Goal: Task Accomplishment & Management: Complete application form

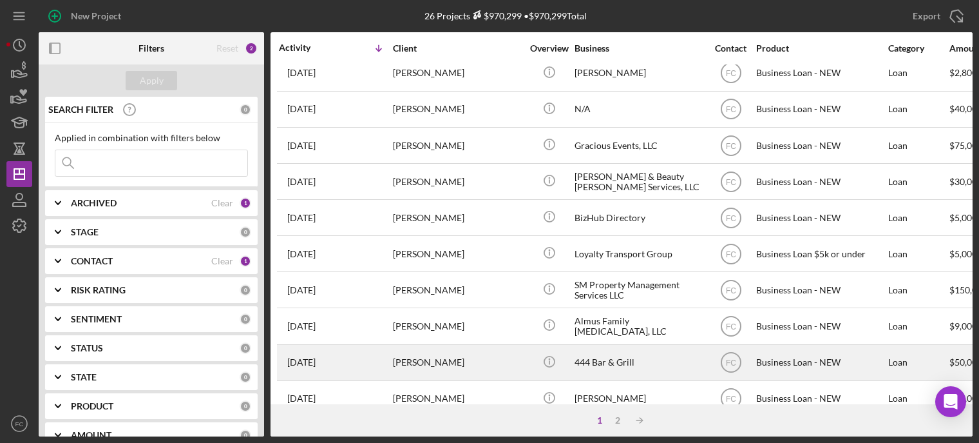
scroll to position [580, 0]
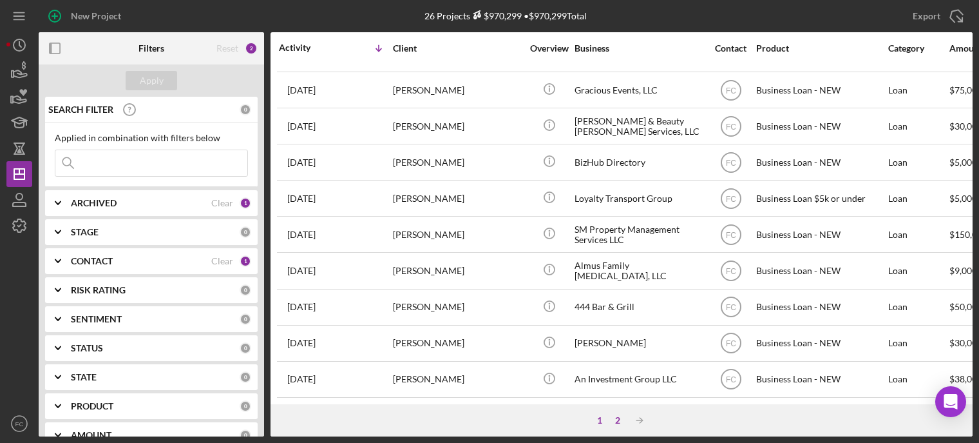
click at [615, 418] on div "2" at bounding box center [618, 420] width 18 height 10
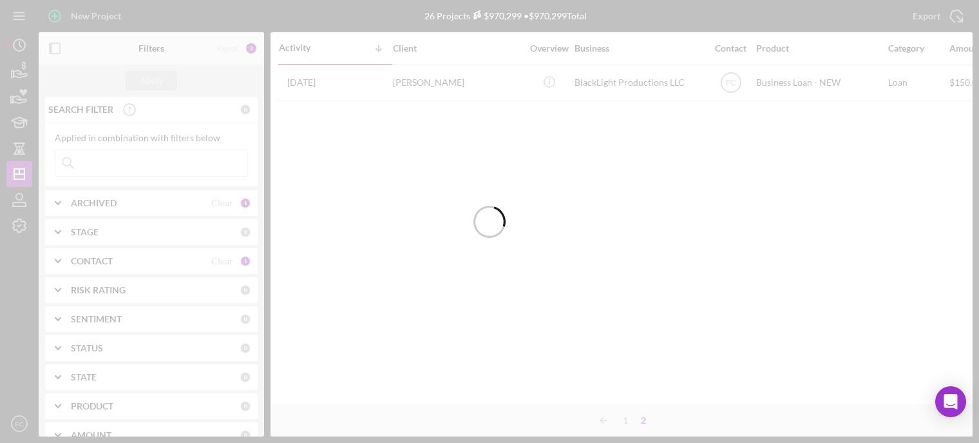
scroll to position [0, 0]
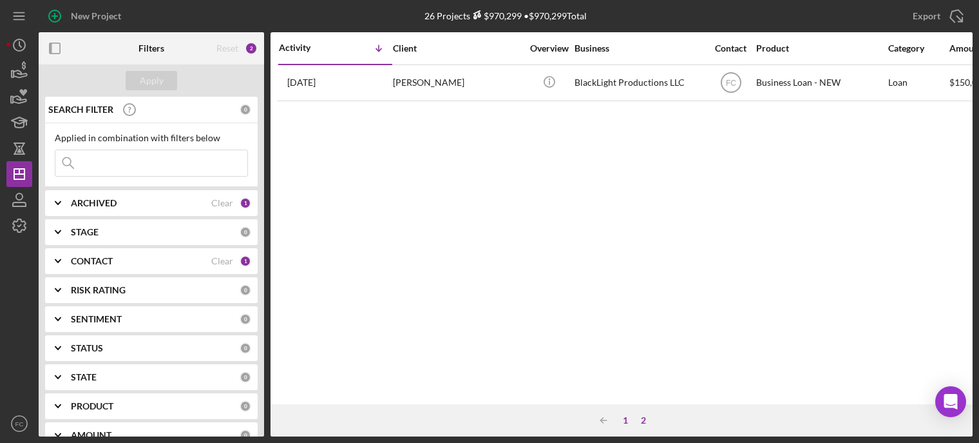
click at [623, 415] on div "1" at bounding box center [626, 420] width 18 height 10
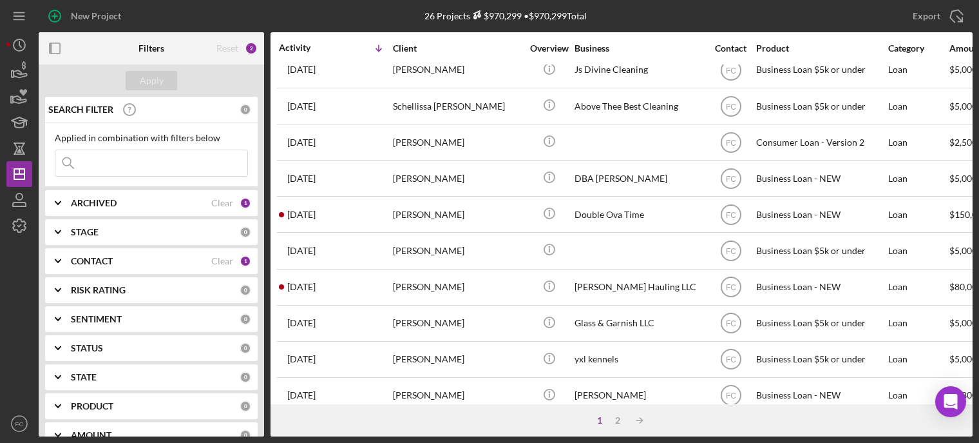
scroll to position [580, 0]
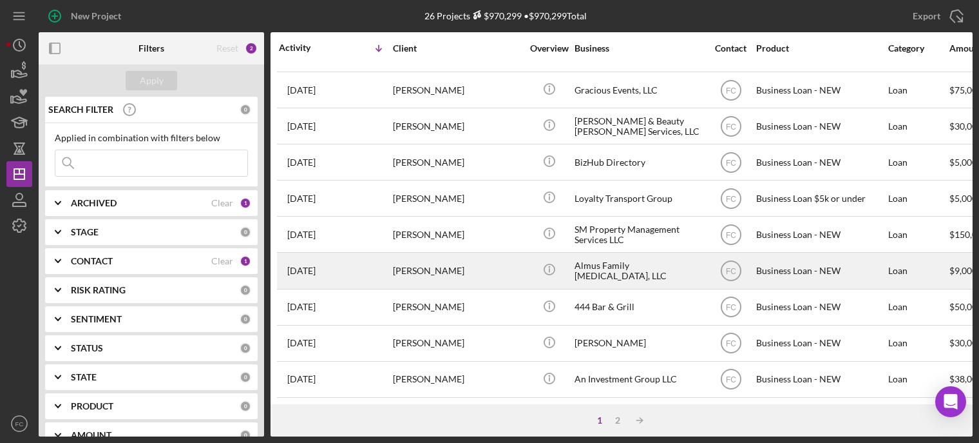
click at [353, 268] on div "1 month ago Madysen Almus" at bounding box center [335, 270] width 113 height 34
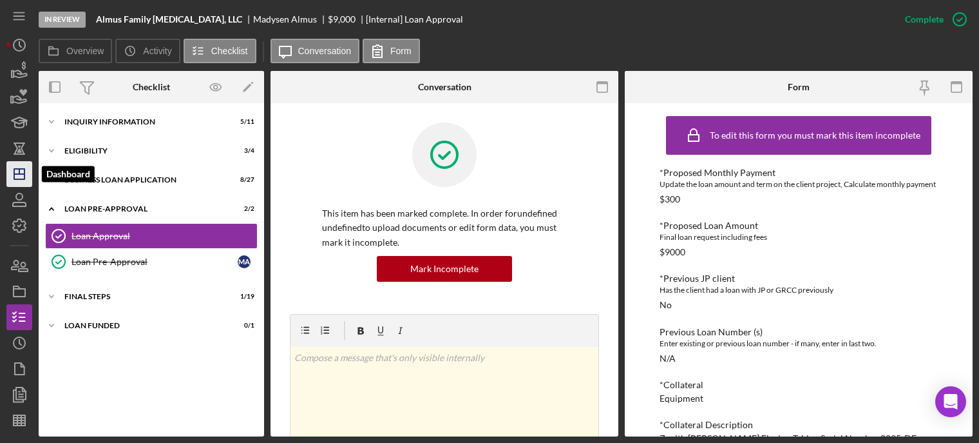
click at [17, 171] on icon "Icon/Dashboard" at bounding box center [19, 174] width 32 height 32
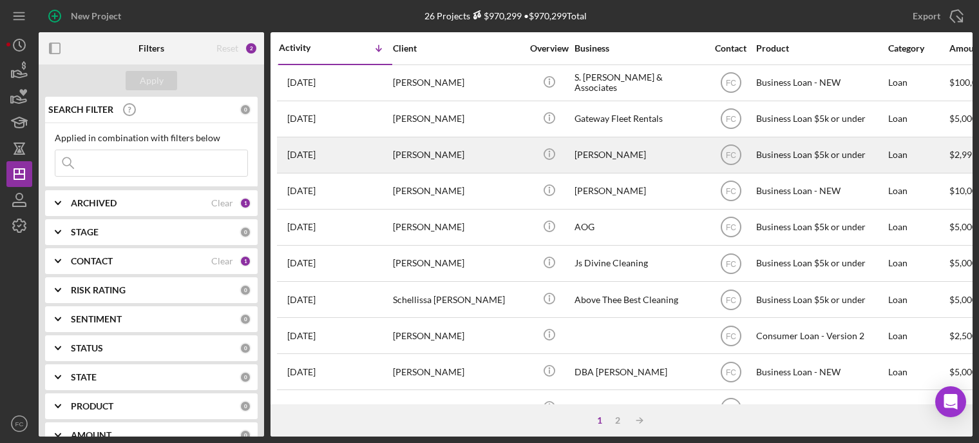
scroll to position [193, 0]
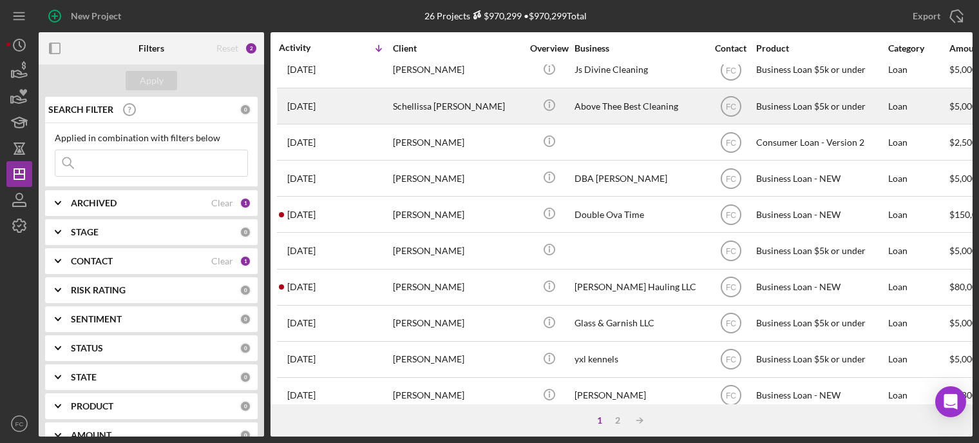
click at [483, 102] on div "Schellissa Simms" at bounding box center [457, 106] width 129 height 34
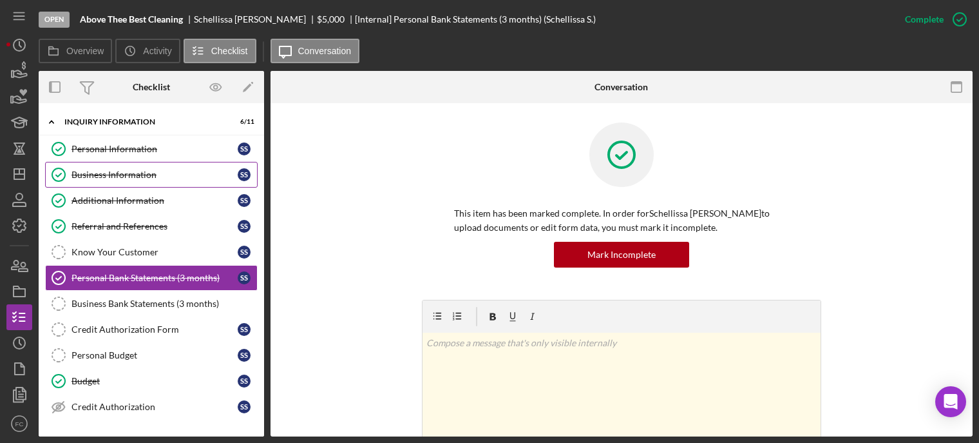
click at [96, 179] on div "Business Information" at bounding box center [155, 174] width 166 height 10
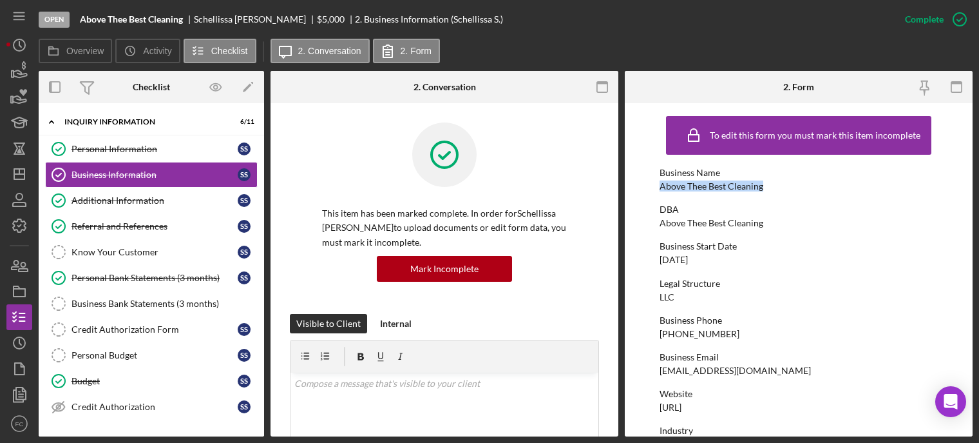
drag, startPoint x: 659, startPoint y: 186, endPoint x: 775, endPoint y: 191, distance: 116.7
click at [775, 191] on form "To edit this form you must mark this item incomplete Business Name Above Thee B…" at bounding box center [799, 269] width 348 height 333
click at [750, 209] on div "DBA" at bounding box center [799, 209] width 278 height 10
drag, startPoint x: 659, startPoint y: 185, endPoint x: 773, endPoint y: 191, distance: 113.6
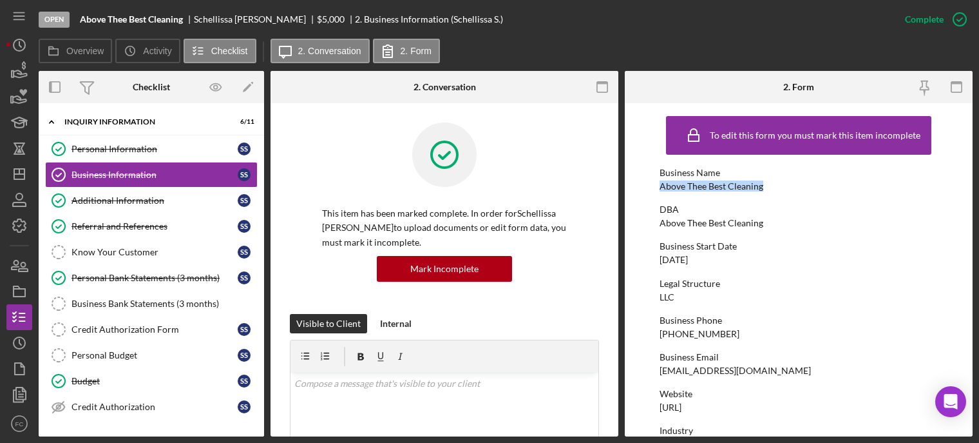
copy div "Above Thee Best Cleaning"
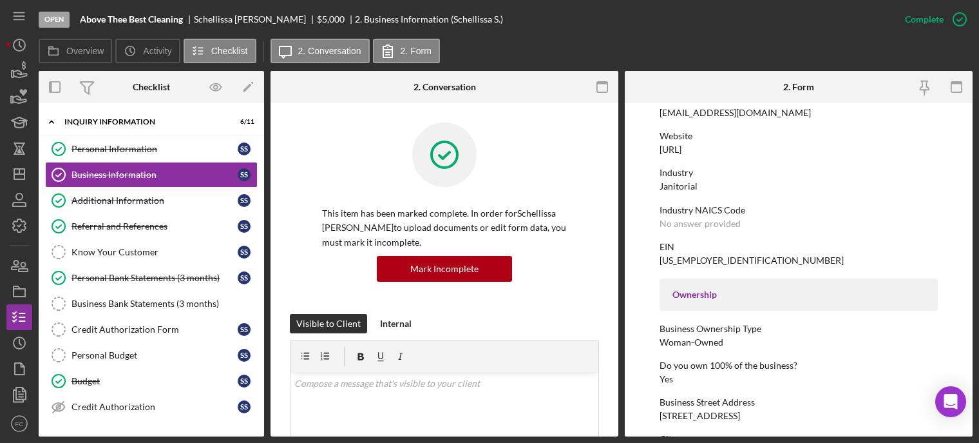
scroll to position [322, 0]
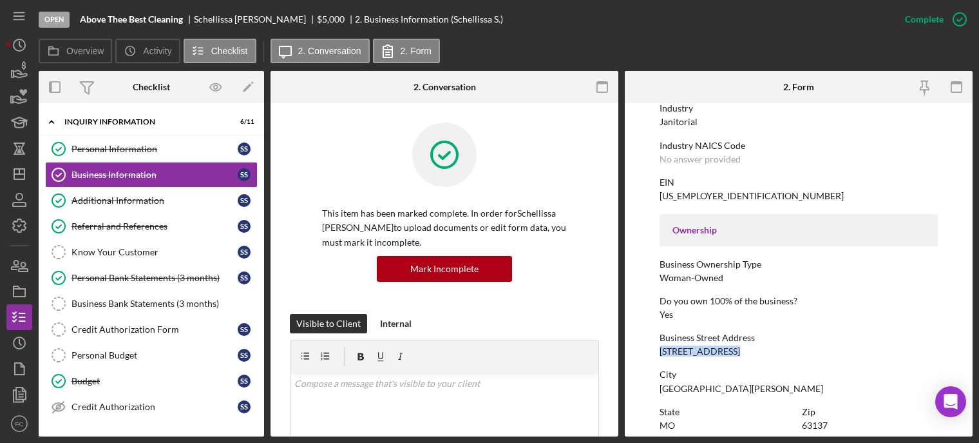
drag, startPoint x: 653, startPoint y: 349, endPoint x: 735, endPoint y: 349, distance: 81.2
click at [735, 349] on form "To edit this form you must mark this item incomplete Business Name Above Thee B…" at bounding box center [799, 269] width 348 height 333
click at [731, 364] on div "To edit this form you must mark this item incomplete Business Name Above Thee B…" at bounding box center [799, 266] width 278 height 959
drag, startPoint x: 660, startPoint y: 352, endPoint x: 746, endPoint y: 354, distance: 85.7
click at [746, 354] on div "Business Street Address 1241 Edgewater Dr" at bounding box center [799, 344] width 278 height 24
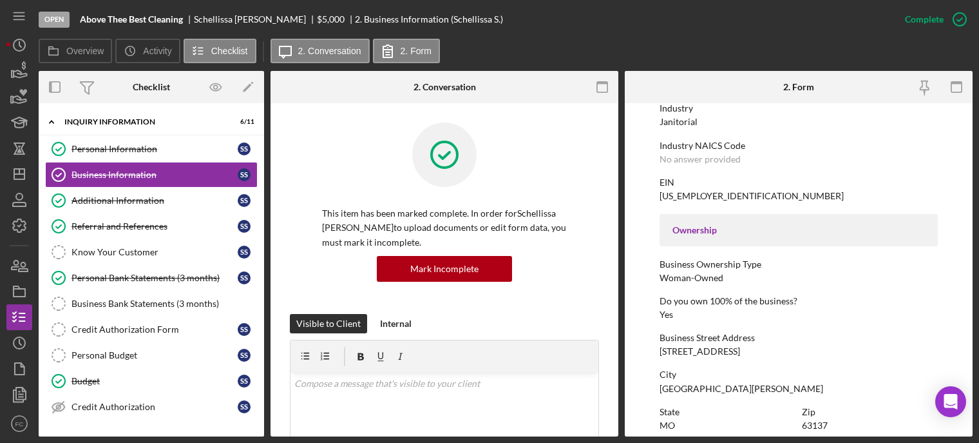
copy div "1241 Edgewater Dr"
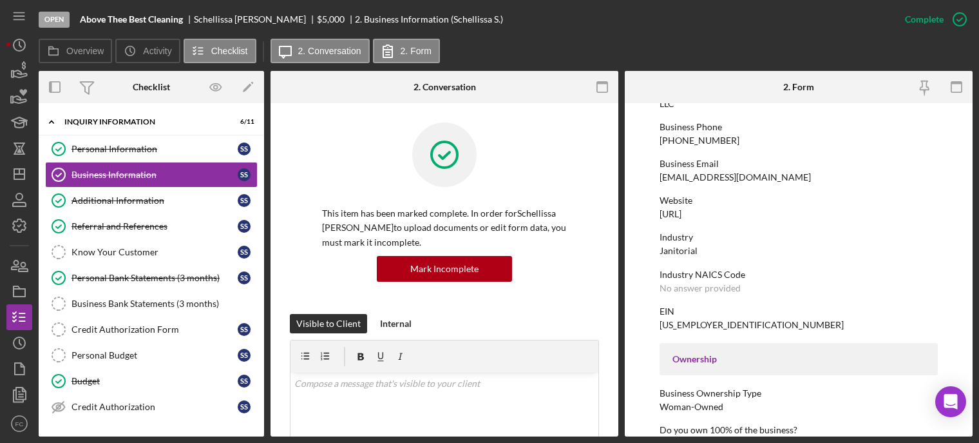
scroll to position [129, 0]
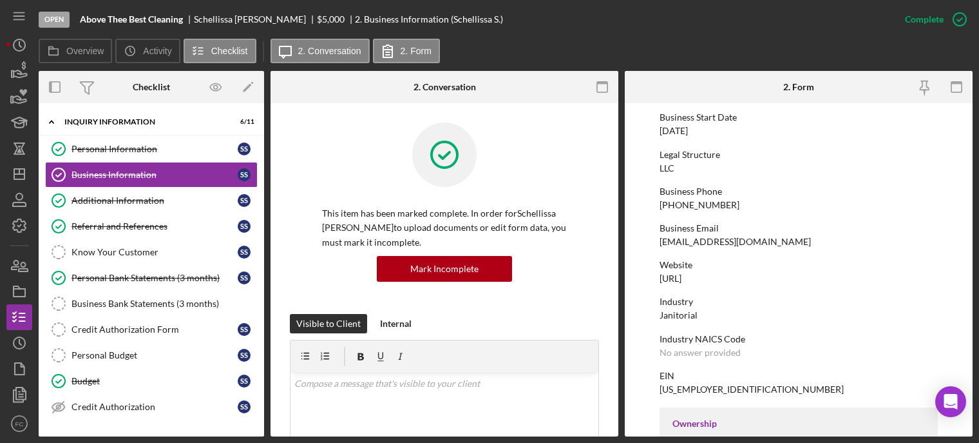
drag, startPoint x: 660, startPoint y: 131, endPoint x: 722, endPoint y: 128, distance: 62.6
click at [722, 128] on div "Business Start Date 02/14/2020" at bounding box center [799, 124] width 278 height 24
copy div "02/14/2020"
click at [113, 225] on div "Referral and References" at bounding box center [155, 226] width 166 height 10
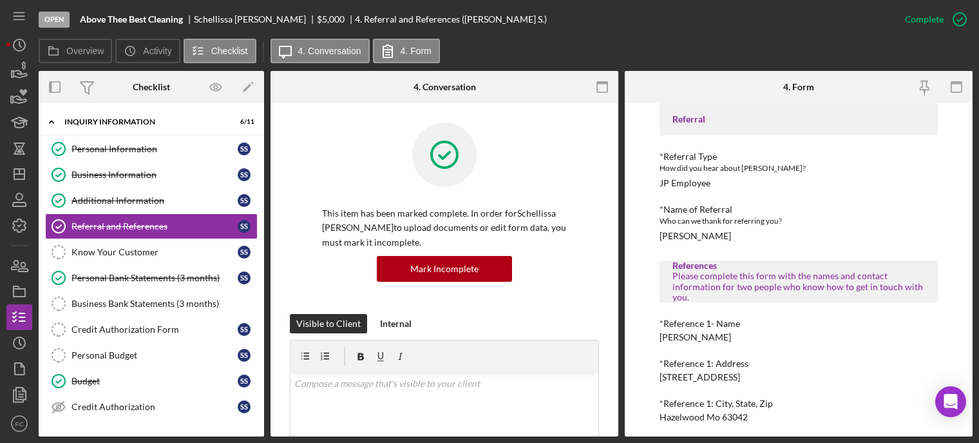
scroll to position [129, 0]
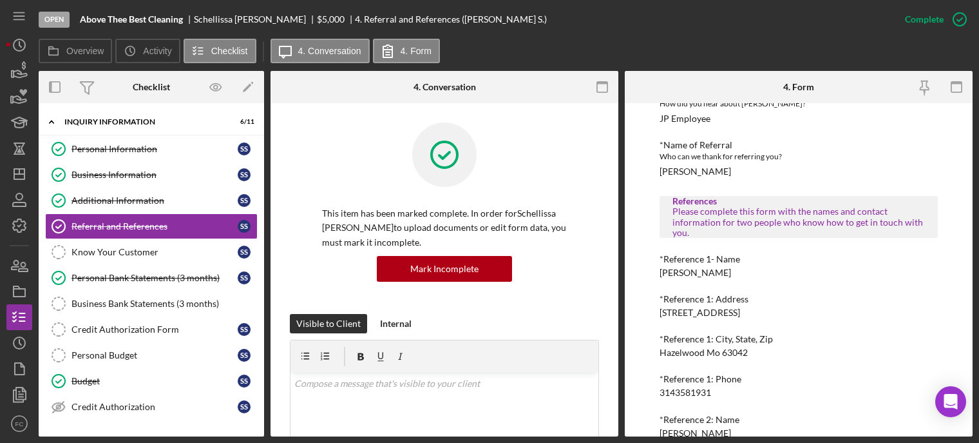
drag, startPoint x: 657, startPoint y: 272, endPoint x: 747, endPoint y: 270, distance: 90.2
click at [747, 270] on div "To edit this form you must mark this item incomplete Referral *Referral Type Ho…" at bounding box center [799, 269] width 348 height 333
copy div "Jonese Williams Grey"
click at [422, 265] on div "Mark Incomplete" at bounding box center [444, 269] width 68 height 26
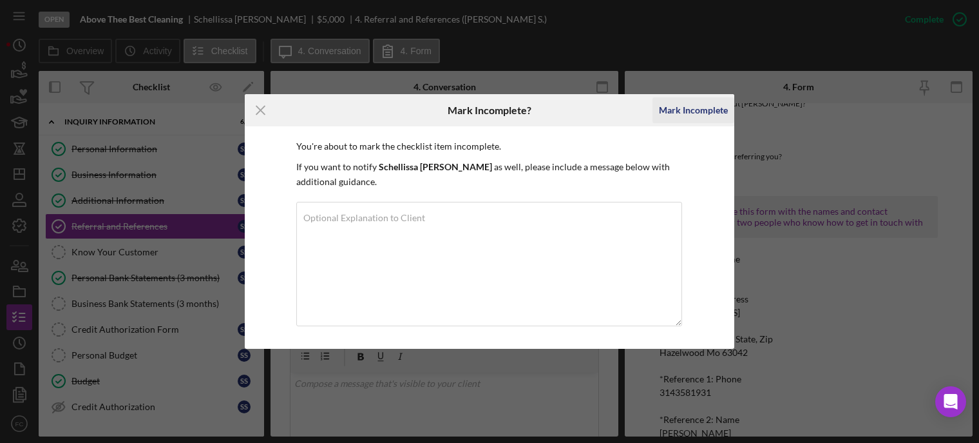
click at [681, 113] on div "Mark Incomplete" at bounding box center [693, 110] width 69 height 26
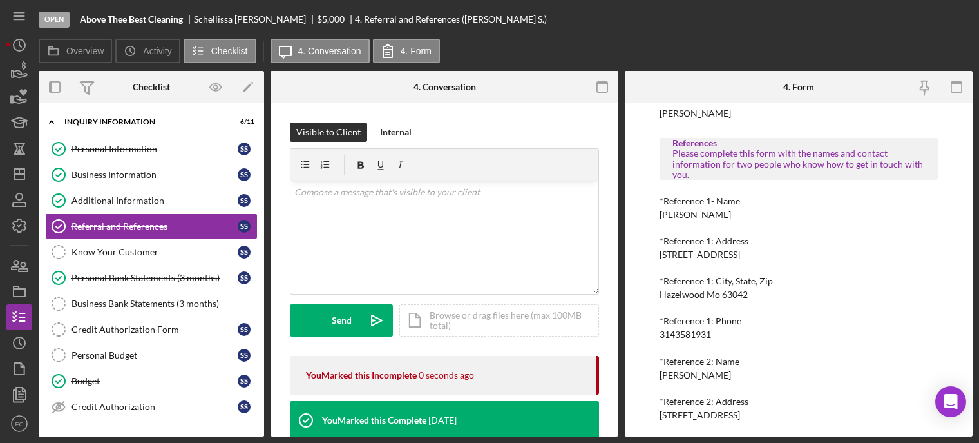
scroll to position [70, 0]
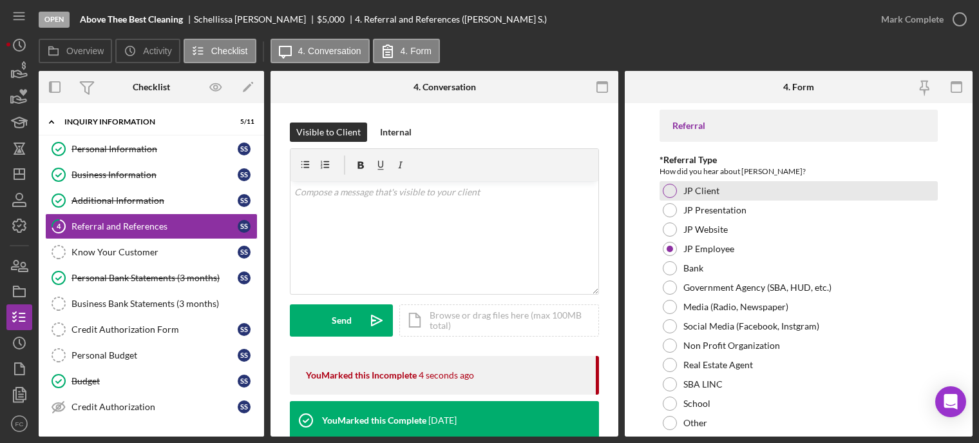
click at [673, 190] on div at bounding box center [670, 191] width 14 height 14
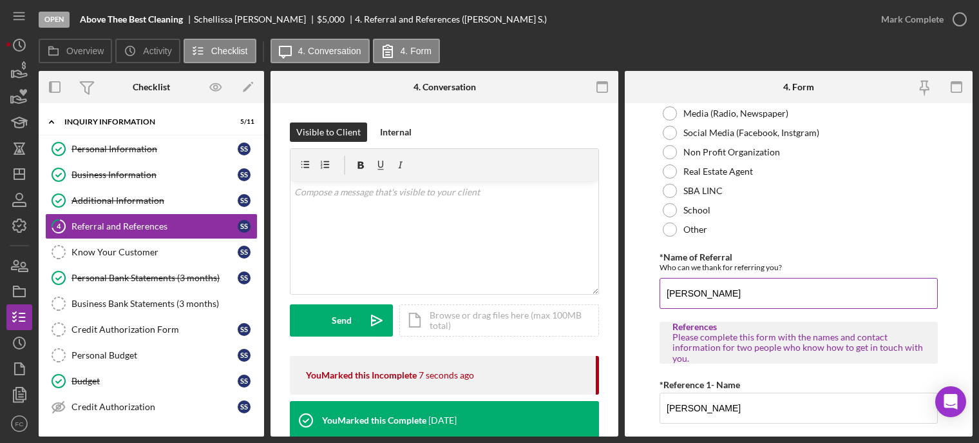
click at [745, 293] on input "F. Cunningham" at bounding box center [799, 293] width 278 height 31
type input "F"
paste input "Jonese Williams Grey"
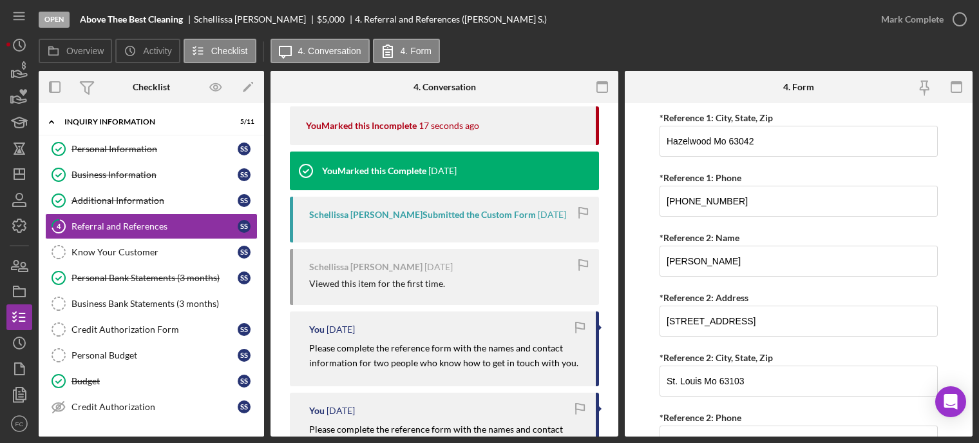
scroll to position [644, 0]
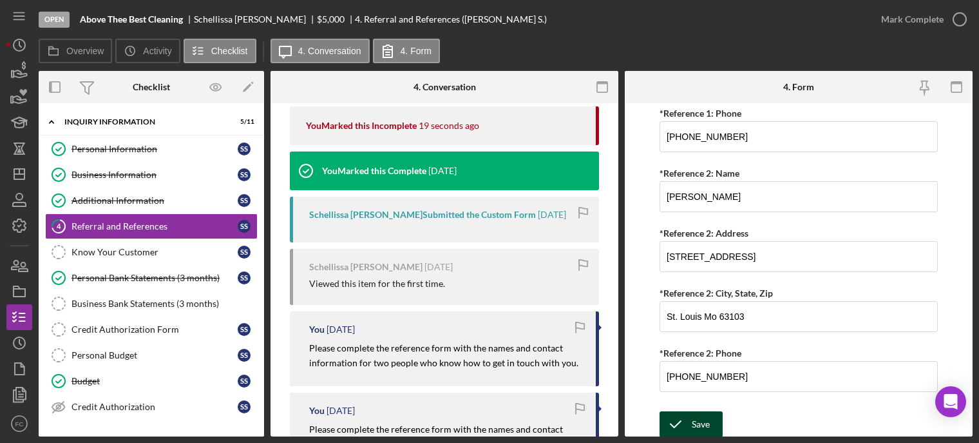
type input "Jonese Williams Grey"
click at [680, 421] on icon "submit" at bounding box center [676, 424] width 32 height 32
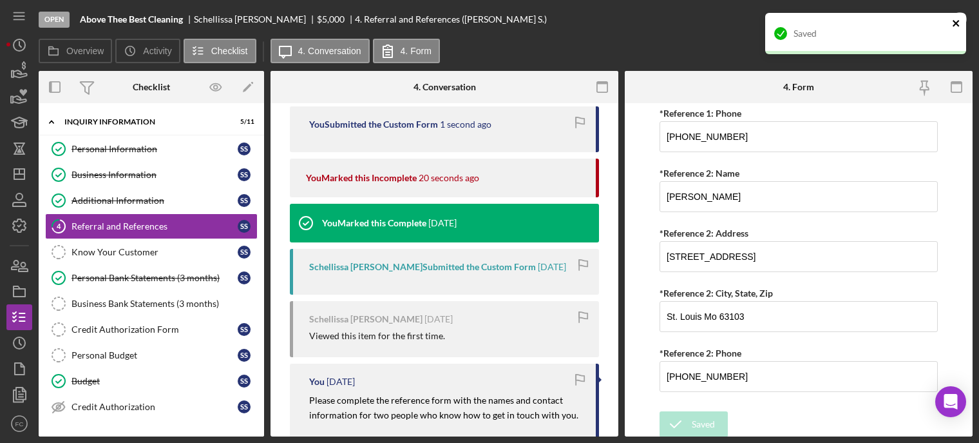
click at [959, 21] on icon "close" at bounding box center [956, 23] width 9 height 10
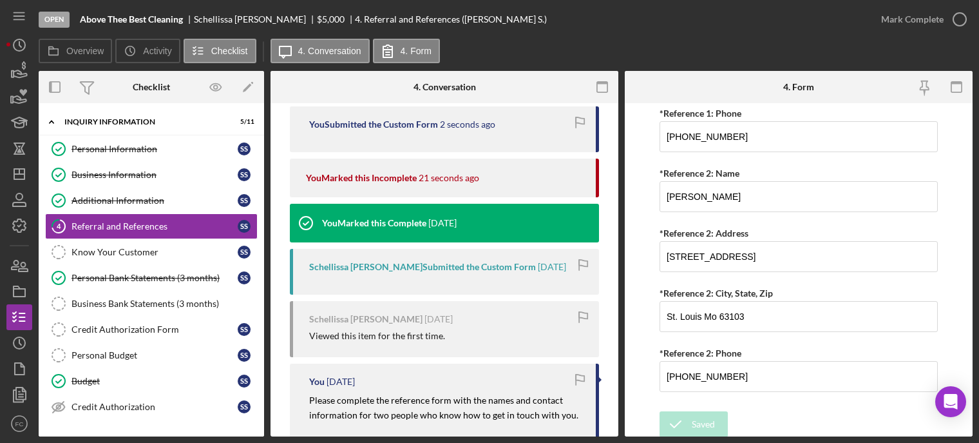
click at [963, 17] on div "Open Above Thee Best Cleaning Schellissa Simms $5,000 $5,000 4. Referral and Re…" at bounding box center [489, 221] width 979 height 443
click at [25, 180] on icon "Icon/Dashboard" at bounding box center [19, 174] width 32 height 32
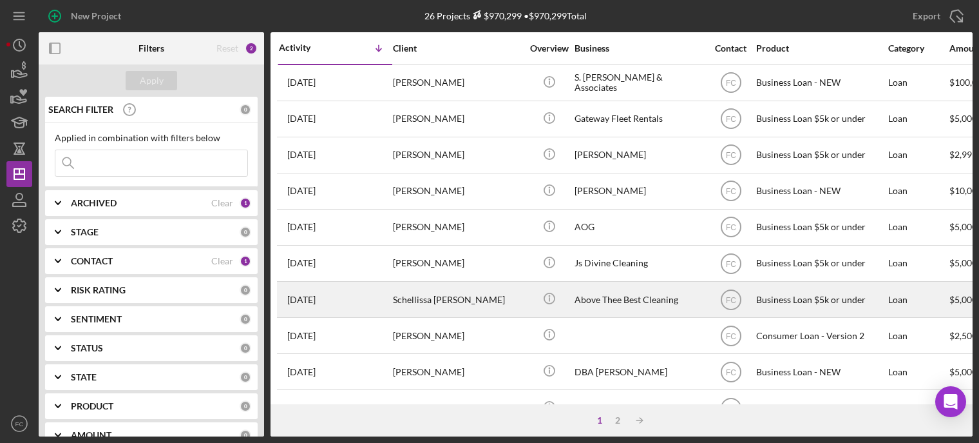
click at [357, 299] on div "3 days ago Schellissa Simms" at bounding box center [335, 299] width 113 height 34
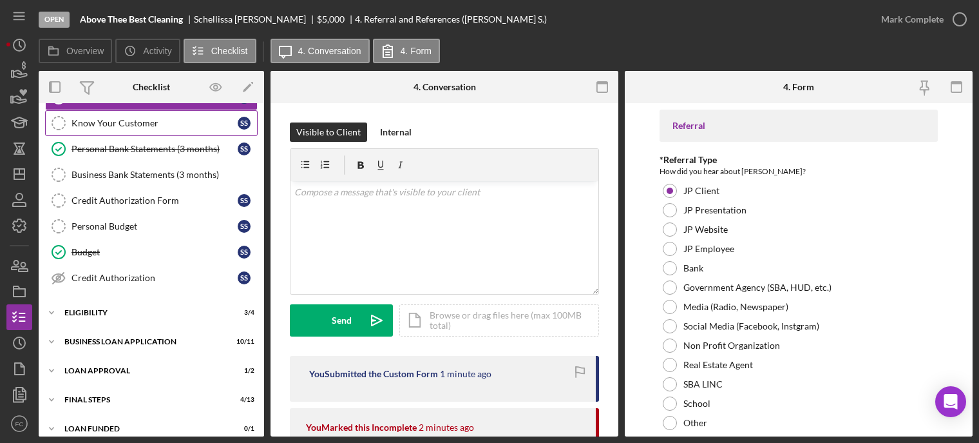
scroll to position [137, 0]
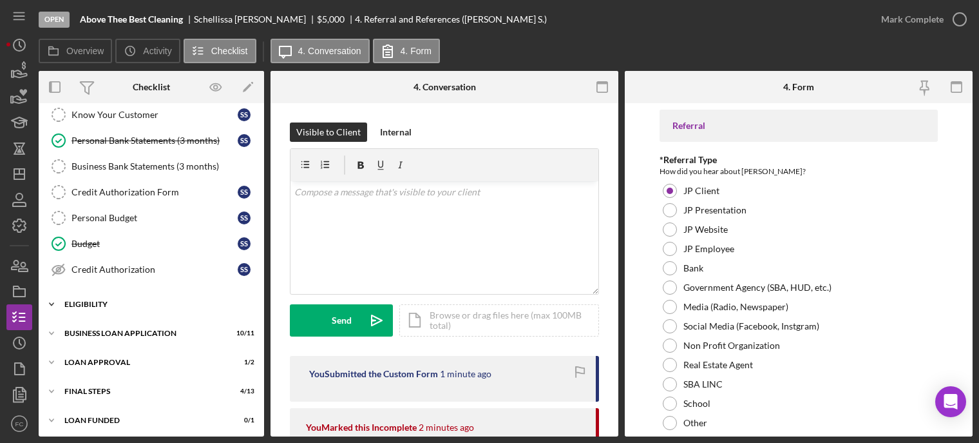
click at [94, 296] on div "Icon/Expander Eligibility 3 / 4" at bounding box center [152, 304] width 226 height 26
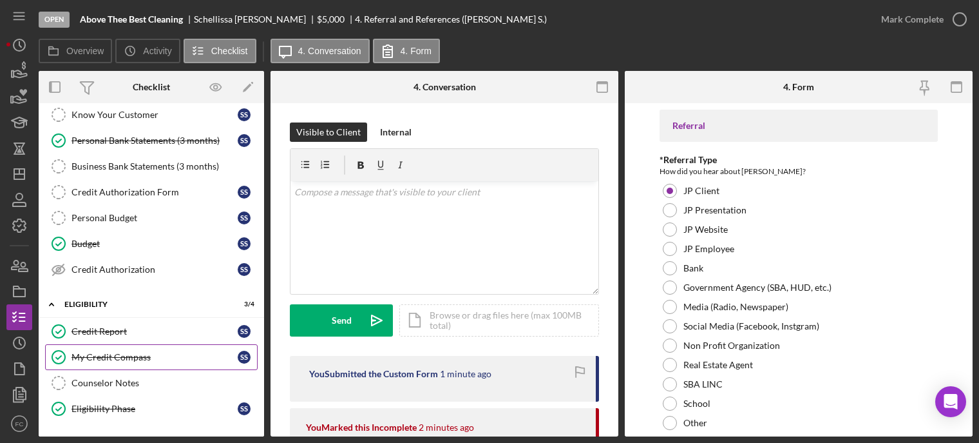
click at [73, 358] on div "My Credit Compass" at bounding box center [155, 357] width 166 height 10
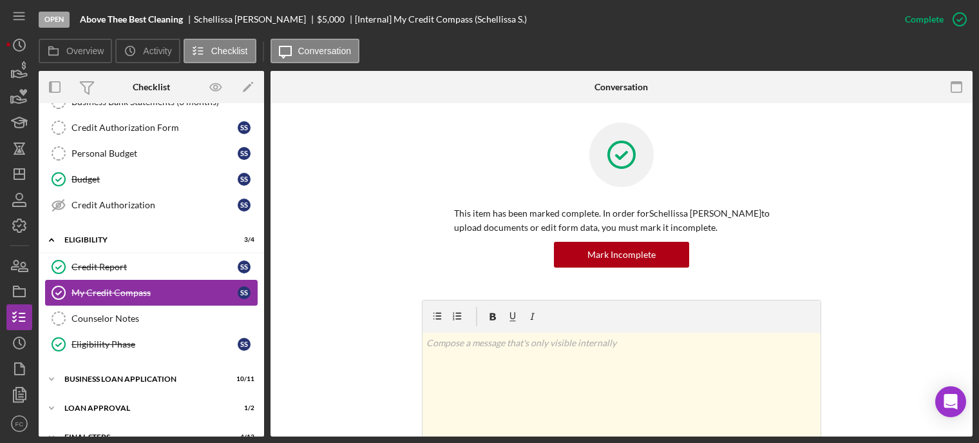
scroll to position [247, 0]
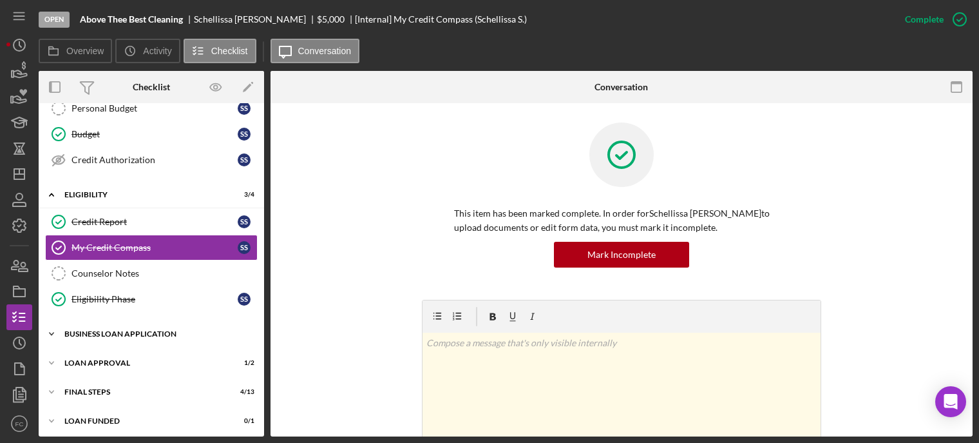
click at [88, 330] on div "BUSINESS LOAN APPLICATION" at bounding box center [156, 334] width 184 height 8
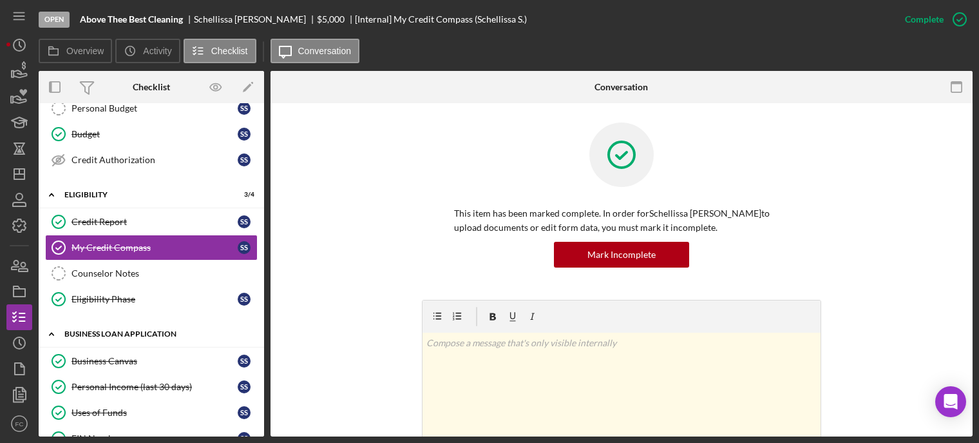
scroll to position [376, 0]
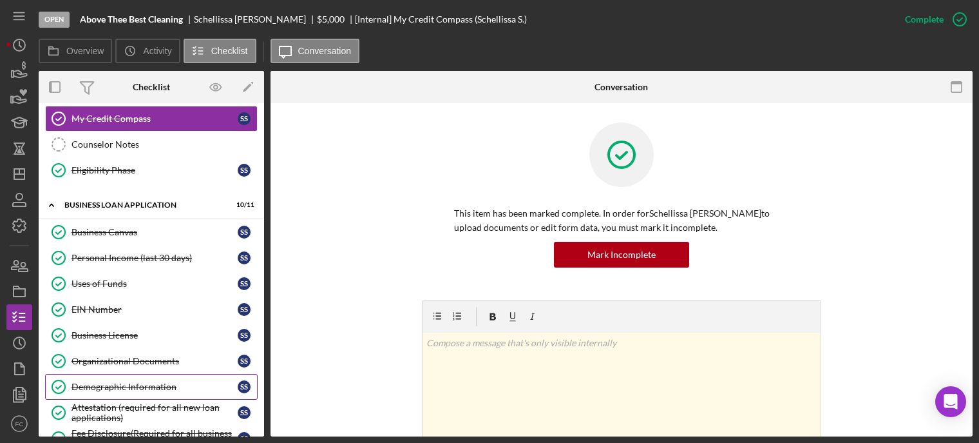
click at [99, 381] on div "Demographic Information" at bounding box center [155, 386] width 166 height 10
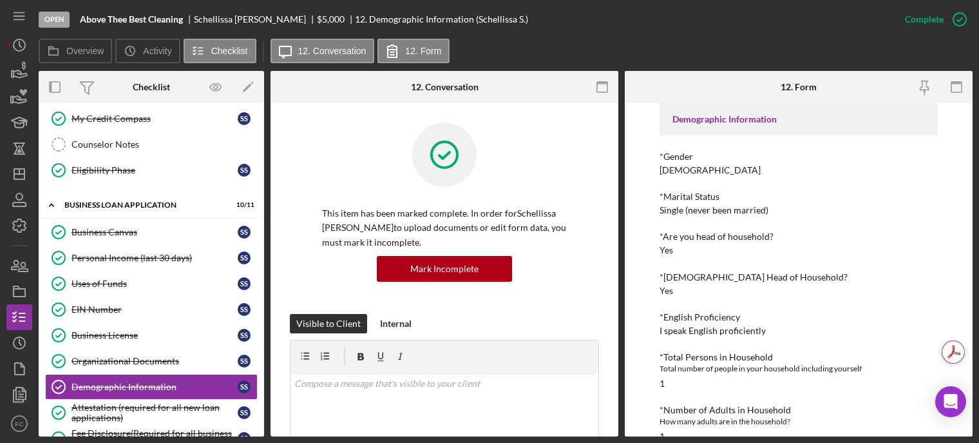
scroll to position [129, 0]
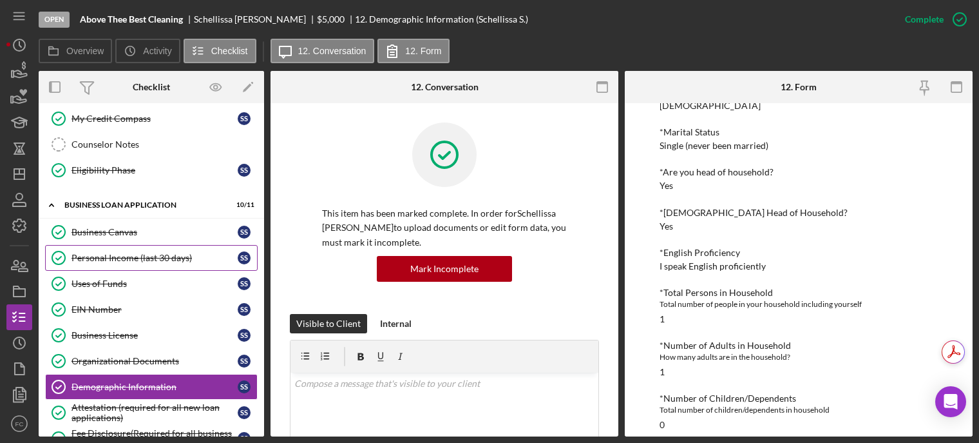
click at [128, 253] on div "Personal Income (last 30 days)" at bounding box center [155, 258] width 166 height 10
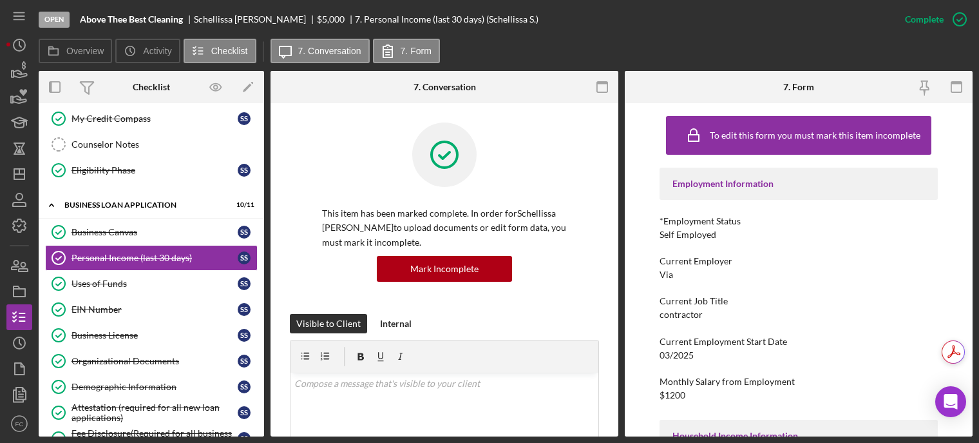
scroll to position [64, 0]
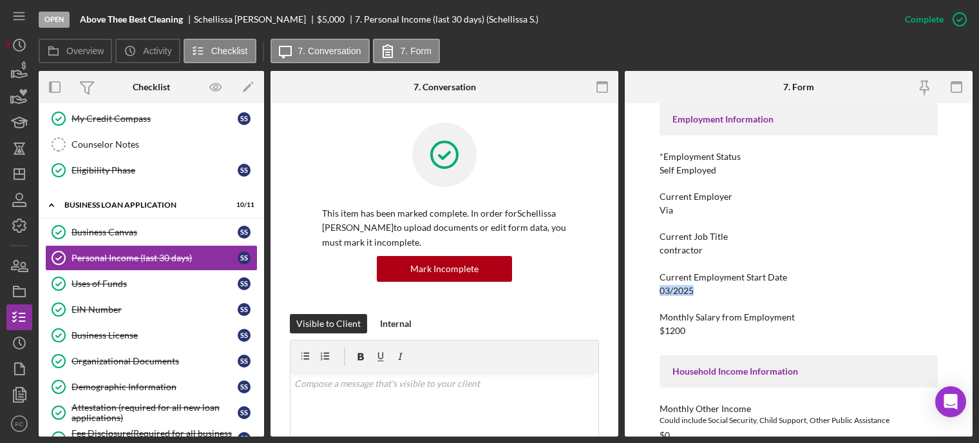
drag, startPoint x: 657, startPoint y: 289, endPoint x: 693, endPoint y: 293, distance: 36.9
click at [693, 293] on div "To edit this form you must mark this item incomplete Employment Information *Em…" at bounding box center [799, 269] width 348 height 333
click at [697, 294] on div "Current Employment Start Date 03/2025" at bounding box center [799, 284] width 278 height 24
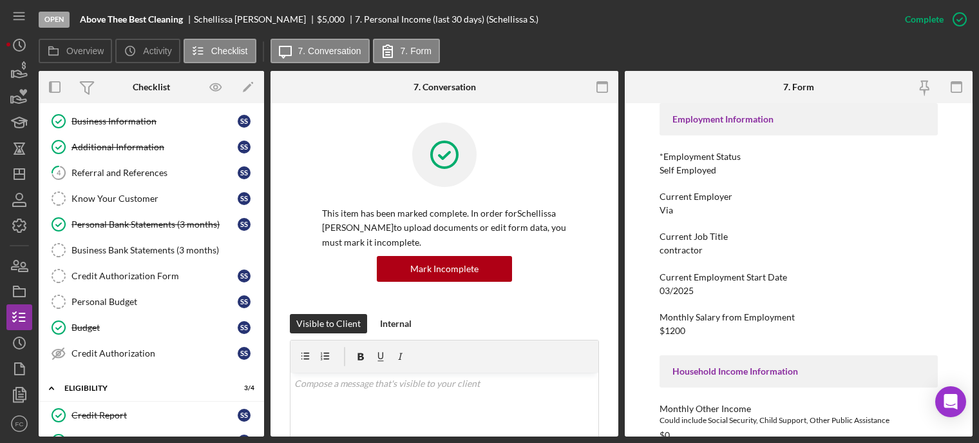
scroll to position [0, 0]
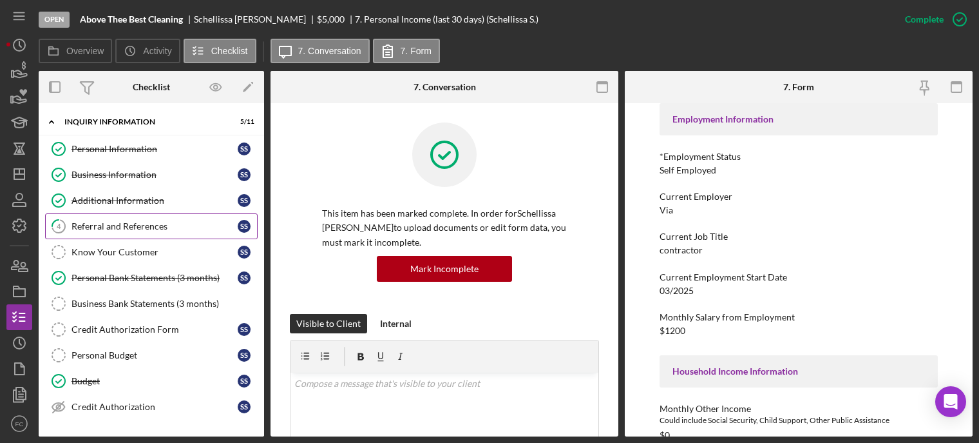
click at [91, 221] on div "Referral and References" at bounding box center [155, 226] width 166 height 10
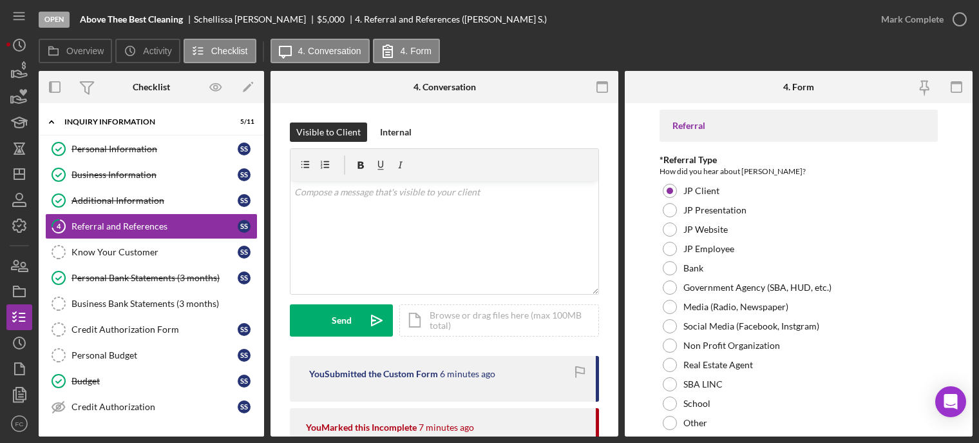
drag, startPoint x: 970, startPoint y: 41, endPoint x: 969, endPoint y: 33, distance: 7.8
drag, startPoint x: 969, startPoint y: 33, endPoint x: 669, endPoint y: 34, distance: 300.3
click at [669, 34] on div "Open Above Thee Best Cleaning Schellissa Simms $5,000 $5,000 4. Referral and Re…" at bounding box center [454, 19] width 830 height 39
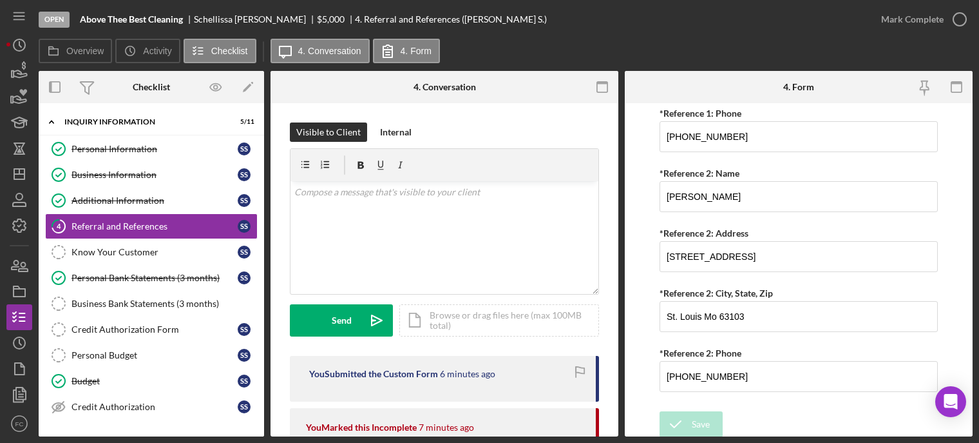
scroll to position [322, 0]
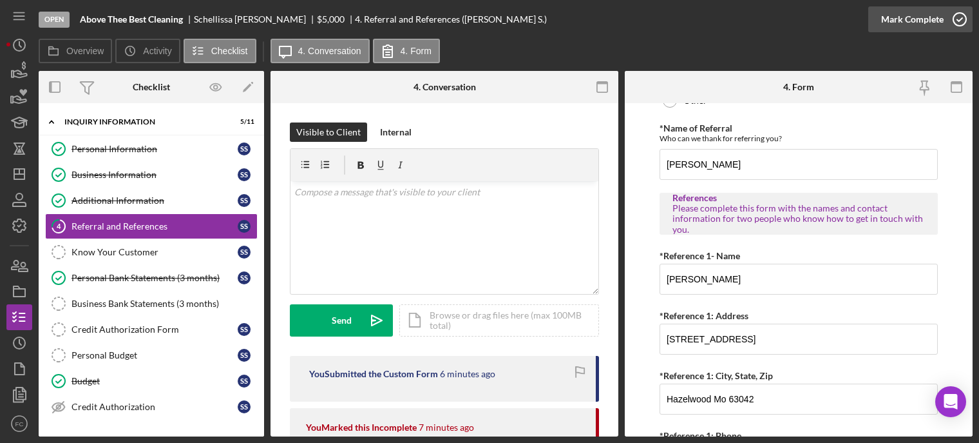
click at [954, 17] on icon "button" at bounding box center [960, 19] width 32 height 32
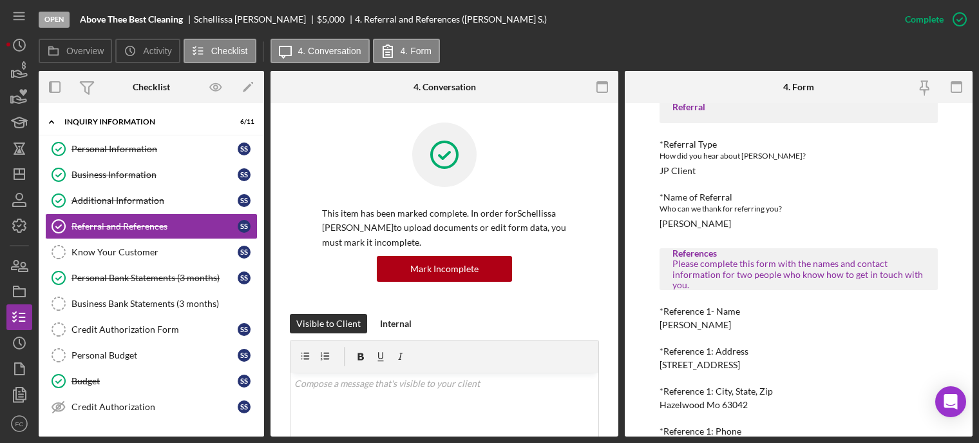
scroll to position [141, 0]
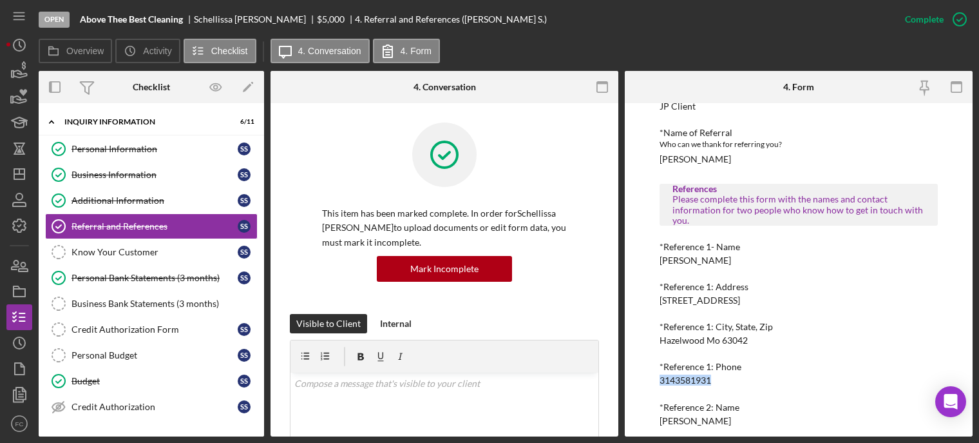
drag, startPoint x: 660, startPoint y: 378, endPoint x: 713, endPoint y: 380, distance: 53.5
click at [713, 380] on div "*Reference 1: Phone 3143581931" at bounding box center [799, 373] width 278 height 24
copy div "3143581931"
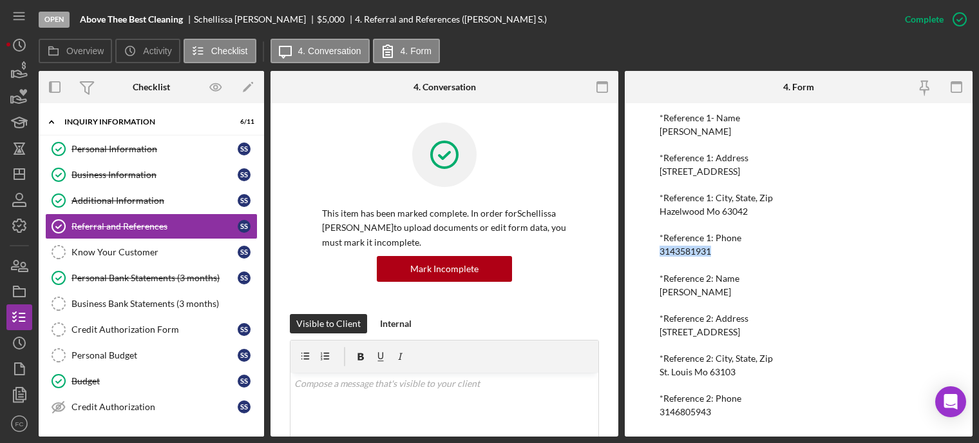
drag, startPoint x: 665, startPoint y: 291, endPoint x: 717, endPoint y: 294, distance: 51.7
click at [717, 294] on div "Patricia Simms" at bounding box center [696, 292] width 72 height 10
copy div "Patricia Simms"
drag, startPoint x: 658, startPoint y: 411, endPoint x: 704, endPoint y: 414, distance: 45.9
click at [704, 414] on div "To edit this form you must mark this item incomplete Referral *Referral Type Ho…" at bounding box center [799, 269] width 348 height 333
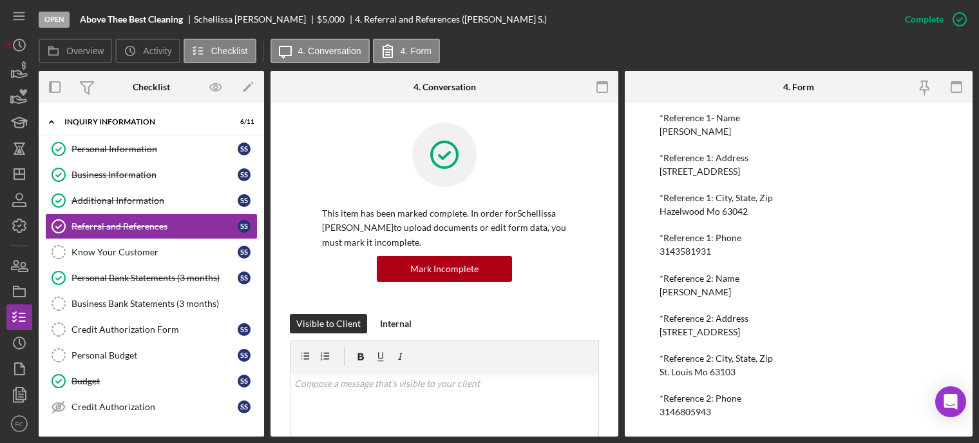
click at [623, 401] on div "Overview Internal Workflow Stage Open Icon/Dropdown Arrow Archive (can unarchiv…" at bounding box center [506, 253] width 934 height 365
drag, startPoint x: 655, startPoint y: 408, endPoint x: 718, endPoint y: 414, distance: 62.8
click at [718, 414] on div "To edit this form you must mark this item incomplete Referral *Referral Type Ho…" at bounding box center [799, 269] width 348 height 333
copy div "3146805943"
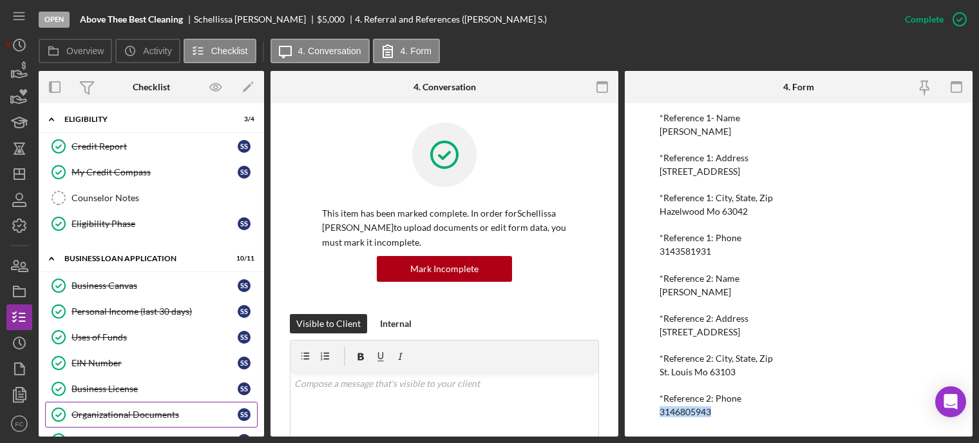
scroll to position [451, 0]
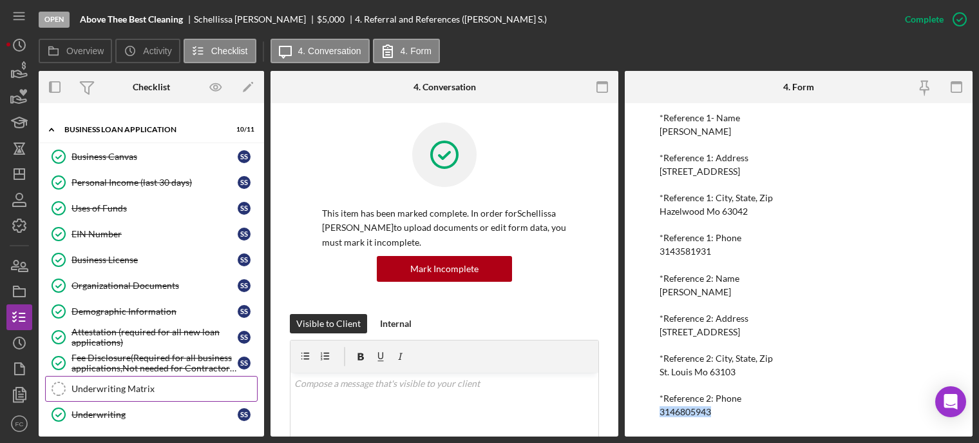
click at [88, 383] on div "Underwriting Matrix" at bounding box center [165, 388] width 186 height 10
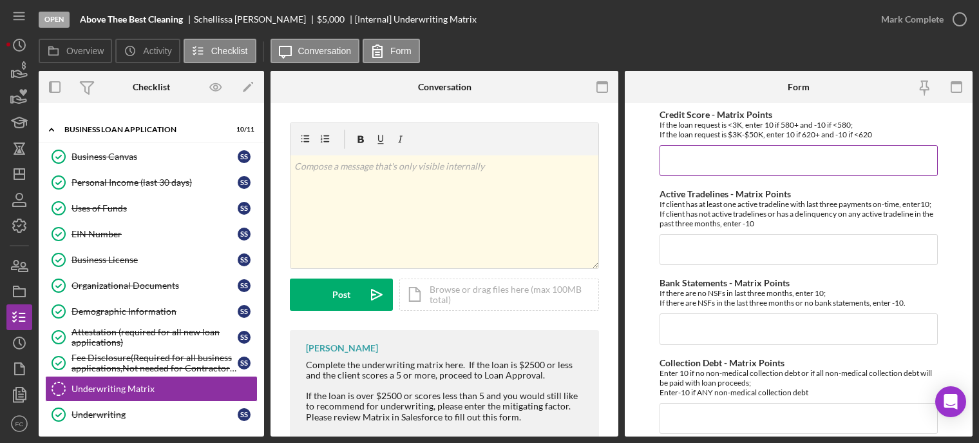
click at [685, 157] on input "Credit Score - Matrix Points" at bounding box center [799, 160] width 278 height 31
type input "10"
click at [671, 257] on input "Active Tradelines - Matrix Points" at bounding box center [799, 249] width 278 height 31
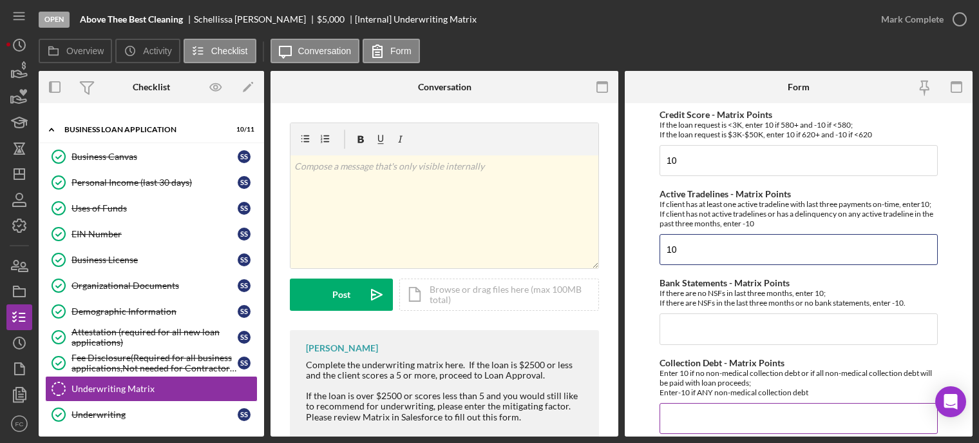
scroll to position [64, 0]
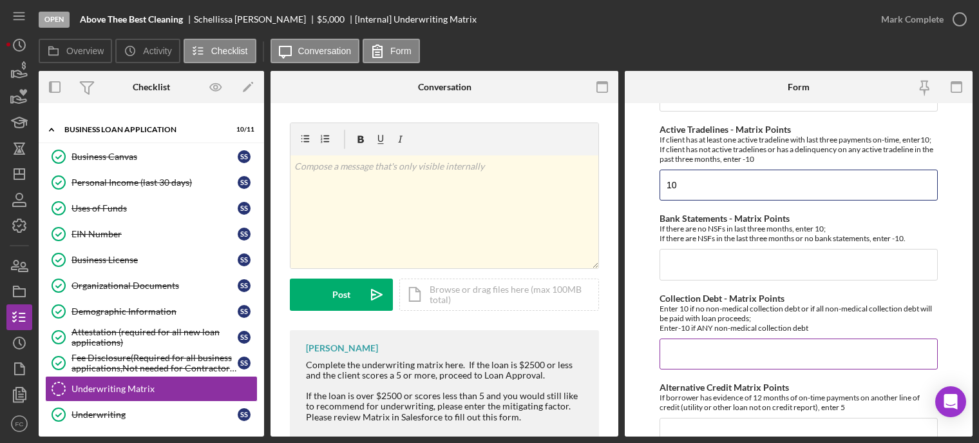
type input "10"
click at [683, 364] on input "Collection Debt - Matrix Points" at bounding box center [799, 353] width 278 height 31
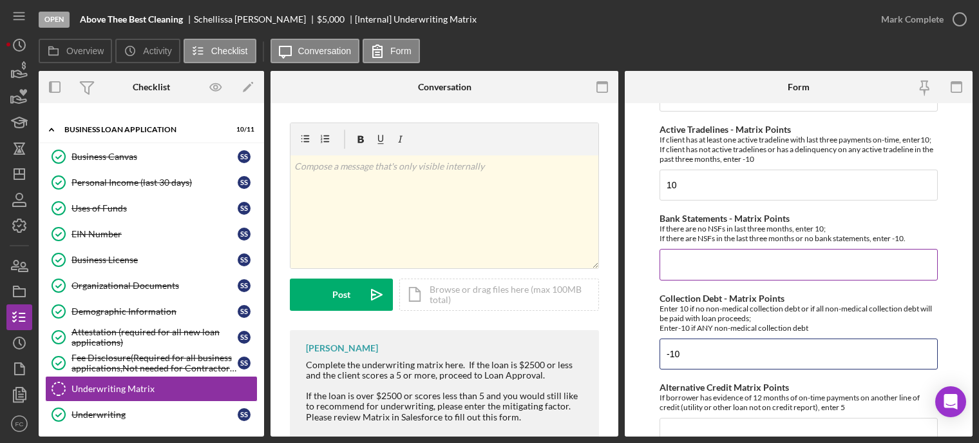
type input "-10"
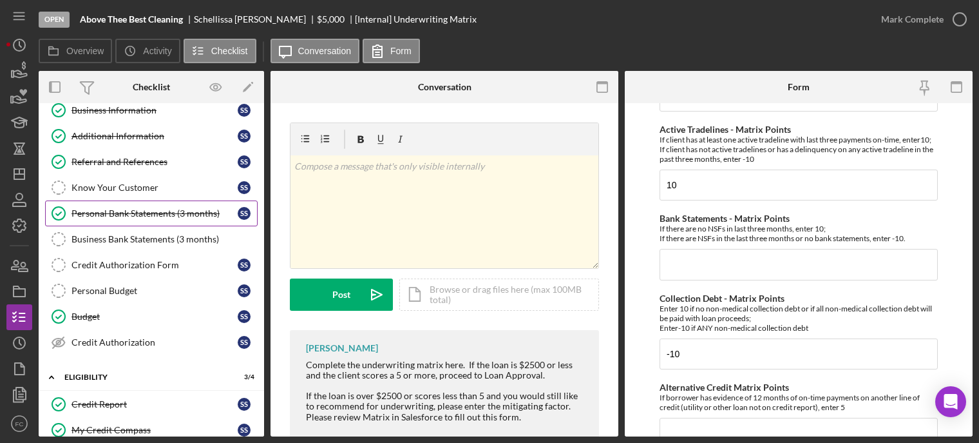
click at [123, 213] on div "Personal Bank Statements (3 months)" at bounding box center [155, 213] width 166 height 10
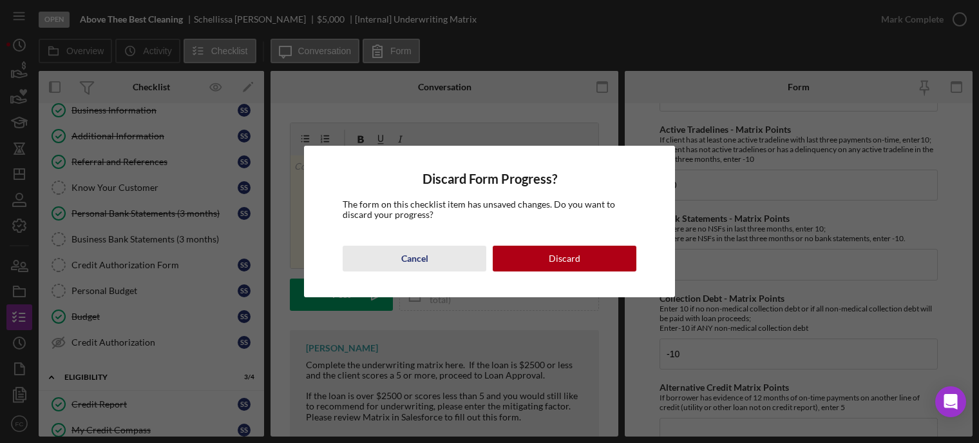
click at [392, 252] on button "Cancel" at bounding box center [415, 259] width 144 height 26
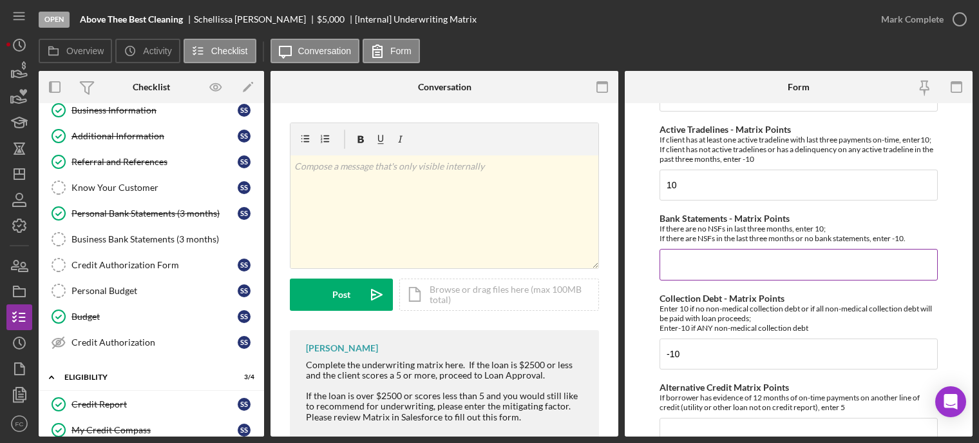
click at [696, 268] on input "Bank Statements - Matrix Points" at bounding box center [799, 264] width 278 height 31
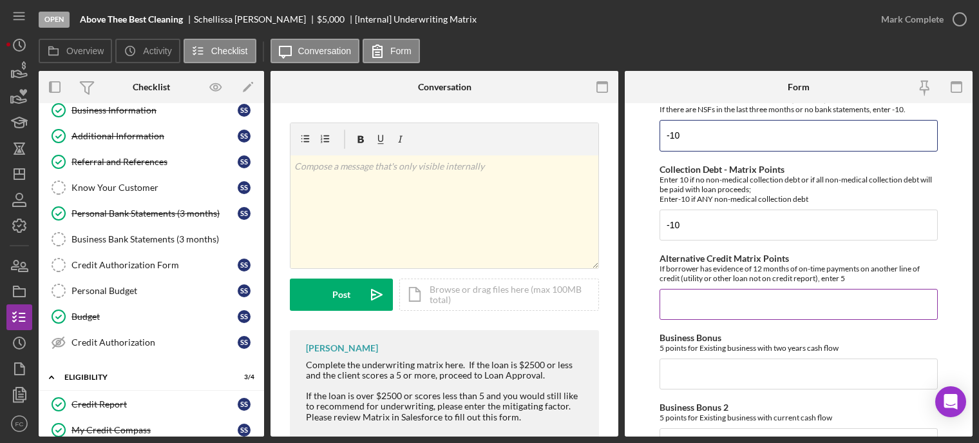
type input "-10"
click at [690, 309] on input "Alternative Credit Matrix Points" at bounding box center [799, 304] width 278 height 31
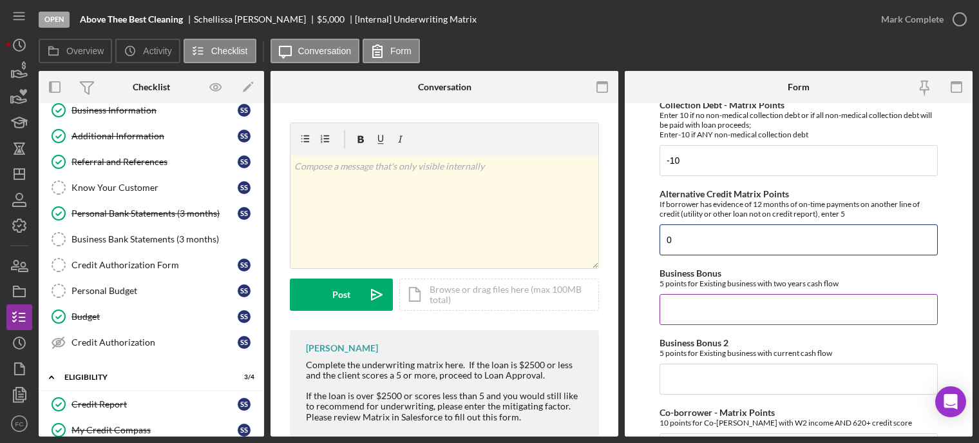
type input "0"
click at [690, 325] on input "Business Bonus" at bounding box center [799, 309] width 278 height 31
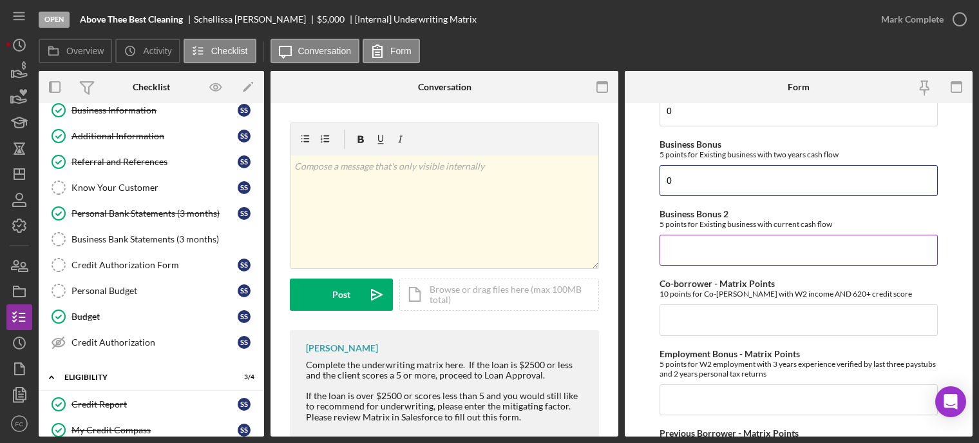
type input "0"
click at [696, 257] on input "Business Bonus 2" at bounding box center [799, 250] width 278 height 31
type input "0"
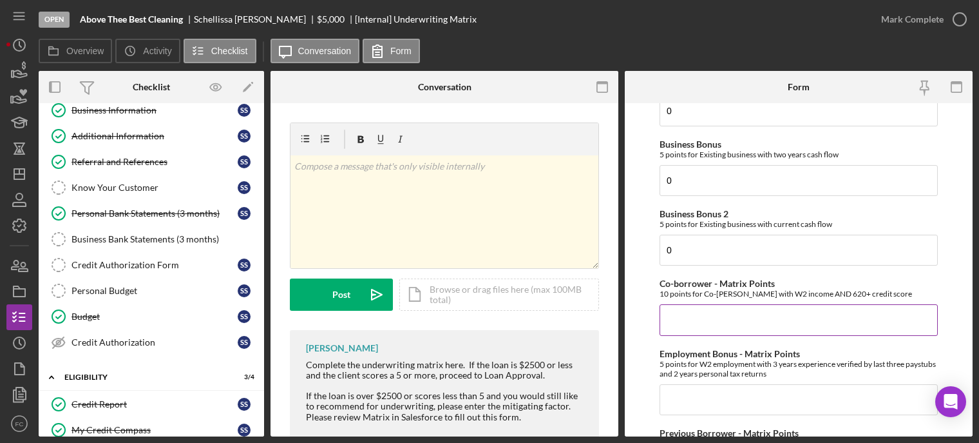
scroll to position [451, 0]
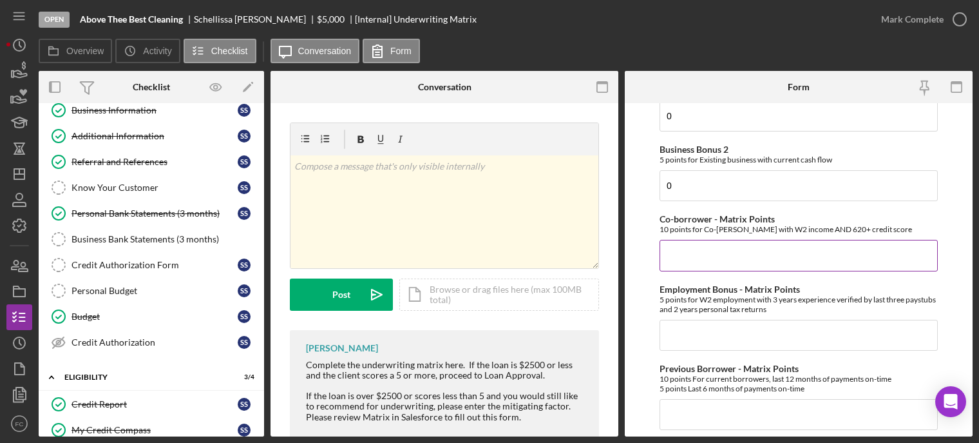
click at [678, 324] on div "Credit Score - Matrix Points If the loan request is <3K, enter 10 if 580+ and -…" at bounding box center [799, 190] width 278 height 1065
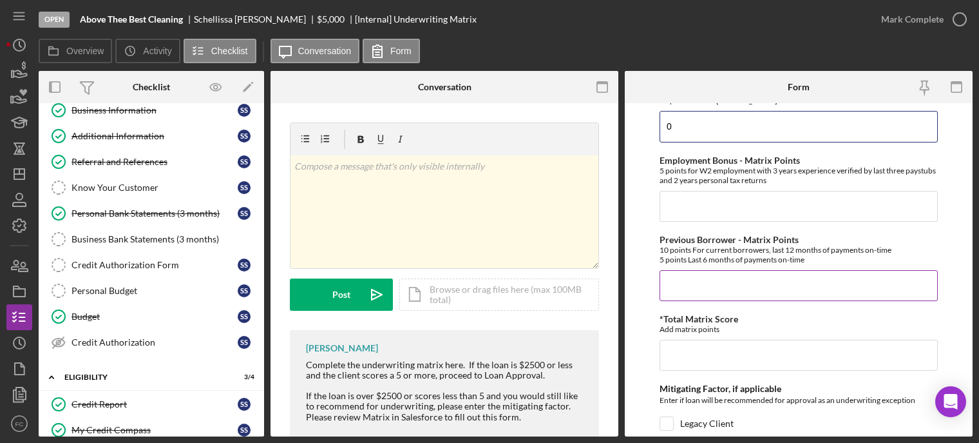
type input "0"
click at [682, 289] on input "Previous Borrower - Matrix Points" at bounding box center [799, 285] width 278 height 31
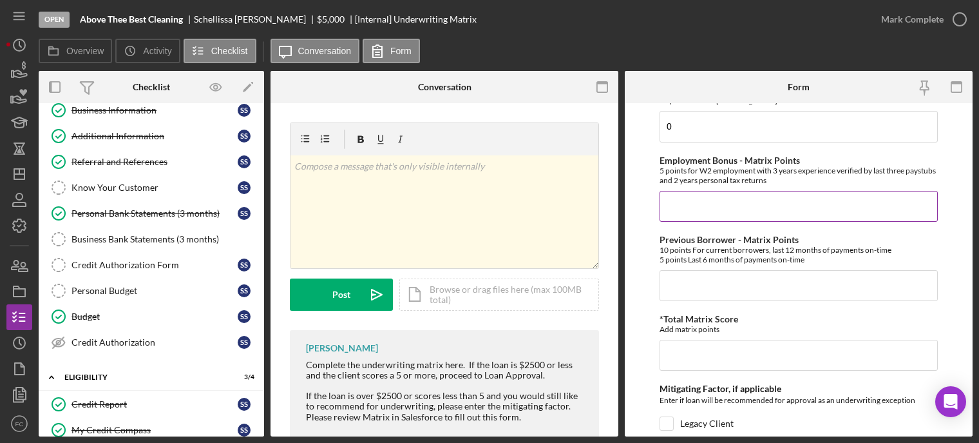
click at [685, 219] on input "Employment Bonus - Matrix Points" at bounding box center [799, 206] width 278 height 31
type input "0"
click at [677, 293] on input "Previous Borrower - Matrix Points" at bounding box center [799, 285] width 278 height 31
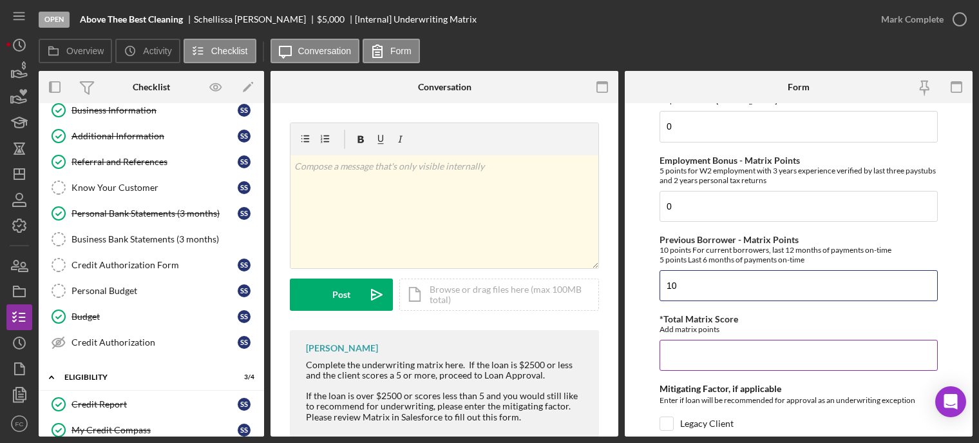
type input "10"
click at [677, 356] on input "*Total Matrix Score" at bounding box center [799, 355] width 278 height 31
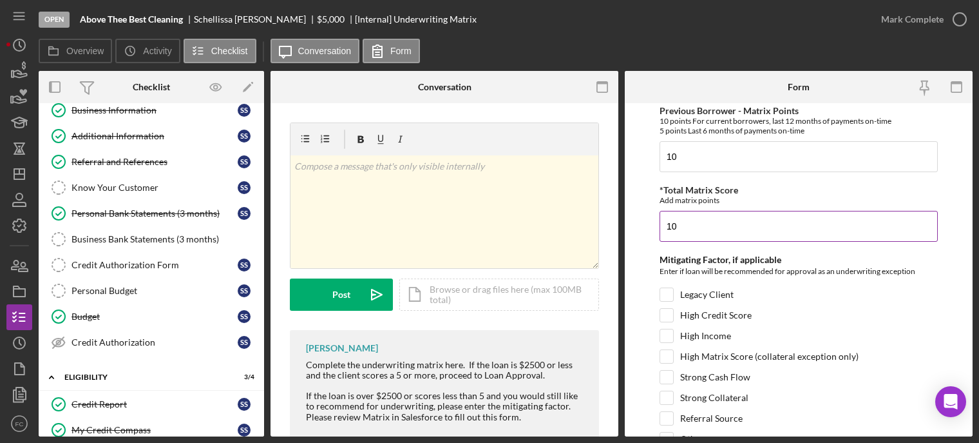
scroll to position [773, 0]
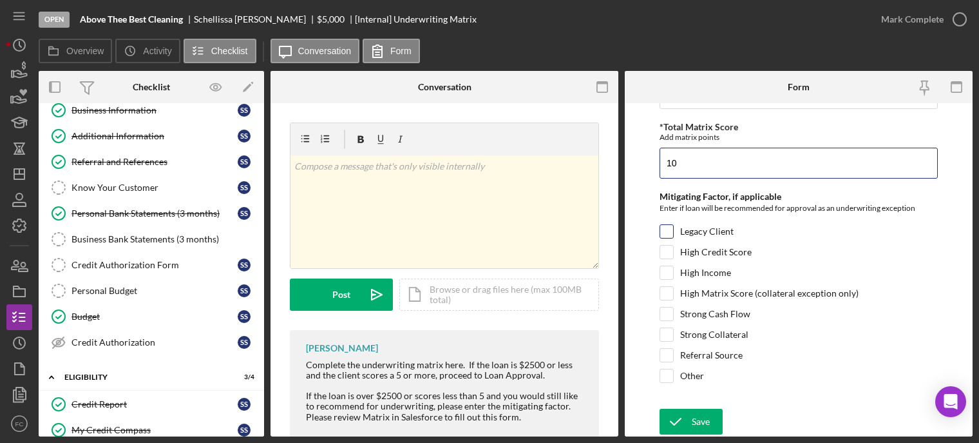
type input "10"
click at [665, 238] on input "Legacy Client" at bounding box center [666, 231] width 13 height 13
checkbox input "false"
click at [667, 255] on input "High Credit Score" at bounding box center [666, 252] width 13 height 13
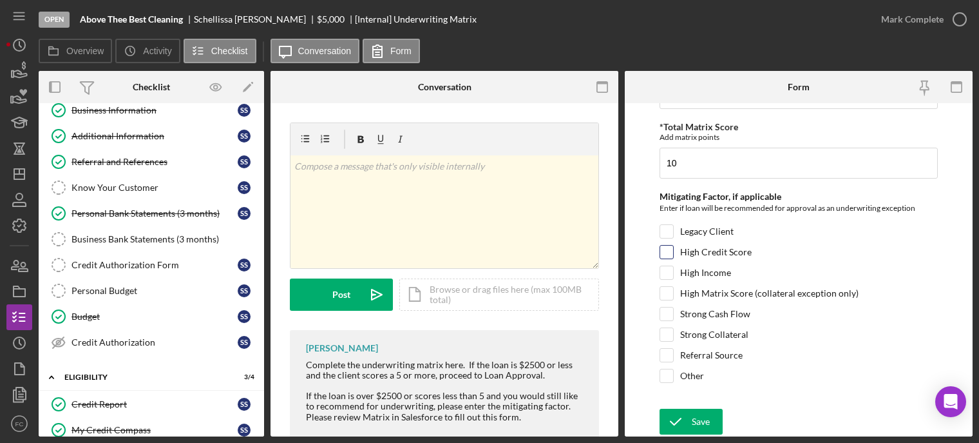
checkbox input "true"
click at [692, 421] on div "Save" at bounding box center [701, 422] width 18 height 26
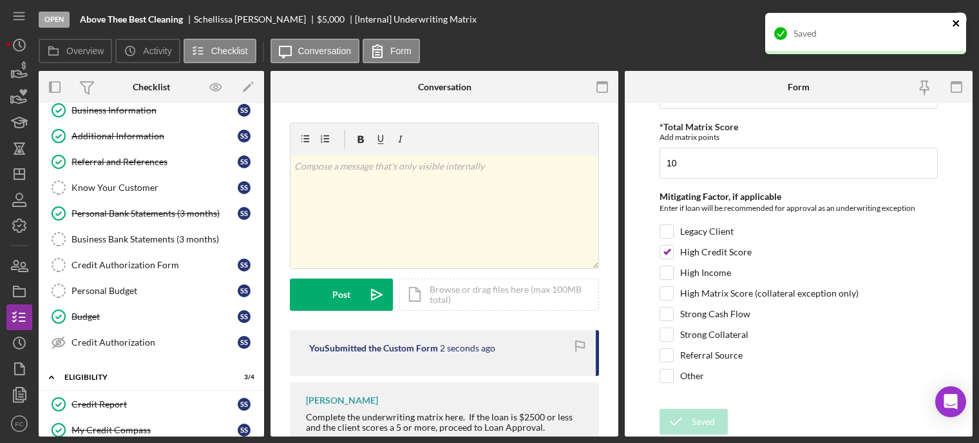
click at [955, 19] on icon "close" at bounding box center [956, 23] width 9 height 10
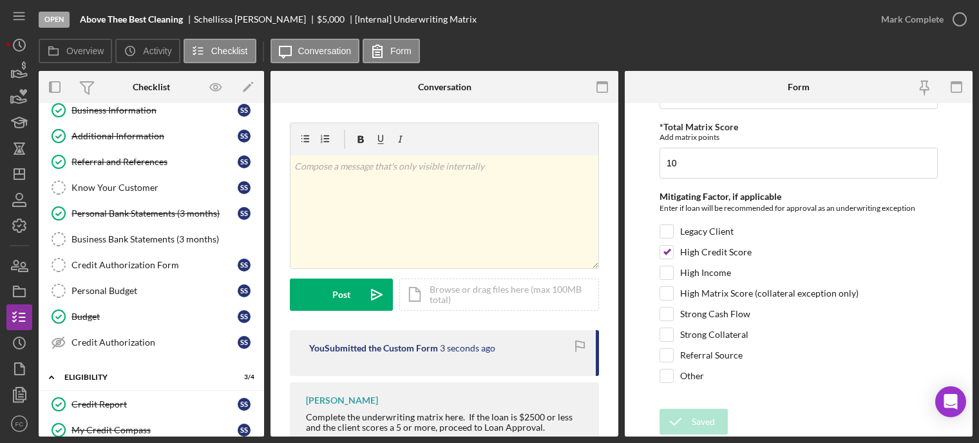
click at [0, 0] on icon "button" at bounding box center [0, 0] width 0 height 0
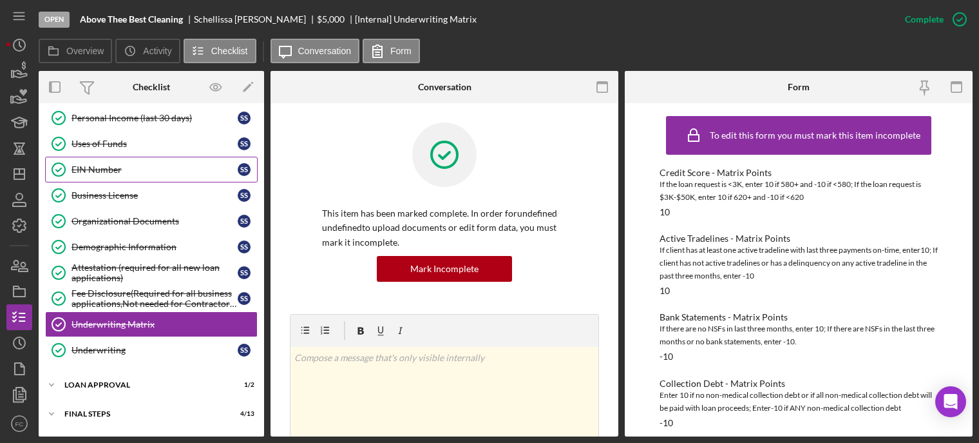
scroll to position [534, 0]
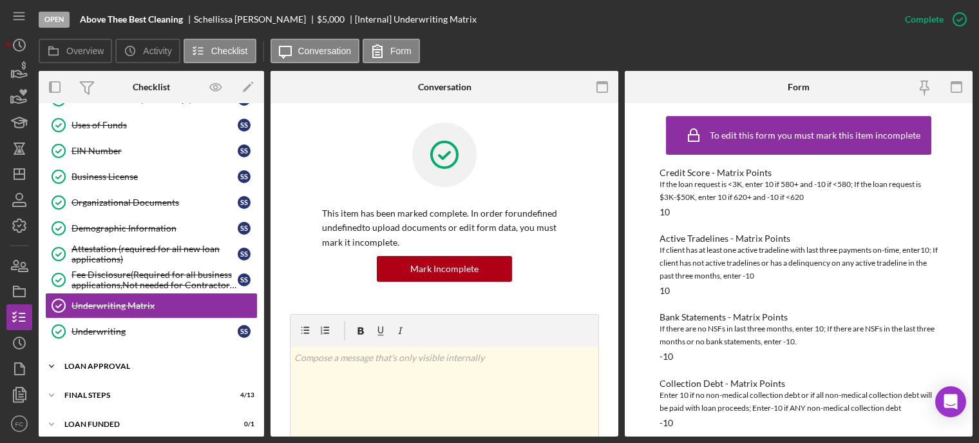
click at [106, 353] on div "Icon/Expander Loan Approval 1 / 2" at bounding box center [152, 366] width 226 height 26
click at [109, 388] on div "Loan Approval" at bounding box center [165, 393] width 186 height 10
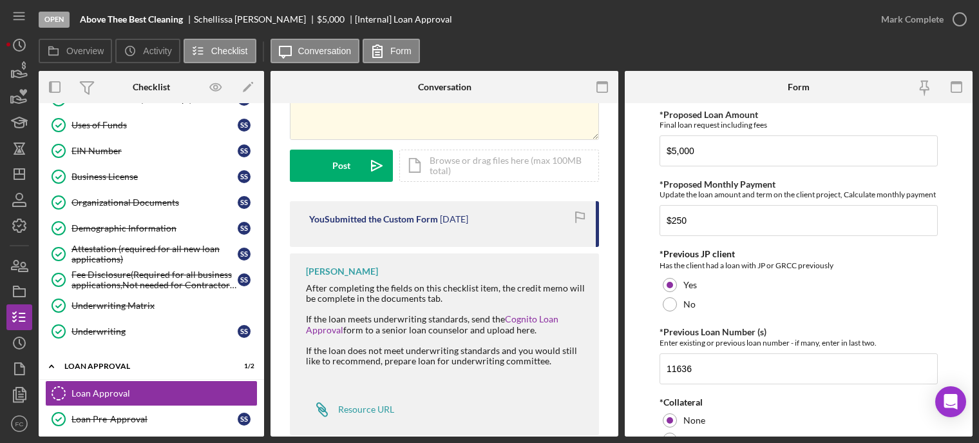
scroll to position [153, 0]
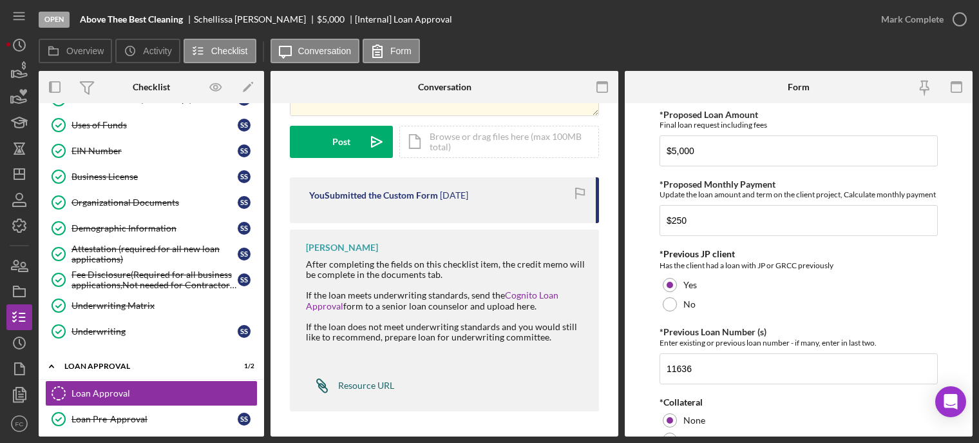
click at [351, 381] on div "Resource URL" at bounding box center [366, 385] width 56 height 10
drag, startPoint x: 197, startPoint y: 17, endPoint x: 260, endPoint y: 16, distance: 63.8
click at [260, 16] on div "Schellissa Simms" at bounding box center [255, 19] width 123 height 10
copy div "Schellissa Simms"
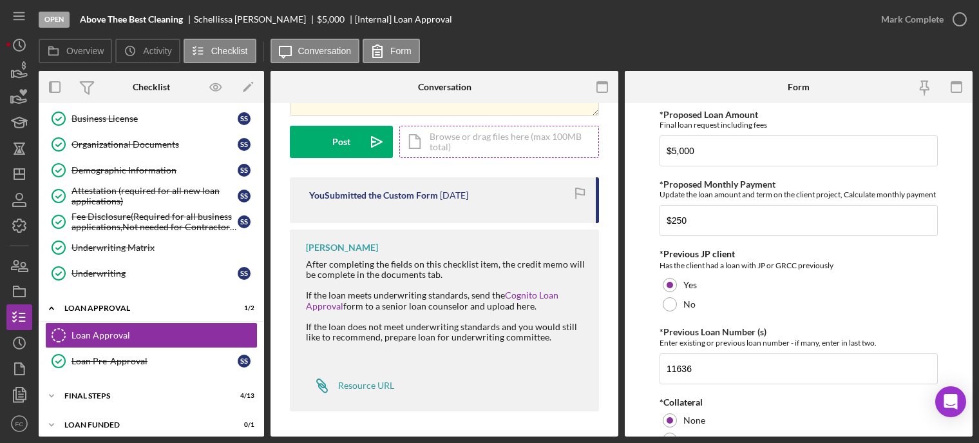
click at [433, 140] on div "Icon/Document Browse or drag files here (max 100MB total) Tap to choose files o…" at bounding box center [500, 142] width 200 height 32
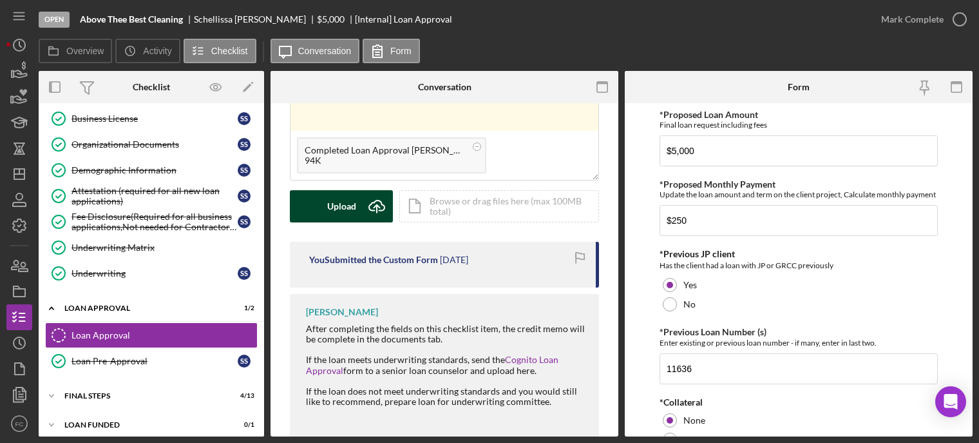
click at [365, 202] on icon "Icon/Upload" at bounding box center [377, 206] width 32 height 32
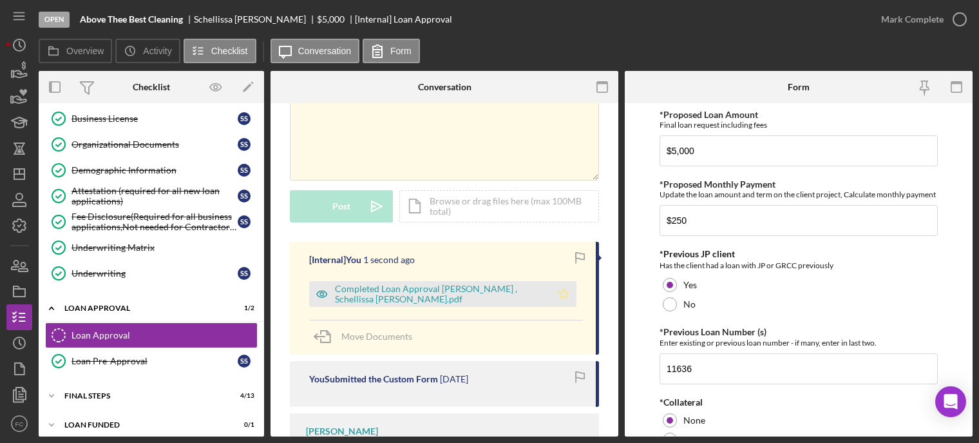
click at [559, 298] on icon "Icon/Star" at bounding box center [564, 294] width 26 height 26
click at [963, 19] on icon "button" at bounding box center [960, 19] width 32 height 32
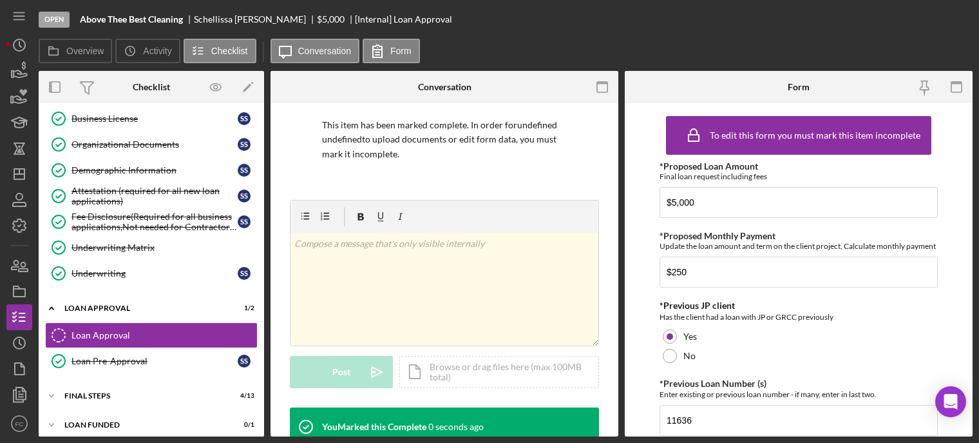
scroll to position [280, 0]
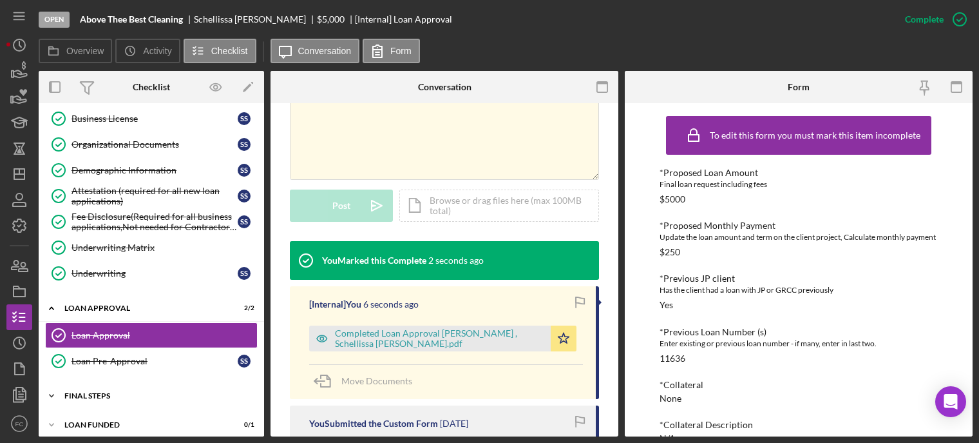
click at [112, 383] on div "Icon/Expander Final Steps 4 / 13" at bounding box center [152, 396] width 226 height 26
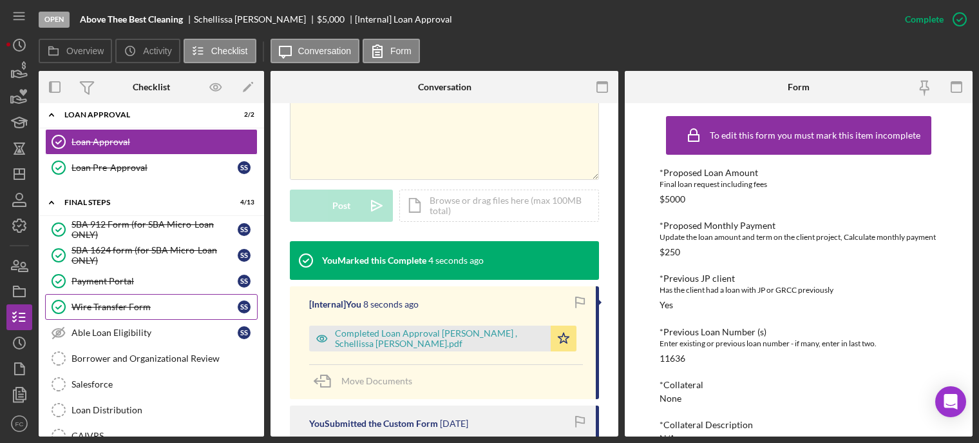
scroll to position [850, 0]
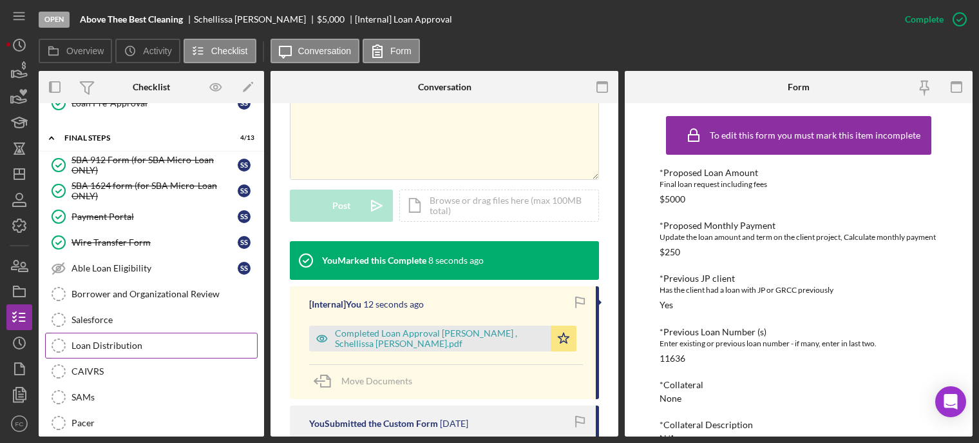
click at [92, 340] on div "Loan Distribution" at bounding box center [165, 345] width 186 height 10
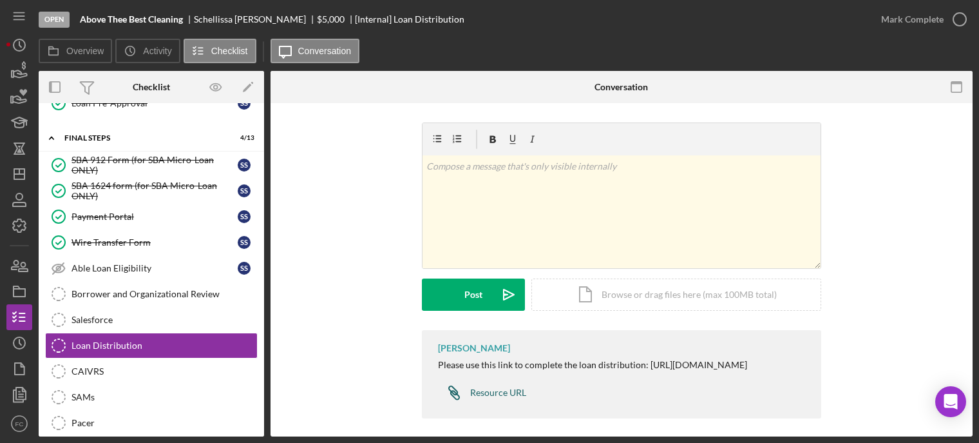
scroll to position [17, 0]
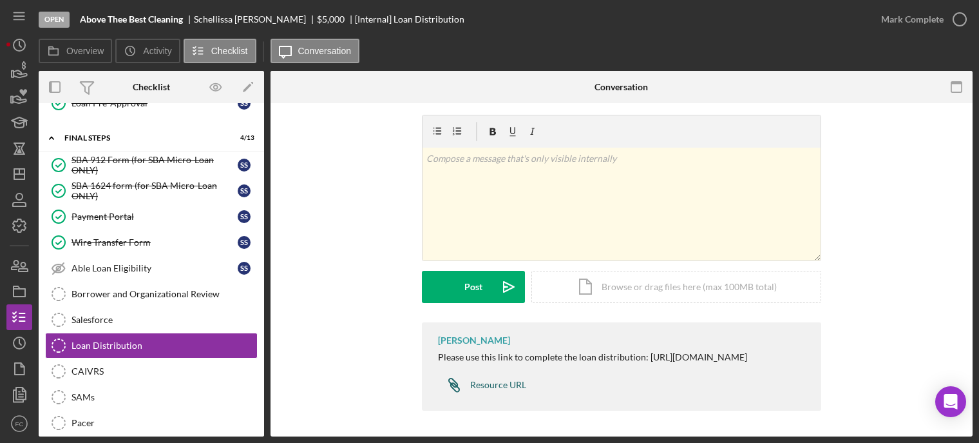
click at [480, 383] on div "Resource URL" at bounding box center [498, 385] width 56 height 10
drag, startPoint x: 77, startPoint y: 17, endPoint x: 187, endPoint y: 17, distance: 110.2
click at [187, 17] on div "Open Above Thee Best Cleaning Schellissa Simms $5,000 $5,000 [Internal] Loan Di…" at bounding box center [454, 19] width 830 height 39
copy b "Above Thee Best Cleaning"
drag, startPoint x: 197, startPoint y: 17, endPoint x: 258, endPoint y: 17, distance: 61.2
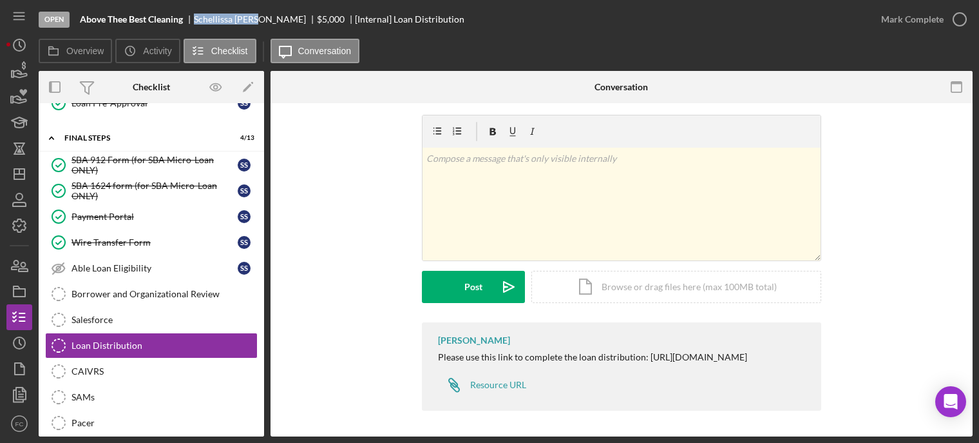
click at [263, 19] on div "Schellissa Simms" at bounding box center [255, 19] width 123 height 10
copy div "Schellissa Simms"
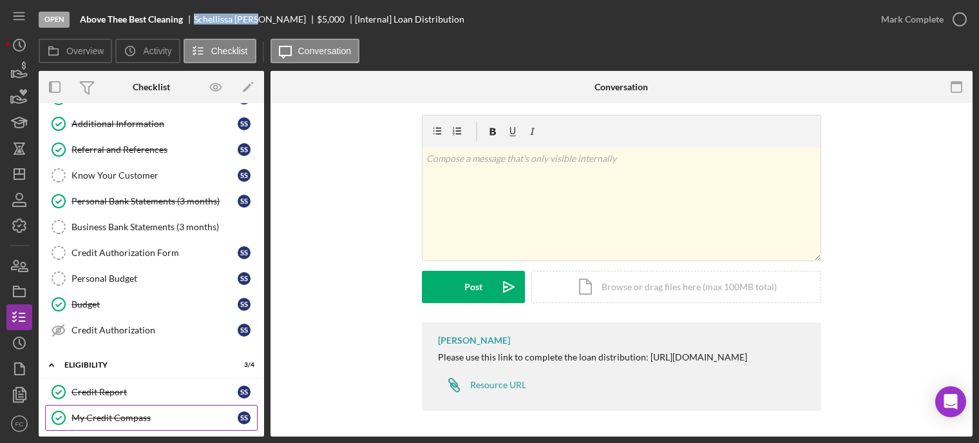
scroll to position [0, 0]
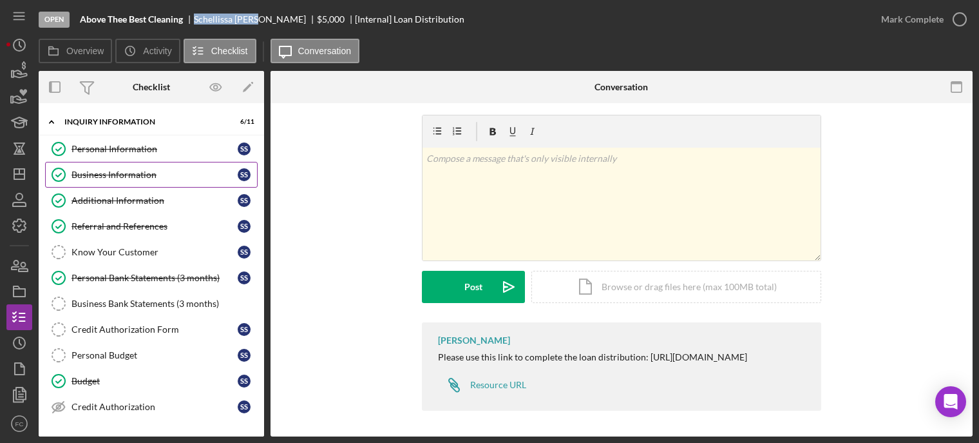
click at [96, 169] on div "Business Information" at bounding box center [155, 174] width 166 height 10
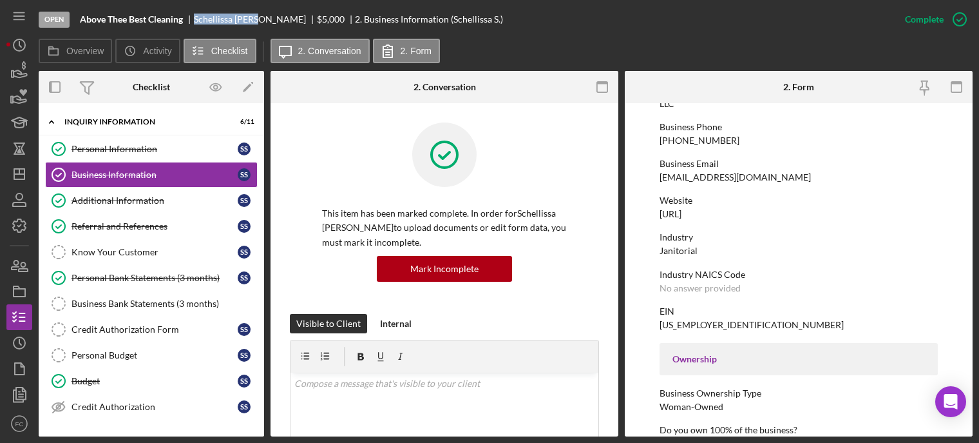
scroll to position [322, 0]
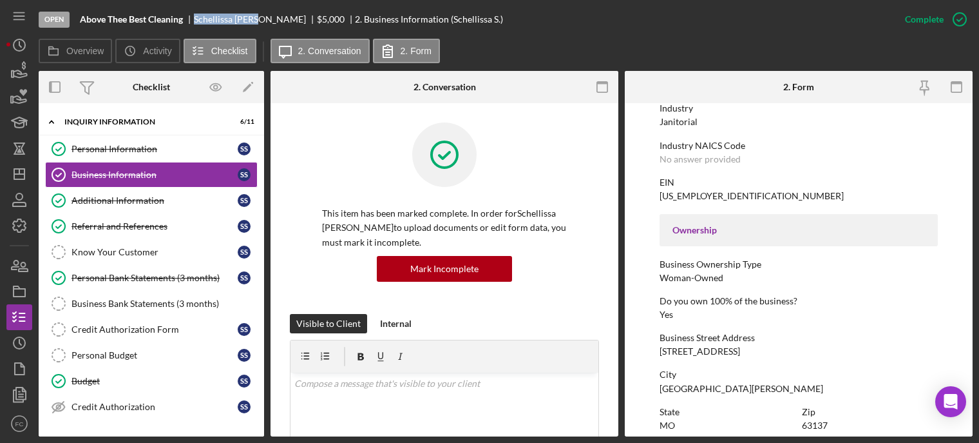
drag, startPoint x: 659, startPoint y: 352, endPoint x: 740, endPoint y: 355, distance: 80.6
click at [740, 355] on div "Business Street Address 1241 Edgewater Dr" at bounding box center [799, 344] width 278 height 24
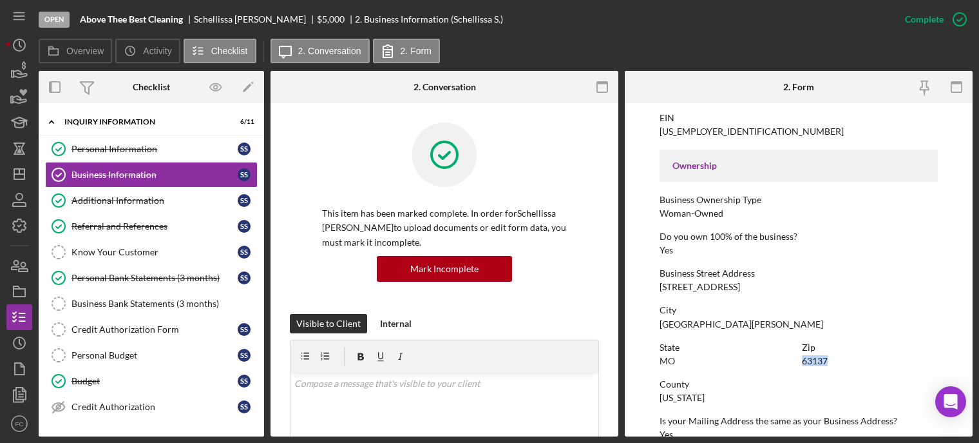
drag, startPoint x: 802, startPoint y: 363, endPoint x: 836, endPoint y: 358, distance: 34.6
click at [836, 358] on div "Zip 63137" at bounding box center [870, 354] width 136 height 24
drag, startPoint x: 195, startPoint y: 15, endPoint x: 260, endPoint y: 17, distance: 65.8
click at [260, 17] on div "Above Thee Best Cleaning Schellissa Simms $5,000 $5,000 2. Business Information…" at bounding box center [291, 19] width 423 height 10
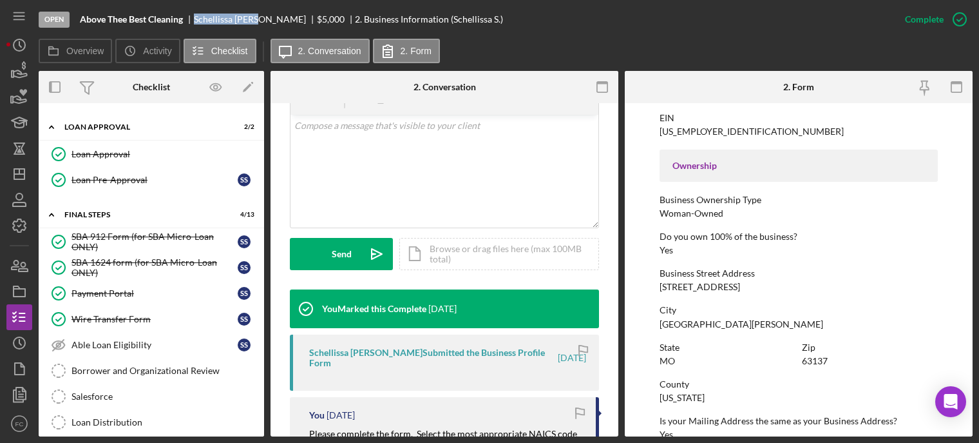
scroll to position [902, 0]
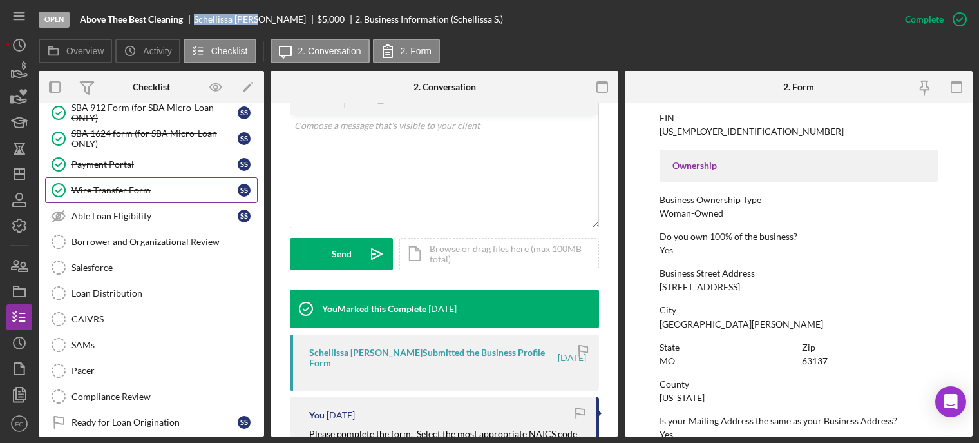
click at [95, 185] on div "Wire Transfer Form" at bounding box center [155, 190] width 166 height 10
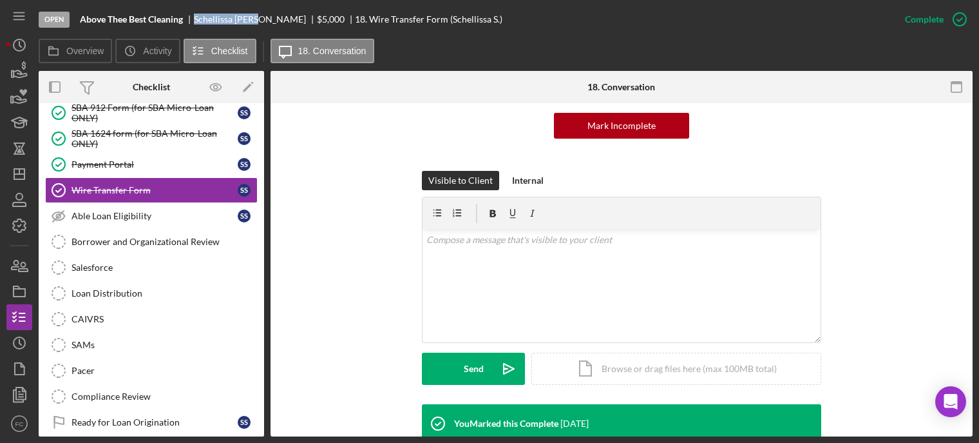
scroll to position [322, 0]
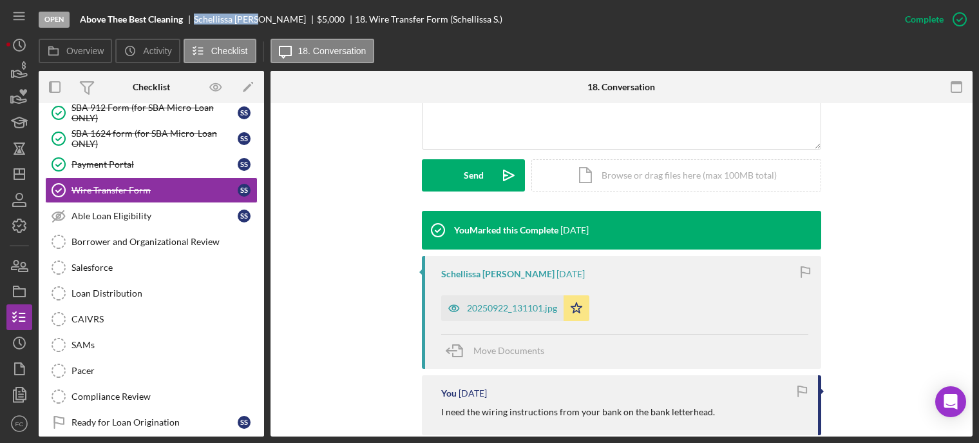
click at [494, 304] on div "20250922_131101.jpg" at bounding box center [512, 308] width 90 height 10
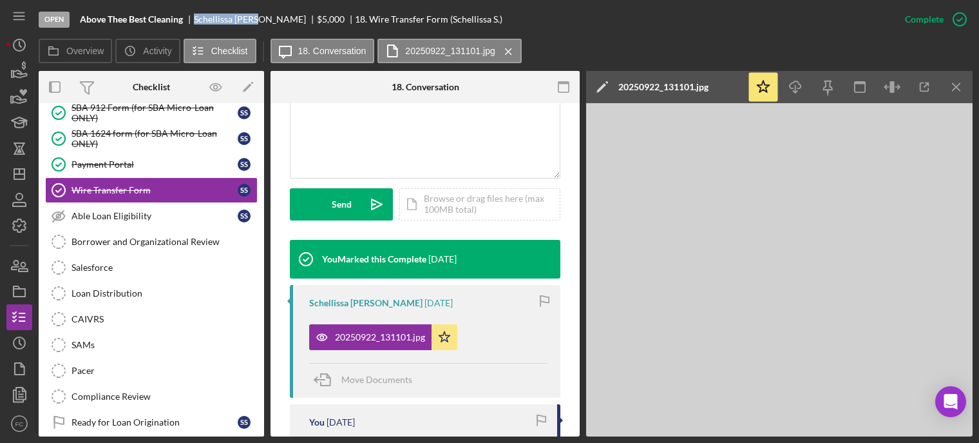
scroll to position [336, 0]
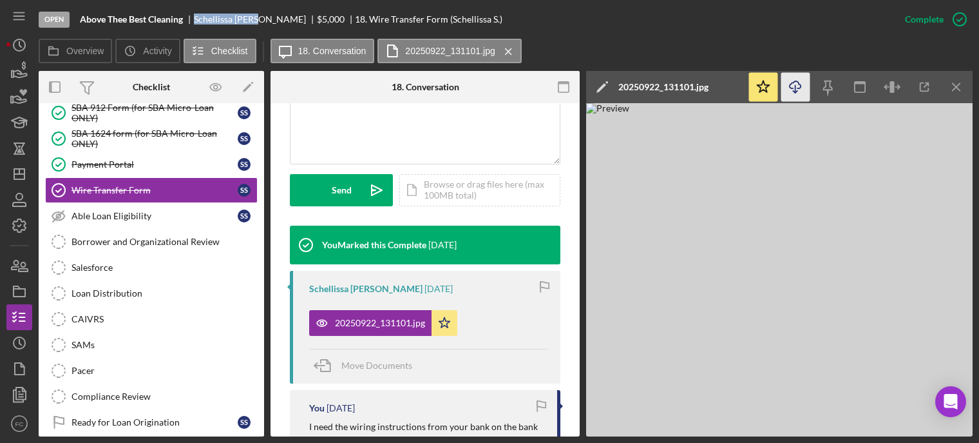
click at [791, 88] on icon "button" at bounding box center [795, 84] width 11 height 7
click at [940, 55] on div "Overview Icon/History Activity Checklist Icon/Message 18. Conversation 20250922…" at bounding box center [506, 52] width 934 height 26
click at [17, 273] on icon "button" at bounding box center [19, 265] width 32 height 32
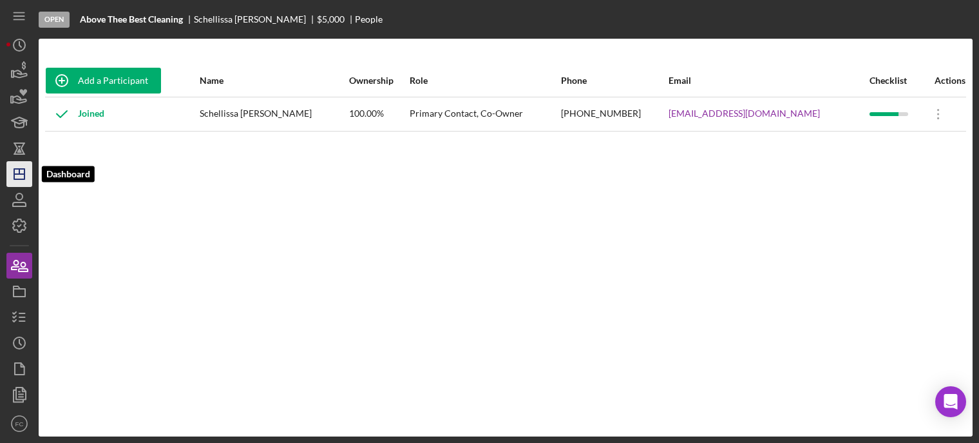
click at [18, 175] on icon "Icon/Dashboard" at bounding box center [19, 174] width 32 height 32
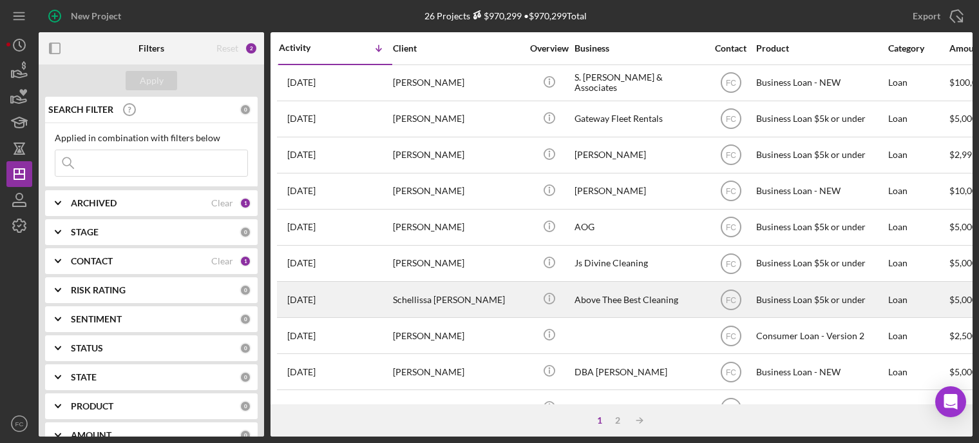
click at [472, 289] on div "Schellissa Simms" at bounding box center [457, 299] width 129 height 34
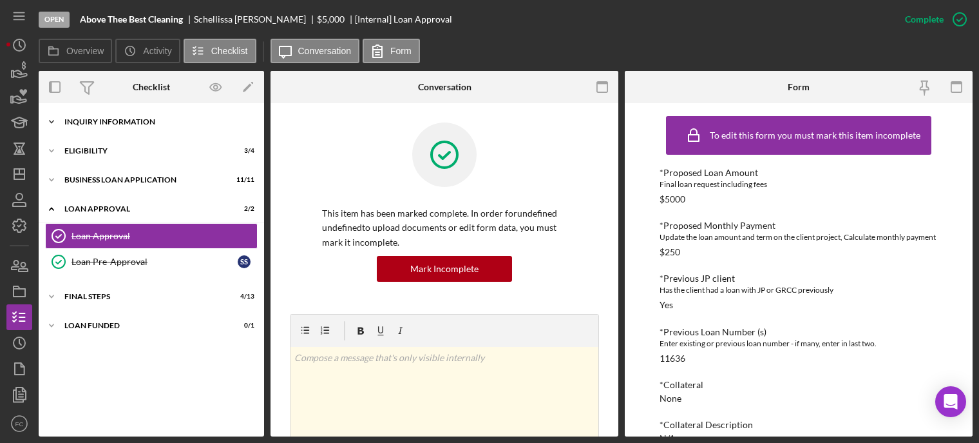
click at [103, 128] on div "Icon/Expander INQUIRY INFORMATION 6 / 11" at bounding box center [152, 122] width 226 height 26
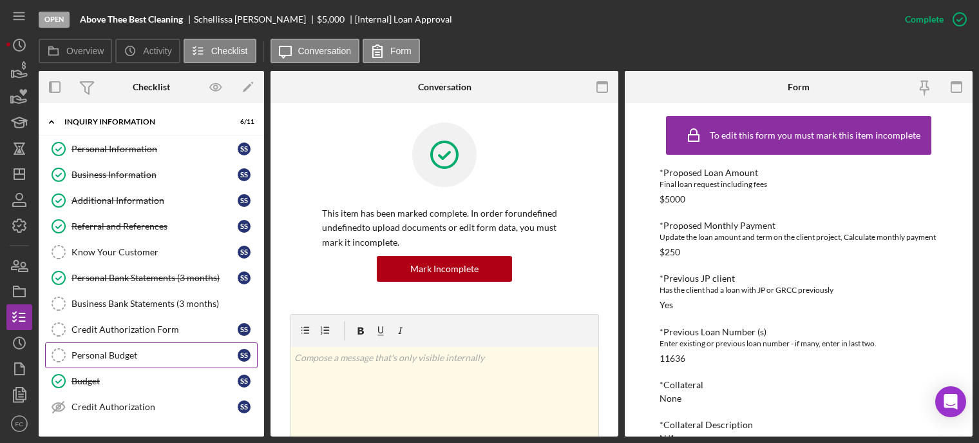
scroll to position [64, 0]
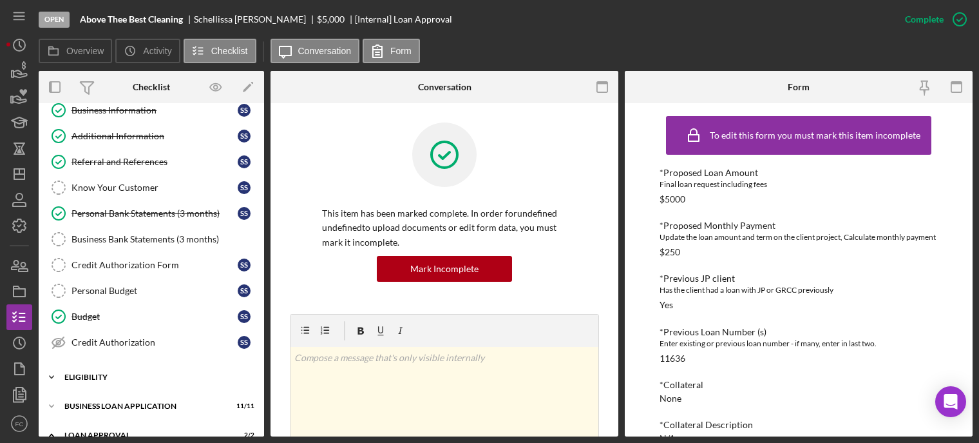
click at [92, 376] on div "Eligibility" at bounding box center [156, 377] width 184 height 8
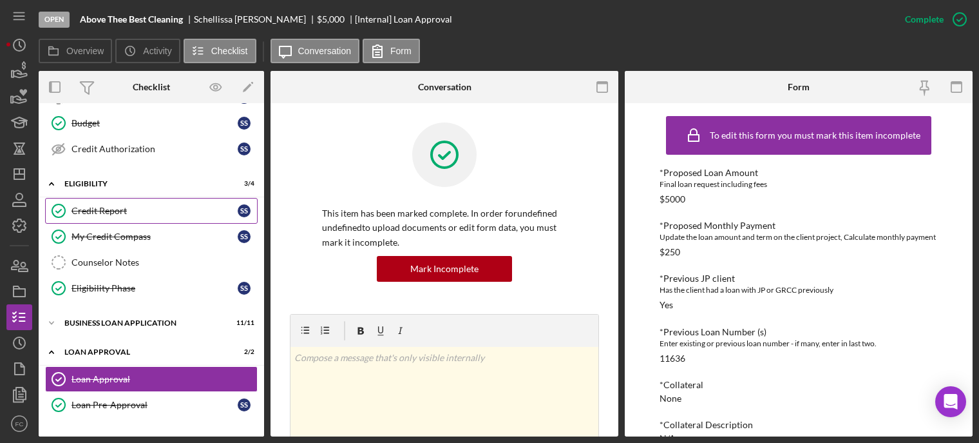
scroll to position [304, 0]
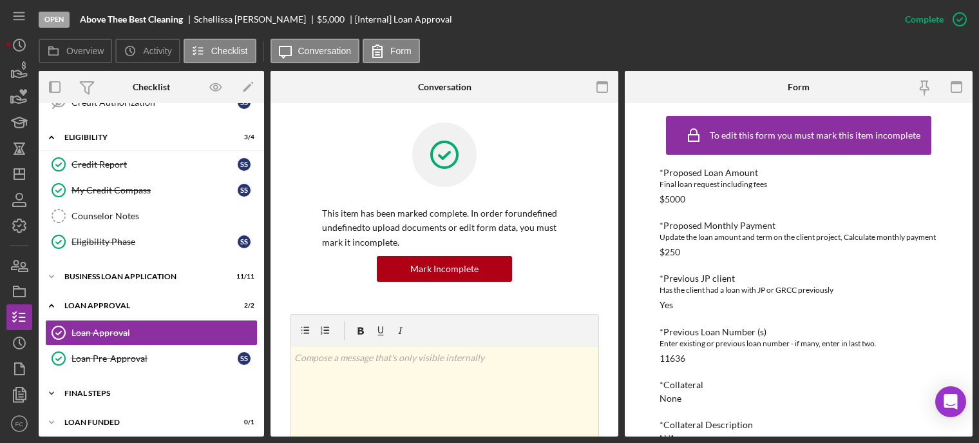
click at [107, 389] on div "Final Steps" at bounding box center [156, 393] width 184 height 8
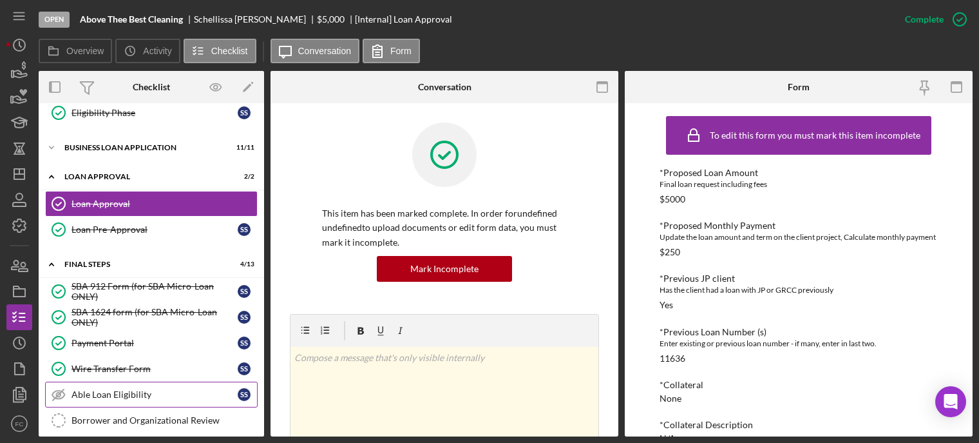
scroll to position [497, 0]
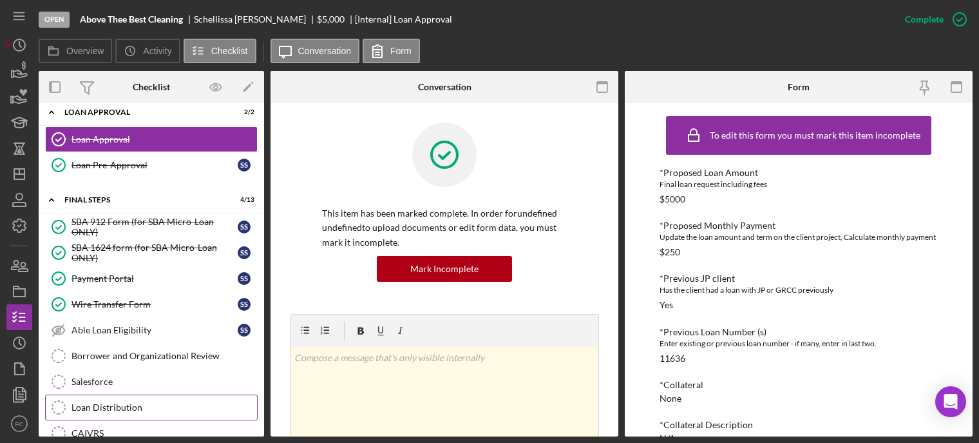
click at [97, 402] on div "Loan Distribution" at bounding box center [165, 407] width 186 height 10
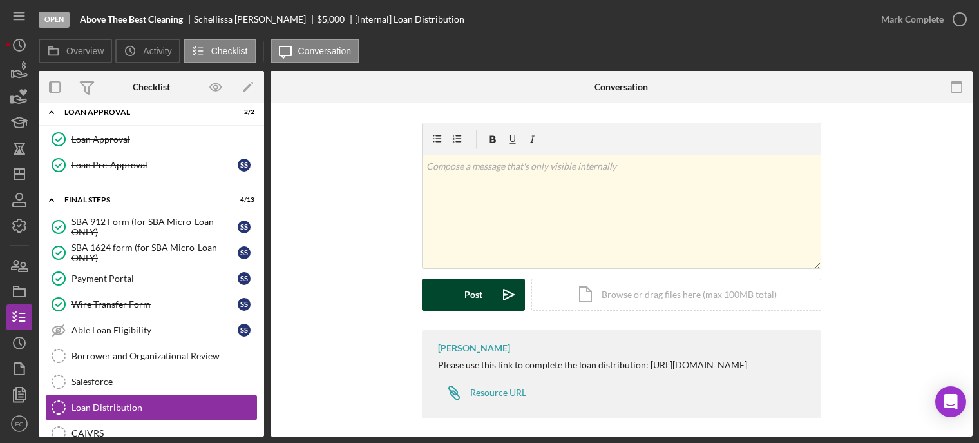
scroll to position [17, 0]
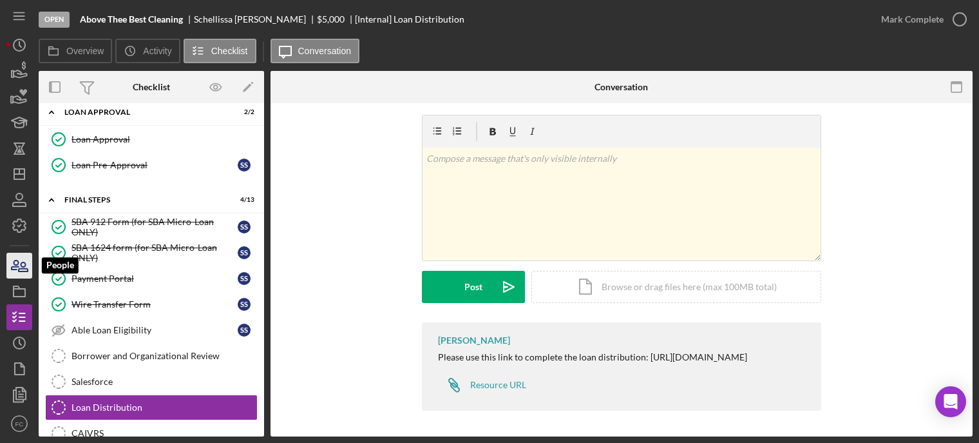
click at [21, 258] on icon "button" at bounding box center [19, 265] width 32 height 32
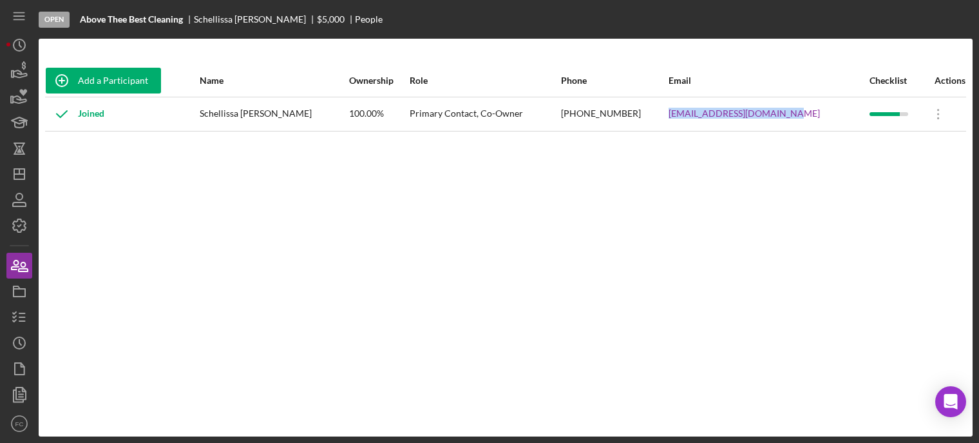
drag, startPoint x: 668, startPoint y: 111, endPoint x: 797, endPoint y: 115, distance: 128.9
click at [797, 115] on tr "Joined Schellissa Simms 100.00% Primary Contact, Co-Owner (314) 283-3304 schell…" at bounding box center [505, 114] width 921 height 34
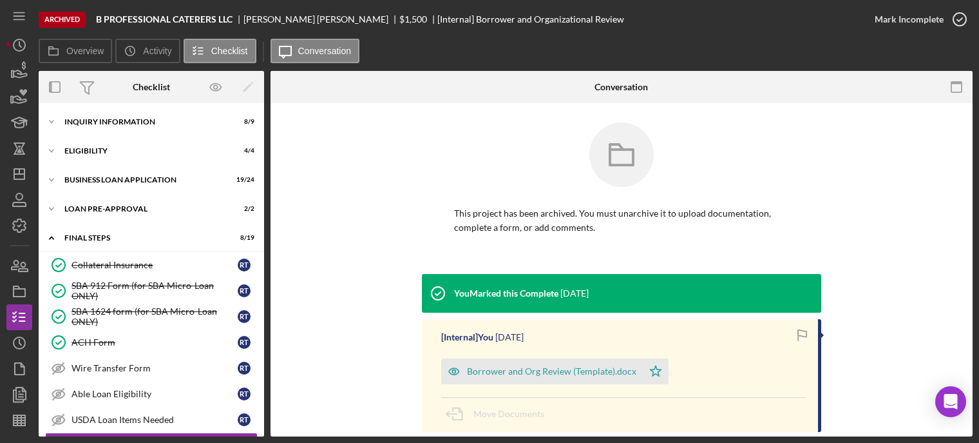
scroll to position [173, 0]
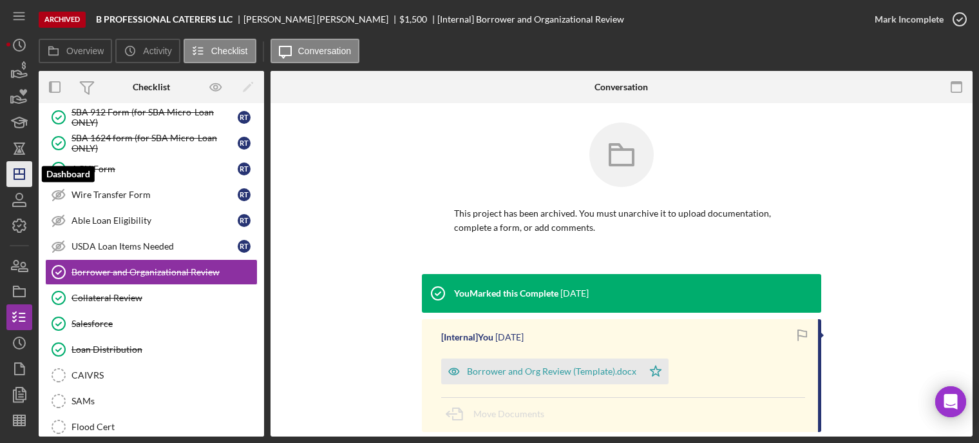
click at [18, 174] on line "button" at bounding box center [19, 174] width 10 height 0
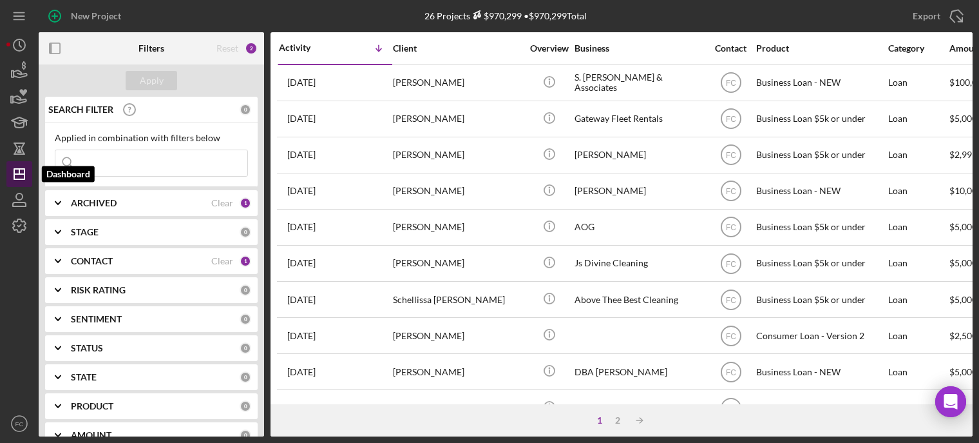
drag, startPoint x: 253, startPoint y: 27, endPoint x: 17, endPoint y: 177, distance: 279.0
click at [17, 177] on icon "Icon/Dashboard" at bounding box center [19, 174] width 32 height 32
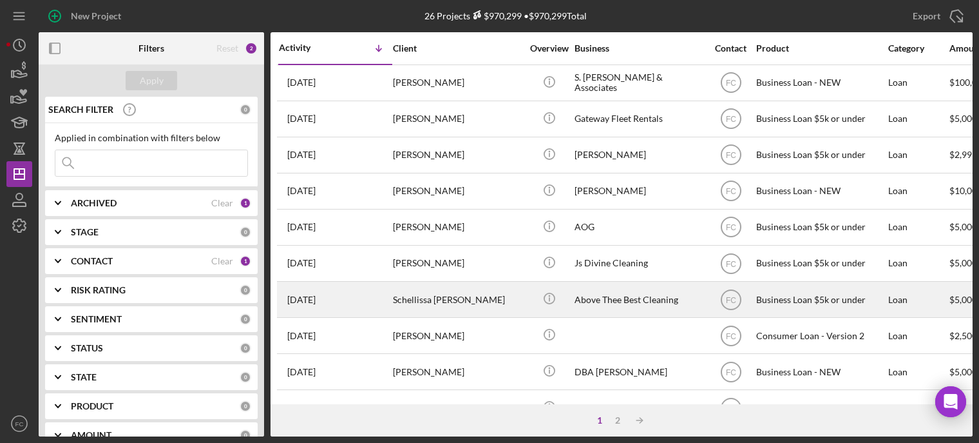
click at [363, 298] on div "3 days ago Schellissa Simms" at bounding box center [335, 299] width 113 height 34
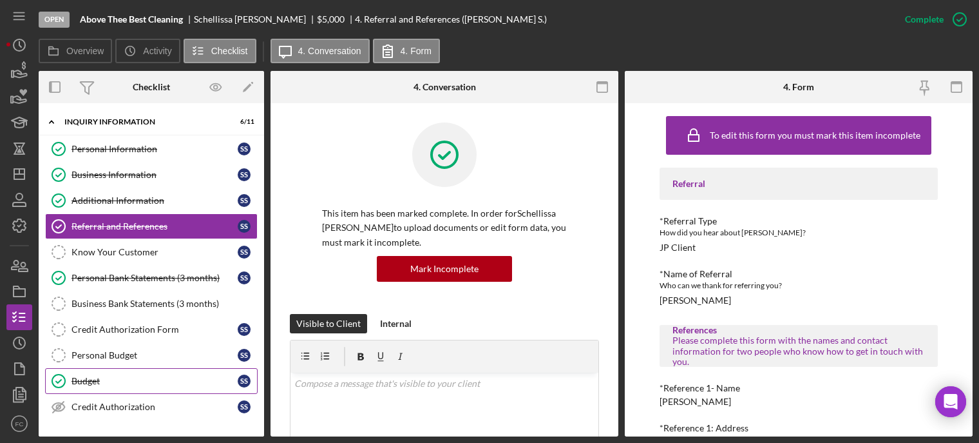
click at [89, 376] on div "Budget" at bounding box center [155, 381] width 166 height 10
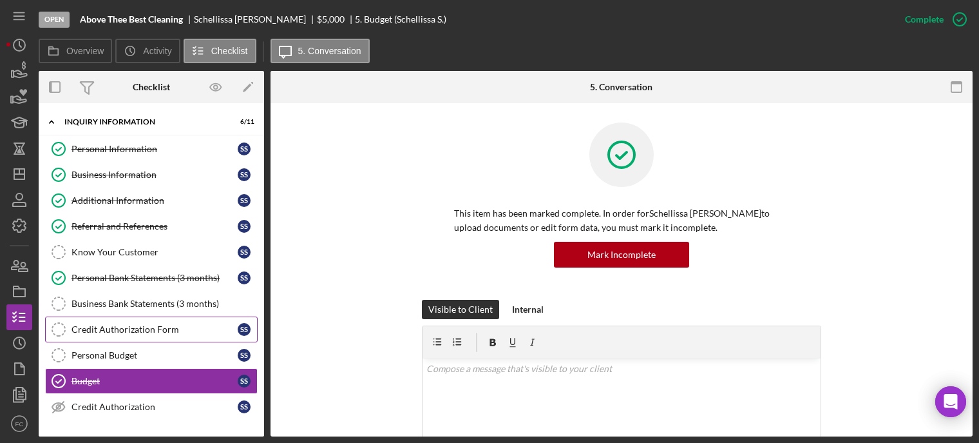
scroll to position [129, 0]
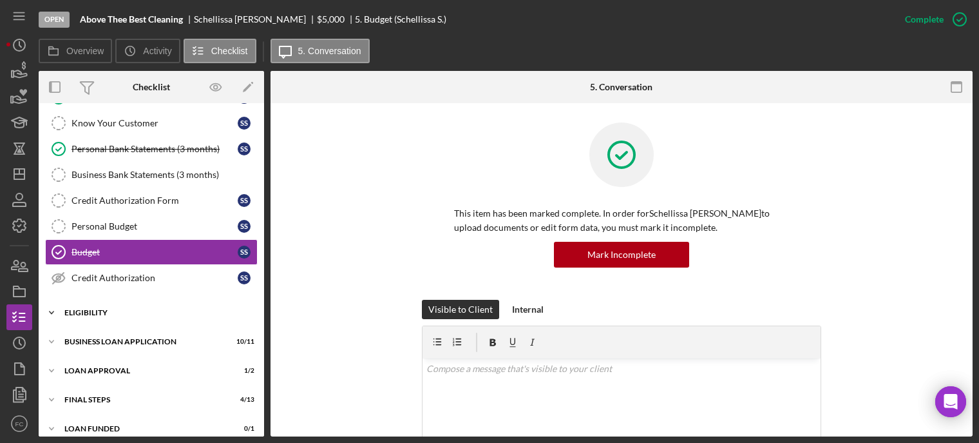
click at [95, 314] on div "Icon/Expander Eligibility 3 / 4" at bounding box center [152, 313] width 226 height 26
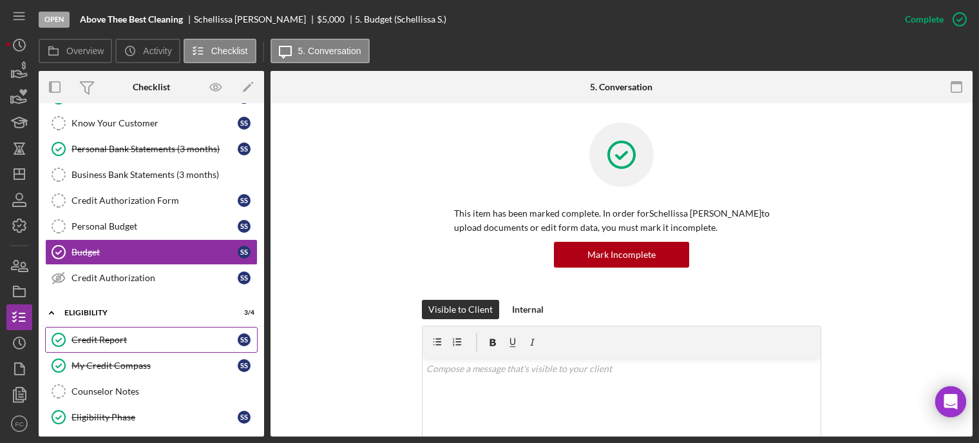
click at [94, 336] on div "Credit Report" at bounding box center [155, 339] width 166 height 10
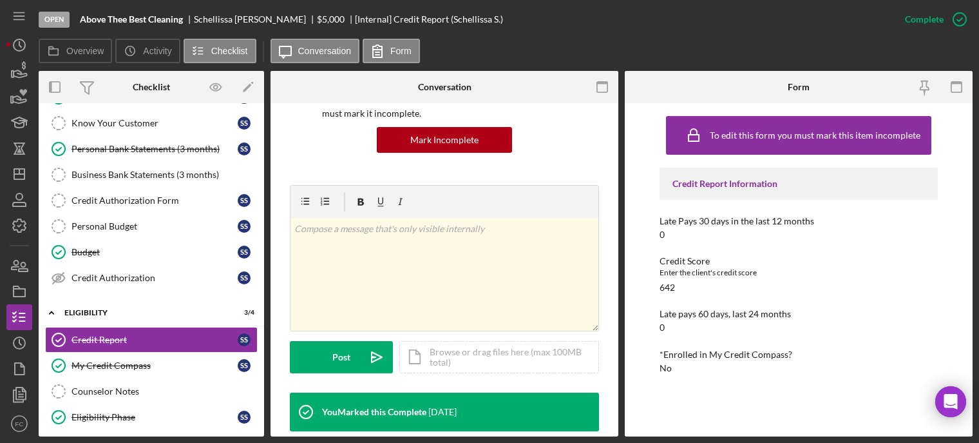
scroll to position [193, 0]
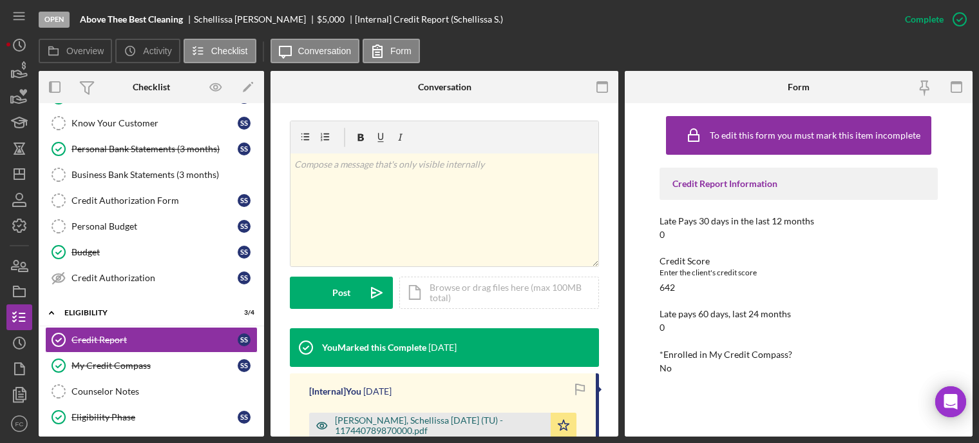
click at [385, 422] on div "Simms, Schellissa 2025-09-16 (TU) - 117440789870000.pdf" at bounding box center [439, 425] width 209 height 21
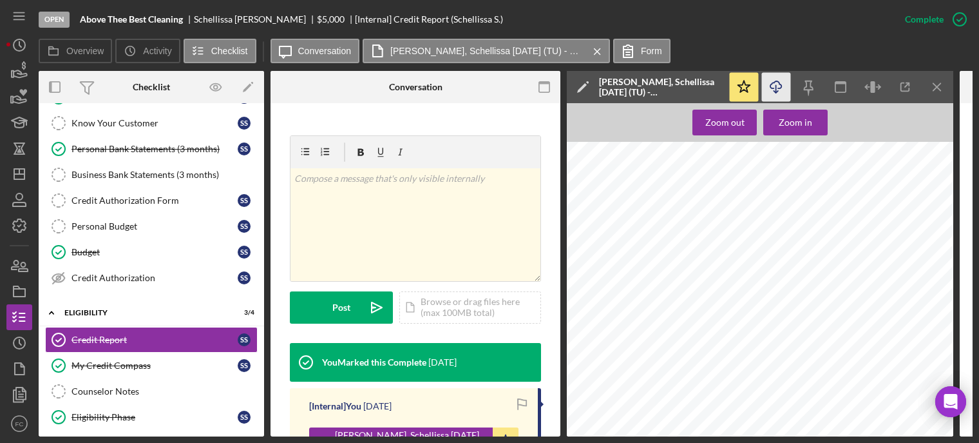
click at [775, 83] on icon "Icon/Download" at bounding box center [776, 87] width 29 height 29
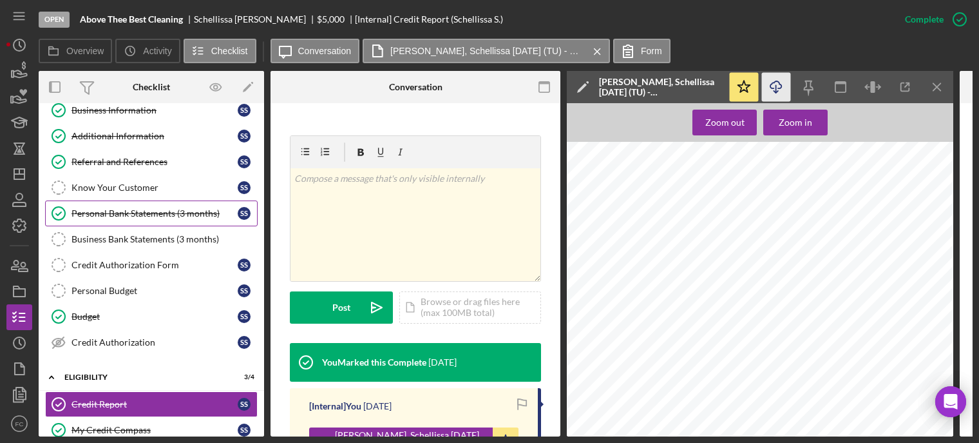
click at [126, 211] on div "Personal Bank Statements (3 months)" at bounding box center [155, 213] width 166 height 10
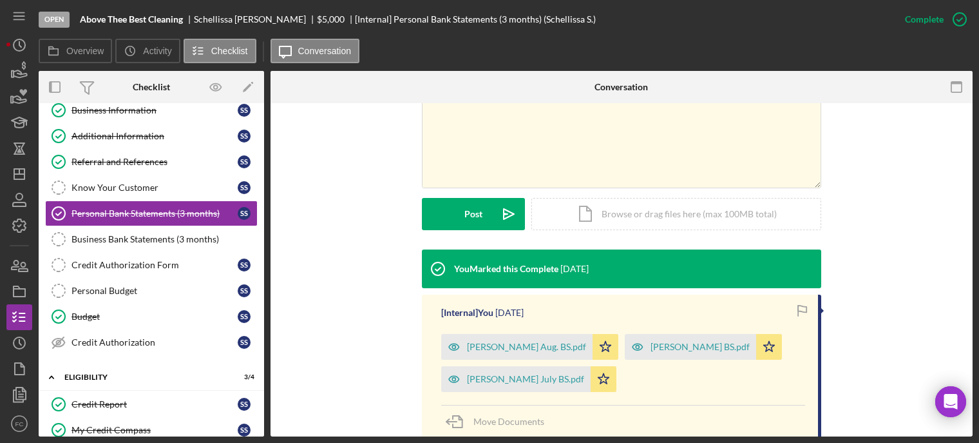
scroll to position [322, 0]
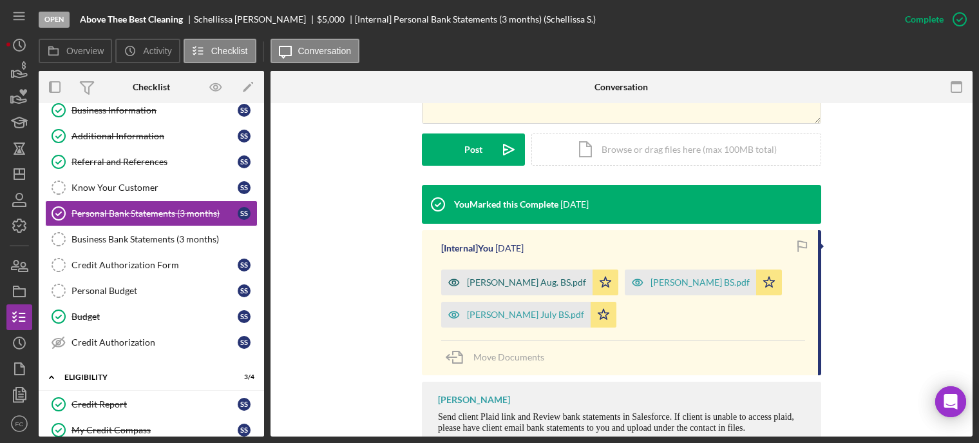
click at [490, 282] on div "Simms Aug. BS.pdf" at bounding box center [526, 282] width 119 height 10
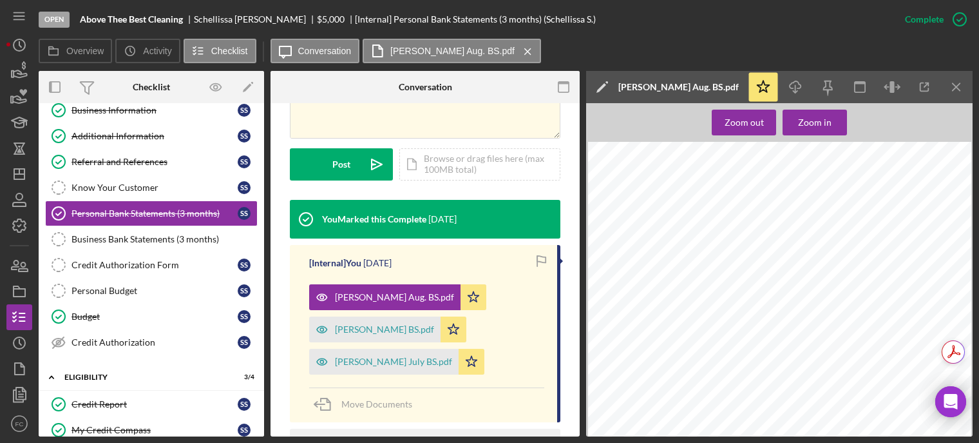
scroll to position [193, 0]
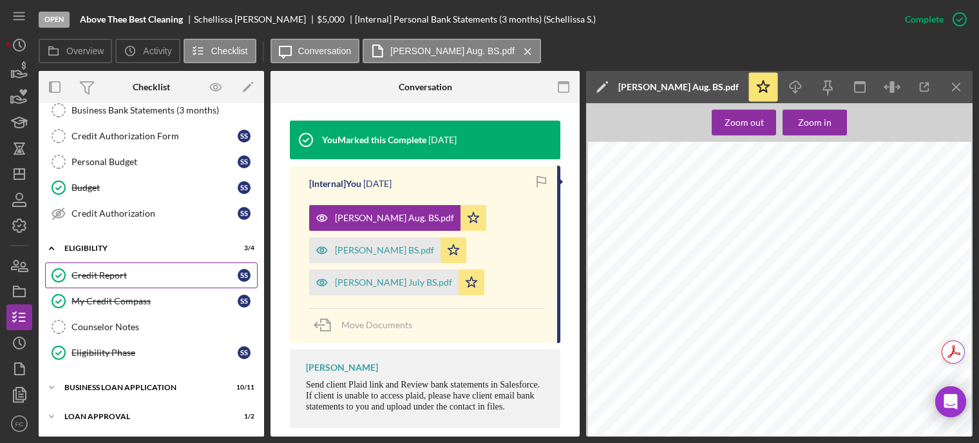
scroll to position [247, 0]
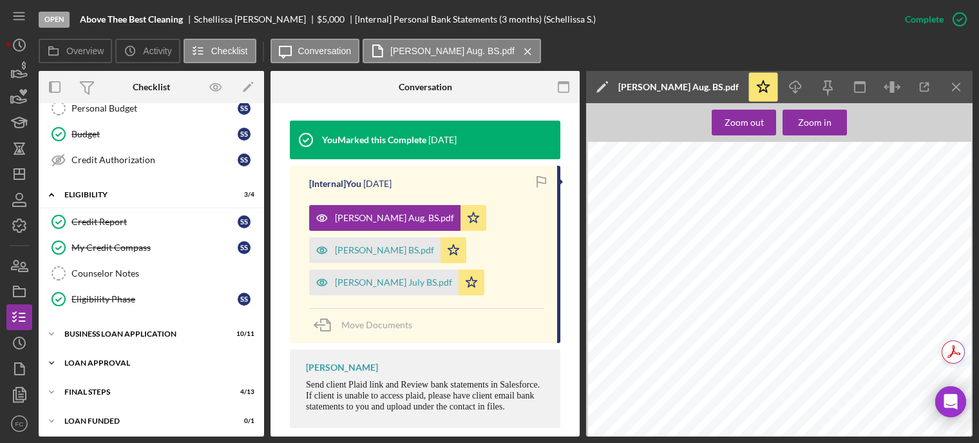
click at [129, 350] on div "Icon/Expander Loan Approval 1 / 2" at bounding box center [152, 363] width 226 height 26
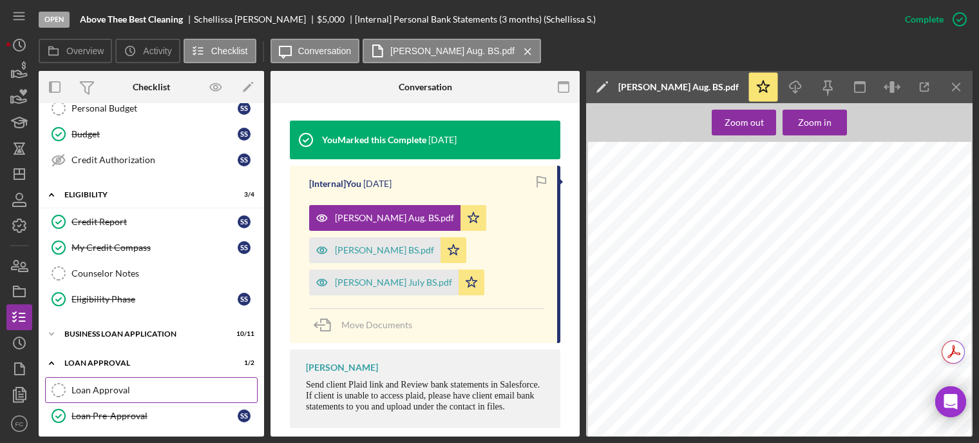
click at [144, 377] on link "Loan Approval Loan Approval" at bounding box center [151, 390] width 213 height 26
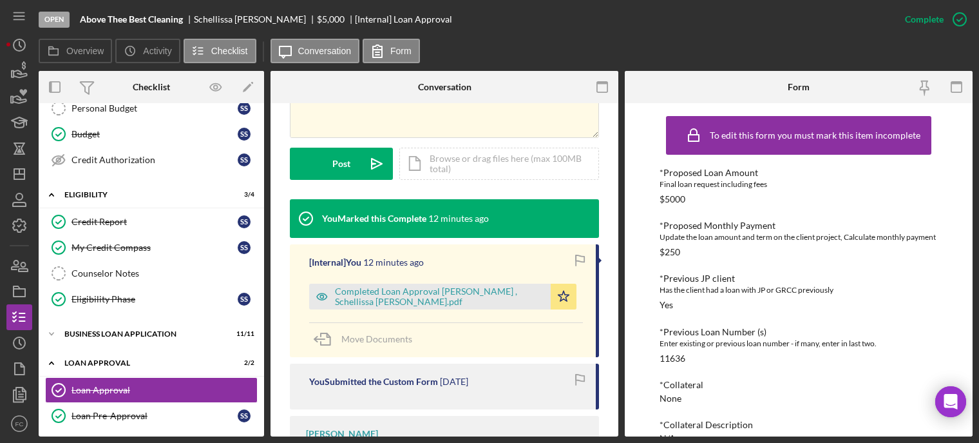
scroll to position [451, 0]
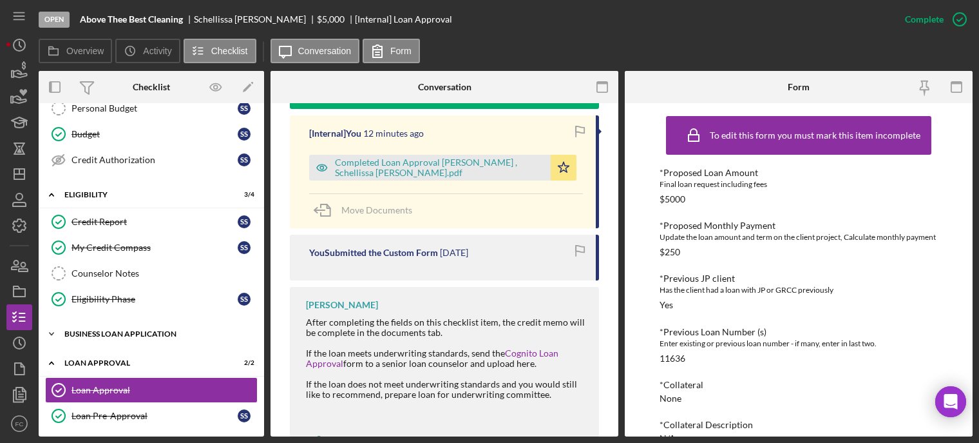
click at [131, 330] on div "BUSINESS LOAN APPLICATION" at bounding box center [156, 334] width 184 height 8
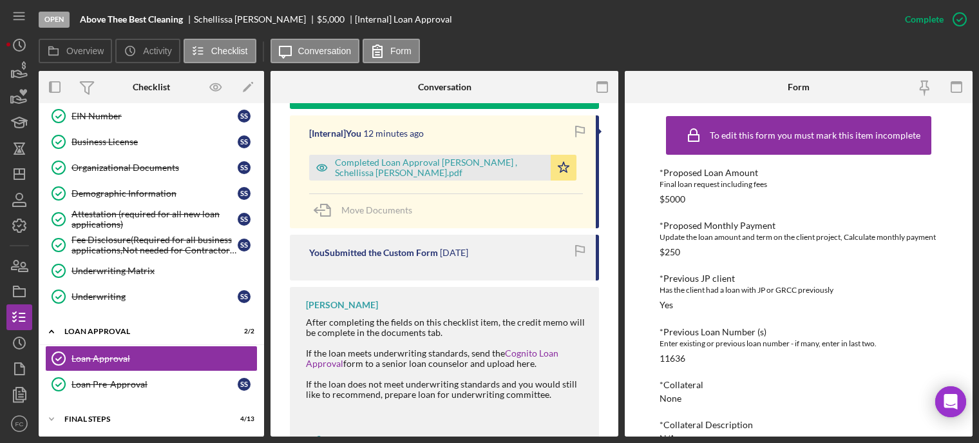
scroll to position [592, 0]
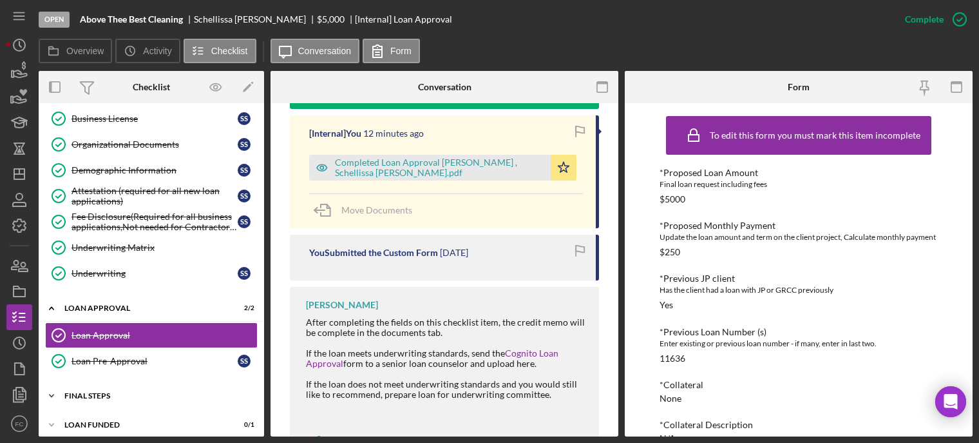
click at [86, 392] on div "Final Steps" at bounding box center [156, 396] width 184 height 8
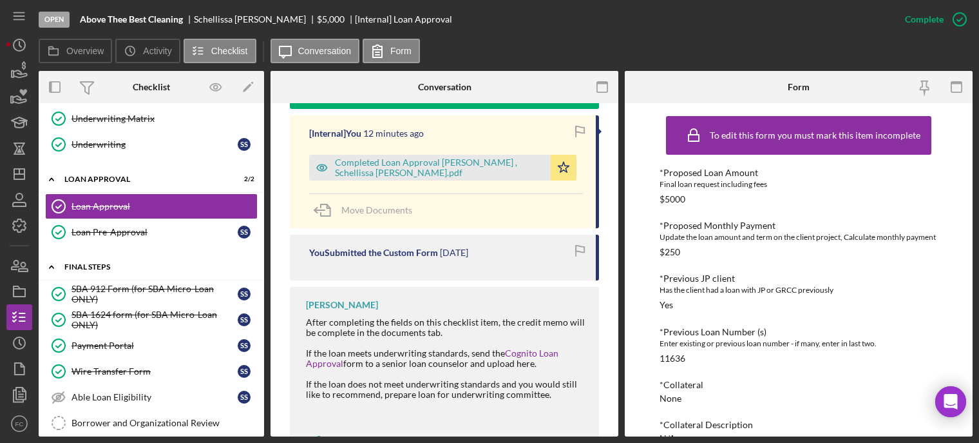
scroll to position [785, 0]
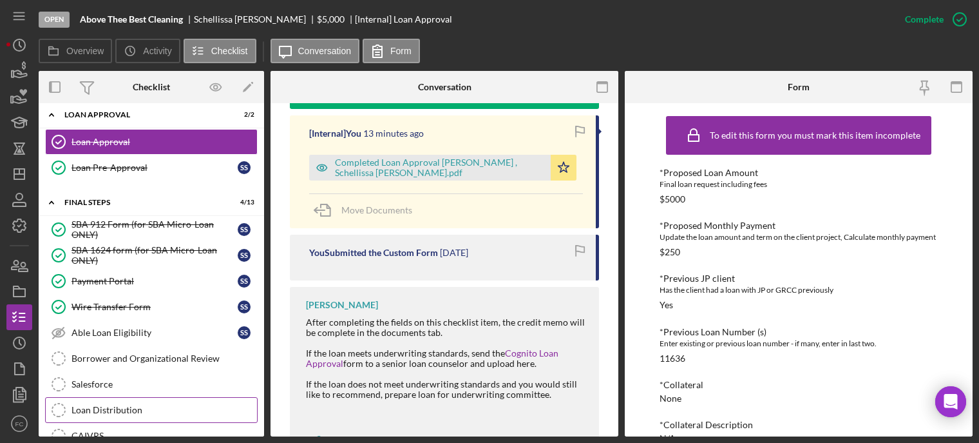
click at [116, 405] on div "Loan Distribution" at bounding box center [165, 410] width 186 height 10
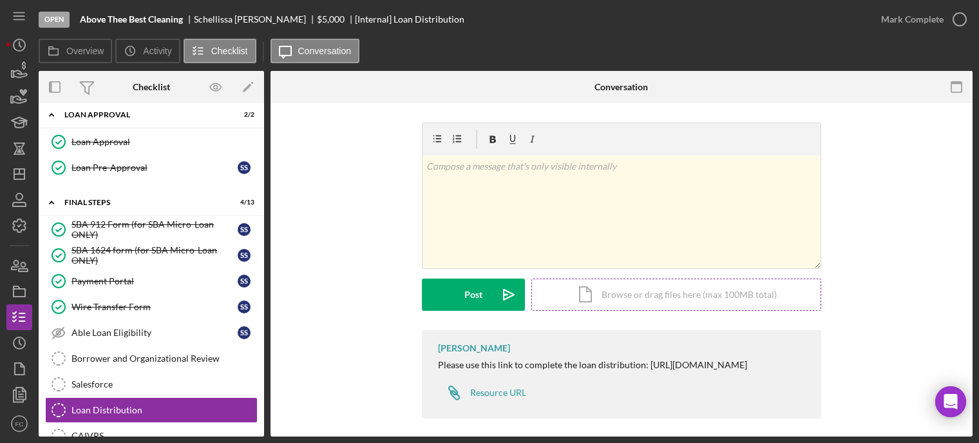
click at [606, 298] on div "Icon/Document Browse or drag files here (max 100MB total) Tap to choose files o…" at bounding box center [677, 294] width 290 height 32
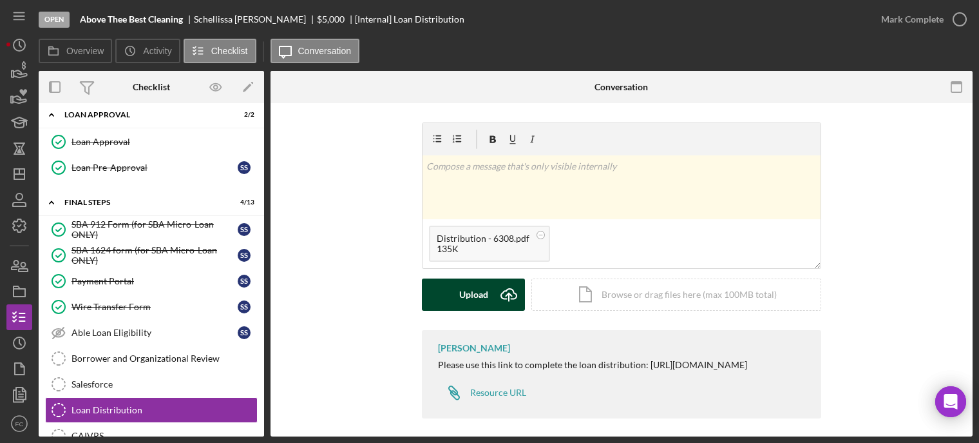
click at [448, 293] on button "Upload Icon/Upload" at bounding box center [473, 294] width 103 height 32
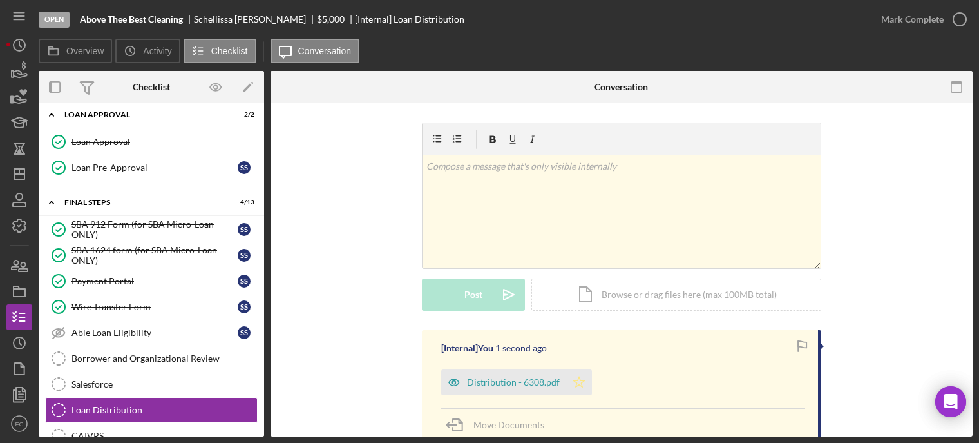
click at [574, 382] on polygon "button" at bounding box center [579, 381] width 11 height 10
click at [963, 12] on icon "button" at bounding box center [960, 19] width 32 height 32
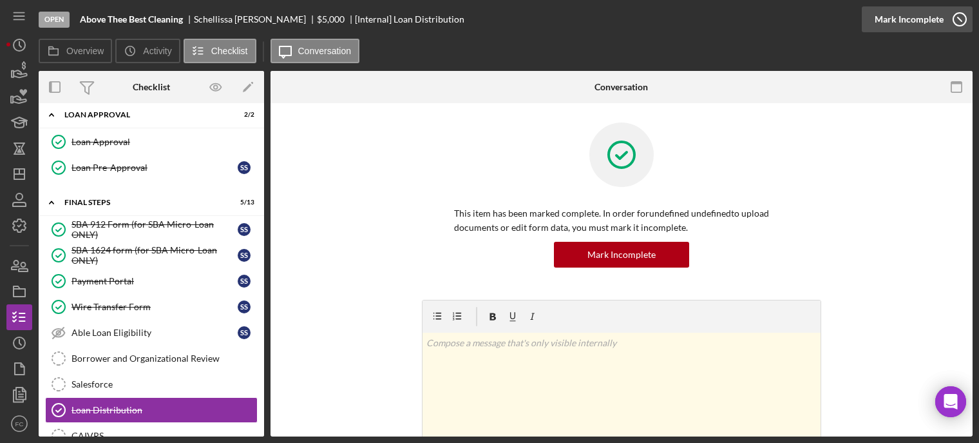
click at [961, 17] on icon "button" at bounding box center [960, 19] width 32 height 32
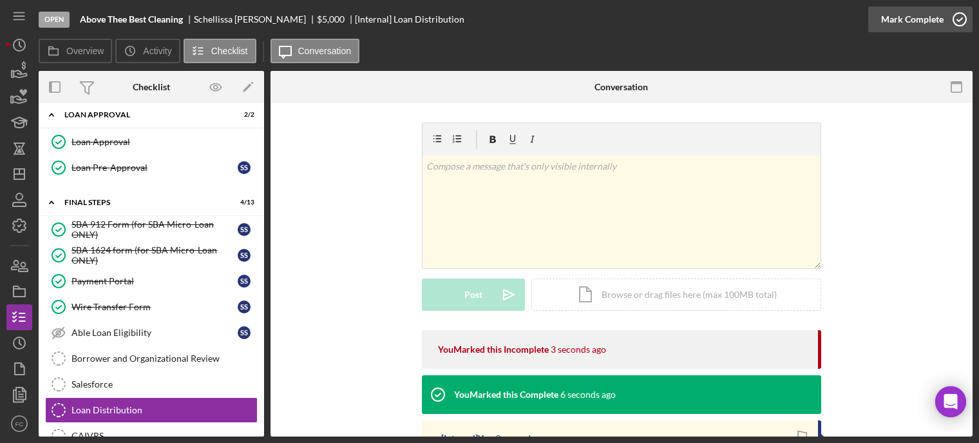
click at [961, 18] on icon "button" at bounding box center [960, 19] width 32 height 32
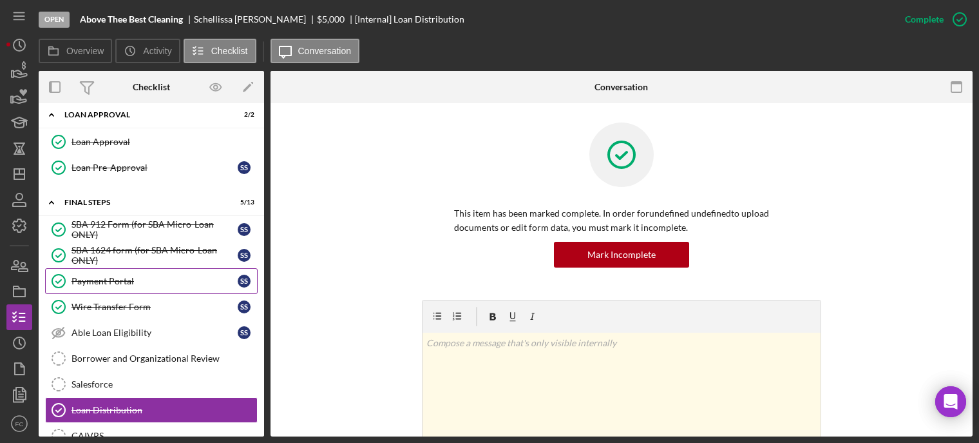
scroll to position [930, 0]
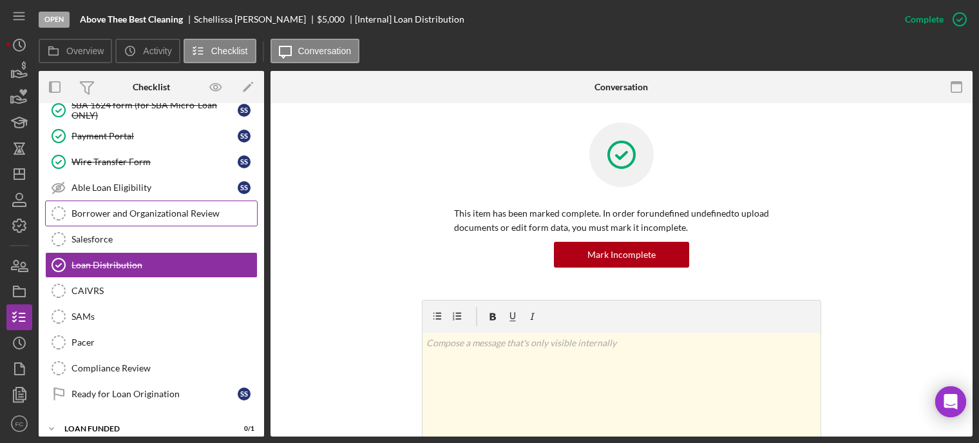
click at [139, 208] on div "Borrower and Organizational Review" at bounding box center [165, 213] width 186 height 10
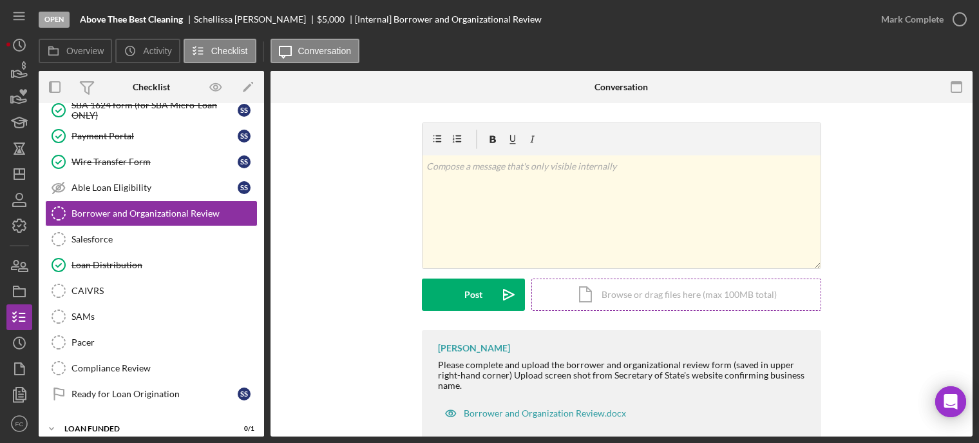
scroll to position [28, 0]
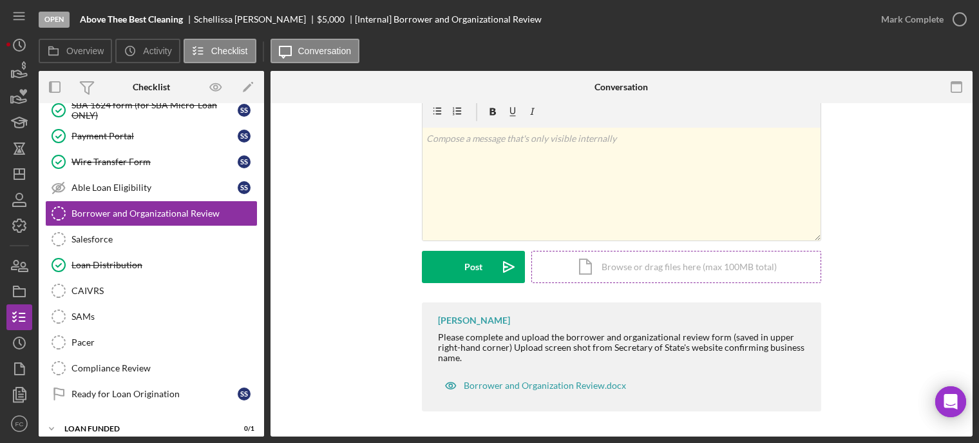
click at [688, 270] on div "Icon/Document Browse or drag files here (max 100MB total) Tap to choose files o…" at bounding box center [677, 267] width 290 height 32
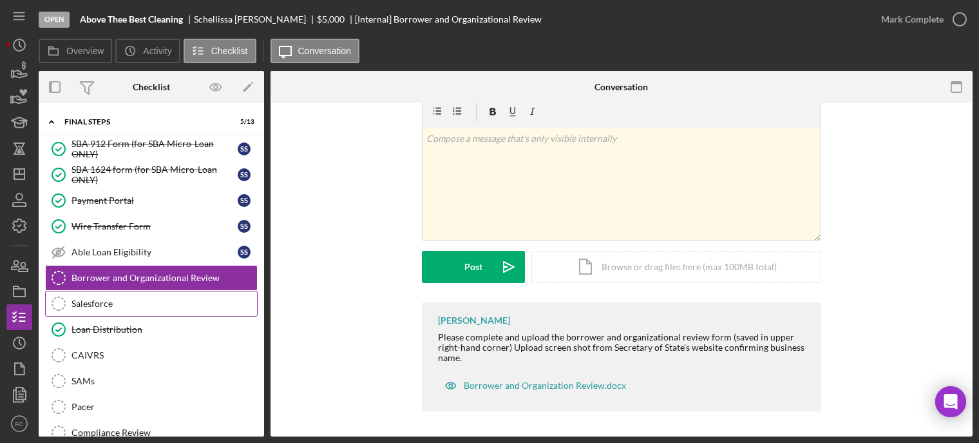
scroll to position [930, 0]
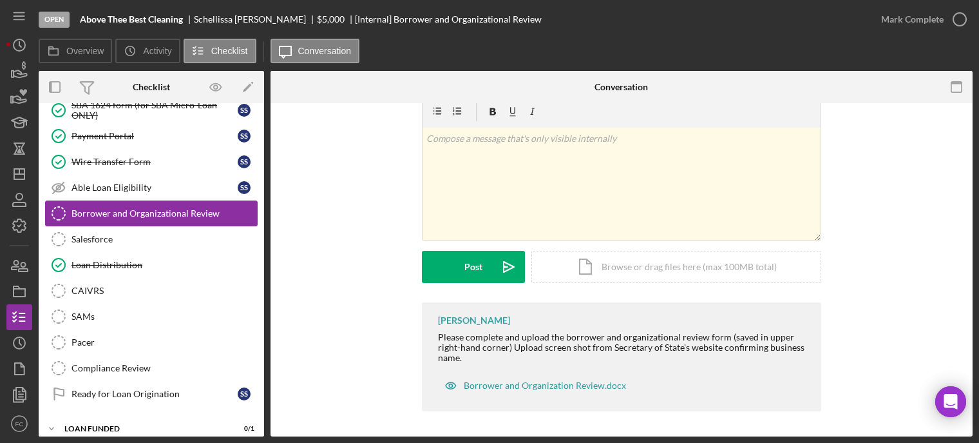
click at [148, 211] on link "Borrower and Organizational Review Borrower and Organizational Review" at bounding box center [151, 213] width 213 height 26
click at [479, 376] on div "Borrower and Organization Review.docx" at bounding box center [535, 385] width 195 height 26
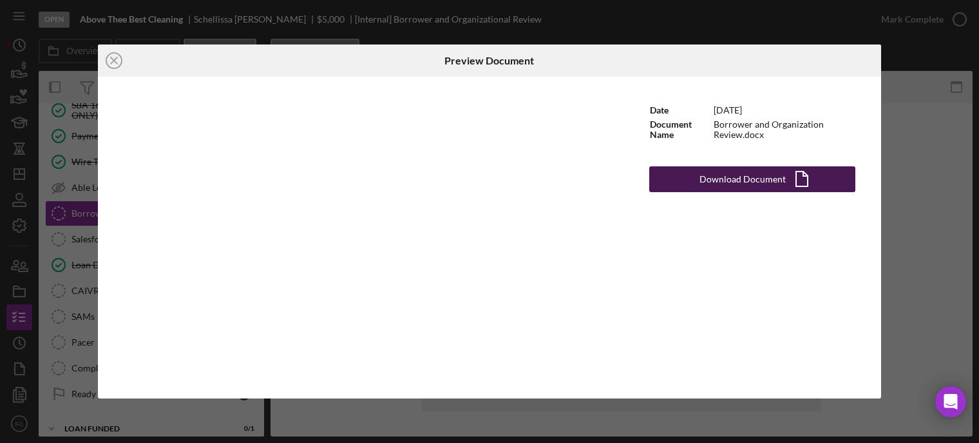
click at [747, 180] on div "Download Document" at bounding box center [743, 179] width 86 height 26
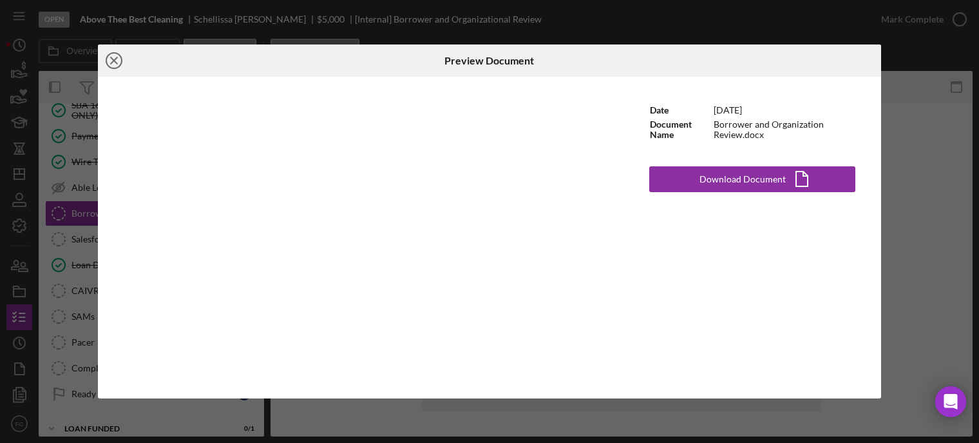
click at [113, 56] on icon "Icon/Close" at bounding box center [114, 60] width 32 height 32
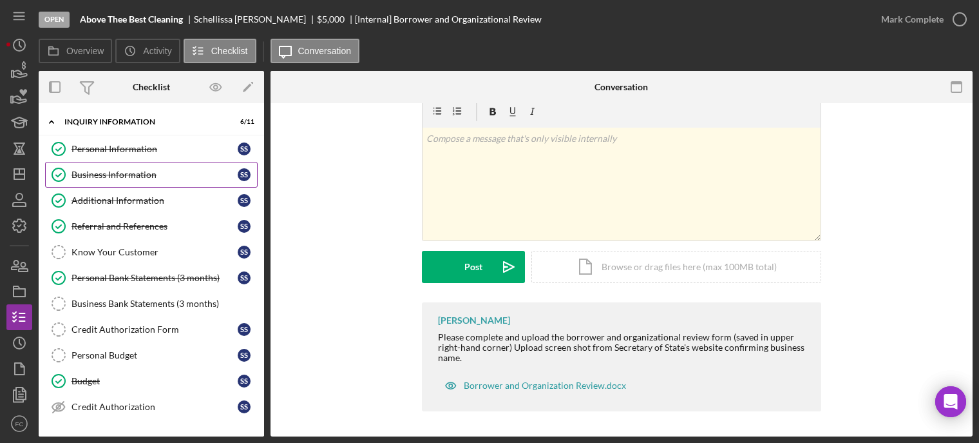
click at [115, 177] on div "Business Information" at bounding box center [155, 174] width 166 height 10
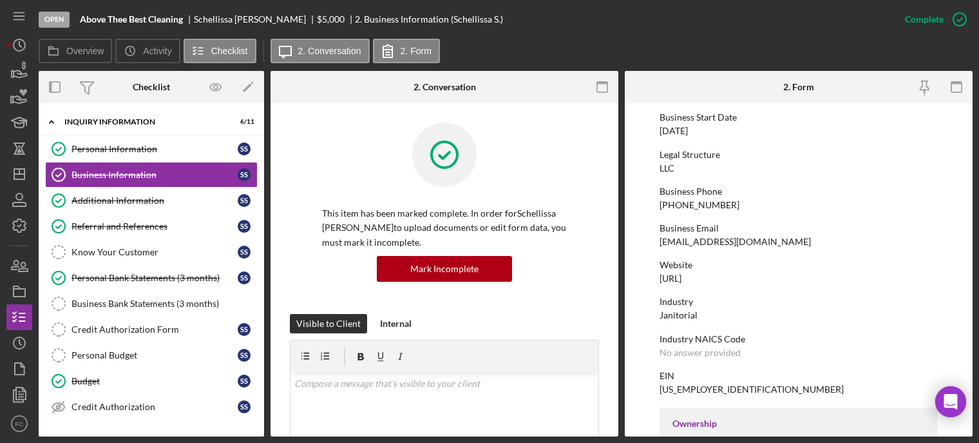
scroll to position [193, 0]
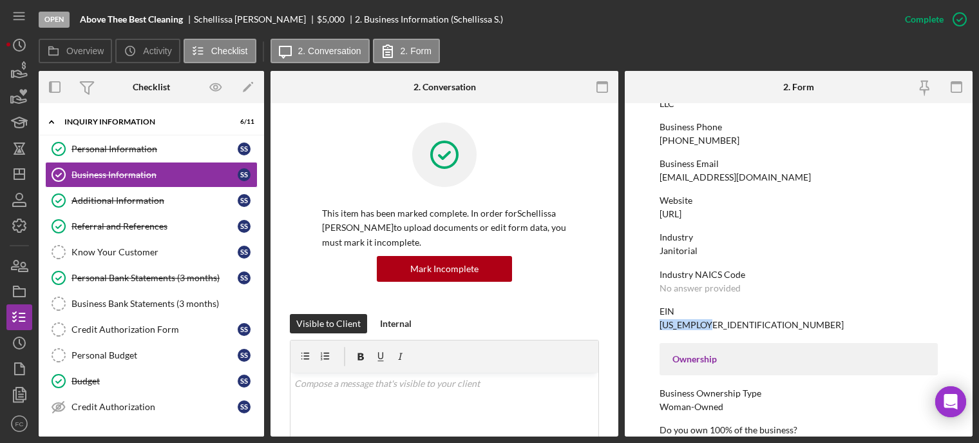
drag, startPoint x: 660, startPoint y: 323, endPoint x: 707, endPoint y: 322, distance: 47.1
click at [707, 322] on div "87-2015527" at bounding box center [752, 325] width 184 height 10
copy div "87-2015527"
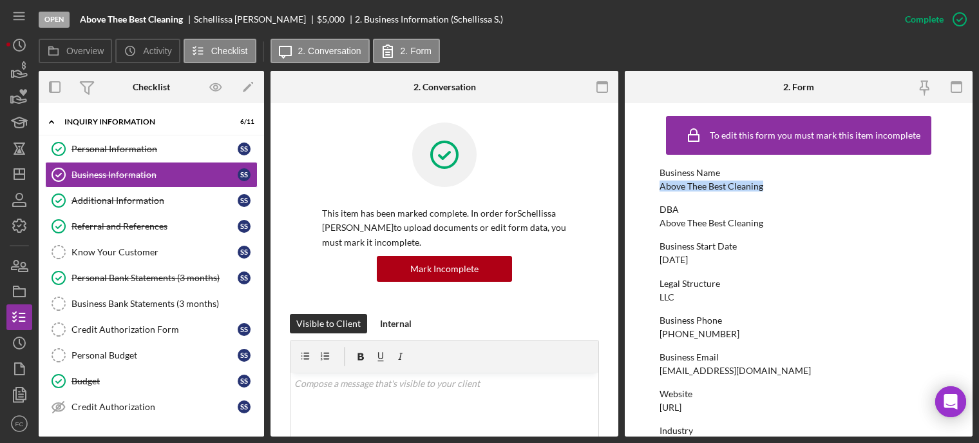
drag, startPoint x: 660, startPoint y: 187, endPoint x: 762, endPoint y: 185, distance: 101.8
click at [762, 185] on div "Above Thee Best Cleaning" at bounding box center [712, 186] width 104 height 10
copy div "Above Thee Best Cleaning"
click at [101, 153] on div "Personal Information" at bounding box center [155, 149] width 166 height 10
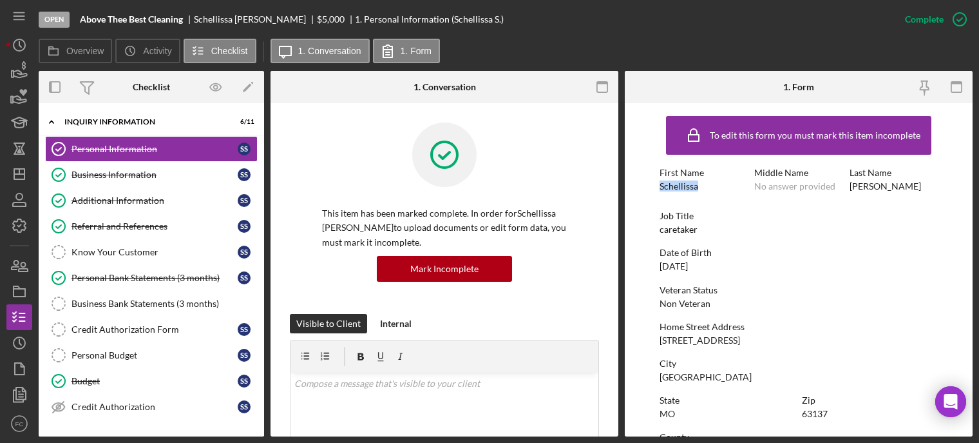
drag, startPoint x: 659, startPoint y: 190, endPoint x: 701, endPoint y: 184, distance: 42.4
click at [702, 184] on div "First Name Schellissa" at bounding box center [704, 180] width 88 height 24
copy div "Schellissa"
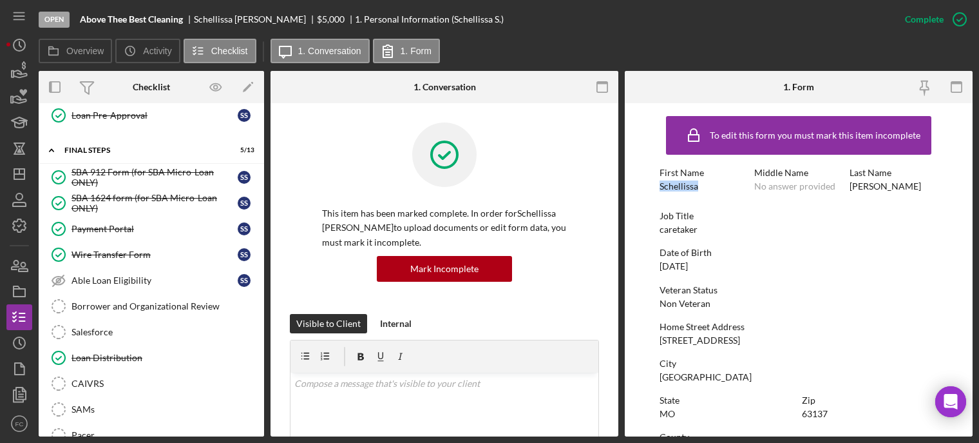
scroll to position [902, 0]
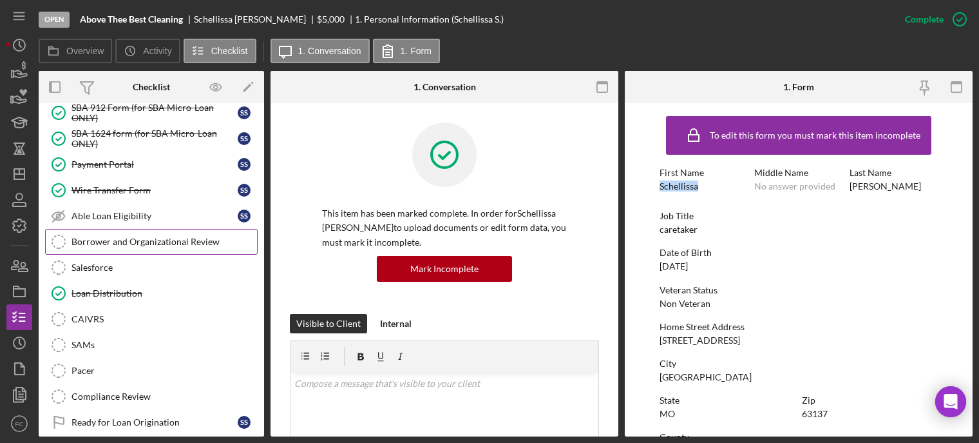
click at [139, 239] on link "Borrower and Organizational Review Borrower and Organizational Review" at bounding box center [151, 242] width 213 height 26
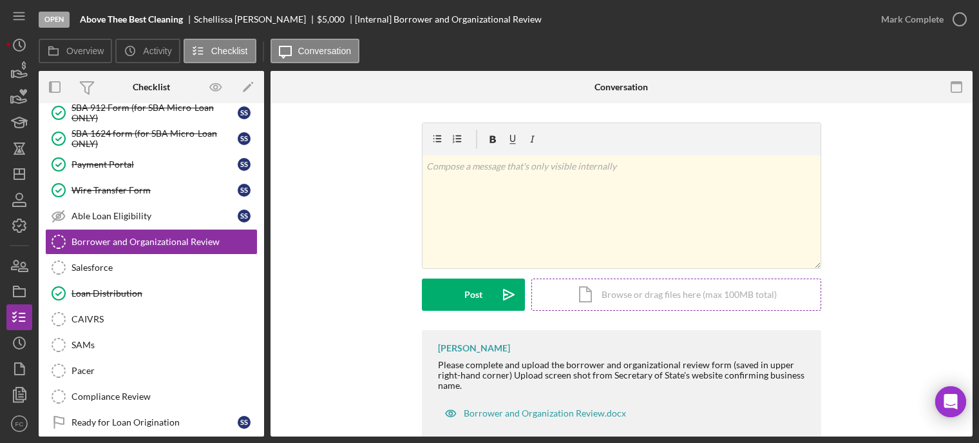
click at [586, 291] on div "Icon/Document Browse or drag files here (max 100MB total) Tap to choose files o…" at bounding box center [677, 294] width 290 height 32
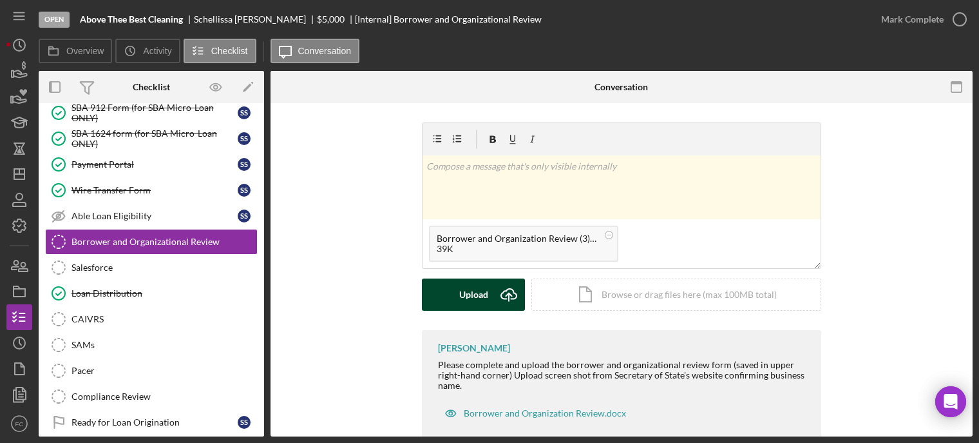
click at [451, 298] on button "Upload Icon/Upload" at bounding box center [473, 294] width 103 height 32
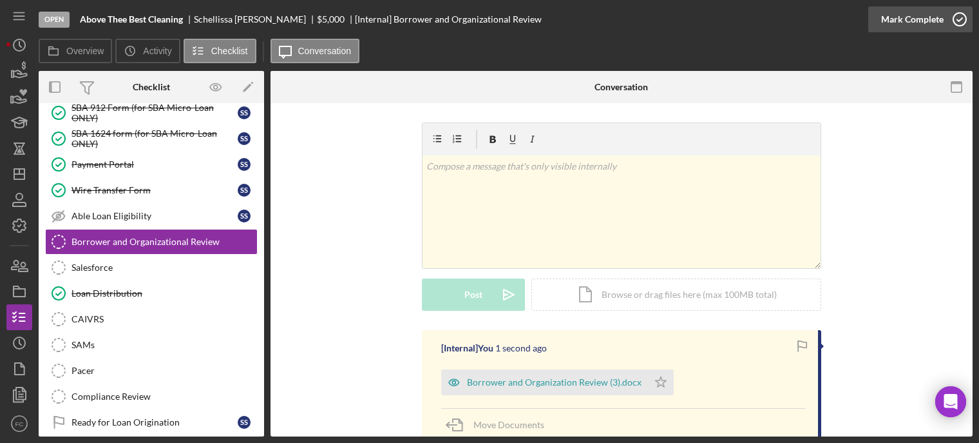
click at [964, 13] on icon "button" at bounding box center [960, 19] width 32 height 32
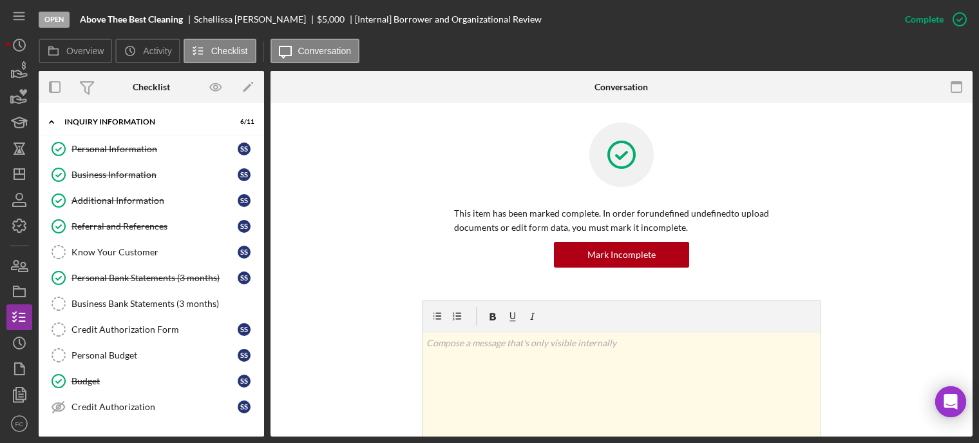
scroll to position [193, 0]
